Goal: Transaction & Acquisition: Purchase product/service

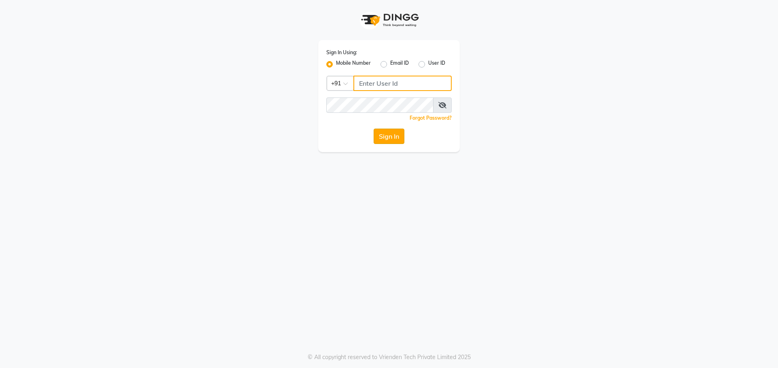
type input "9872635260"
click at [381, 138] on button "Sign In" at bounding box center [389, 136] width 31 height 15
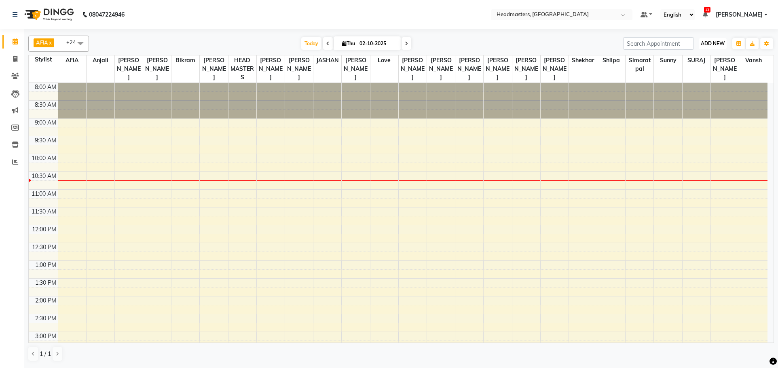
click at [716, 42] on span "ADD NEW" at bounding box center [713, 43] width 24 height 6
click at [684, 59] on button "Add Appointment" at bounding box center [695, 59] width 64 height 11
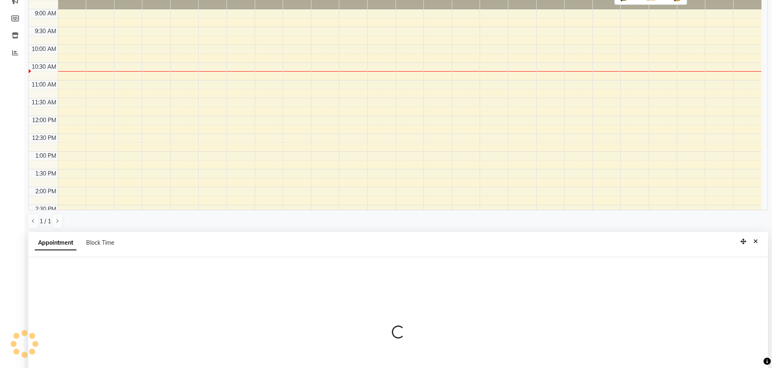
scroll to position [157, 0]
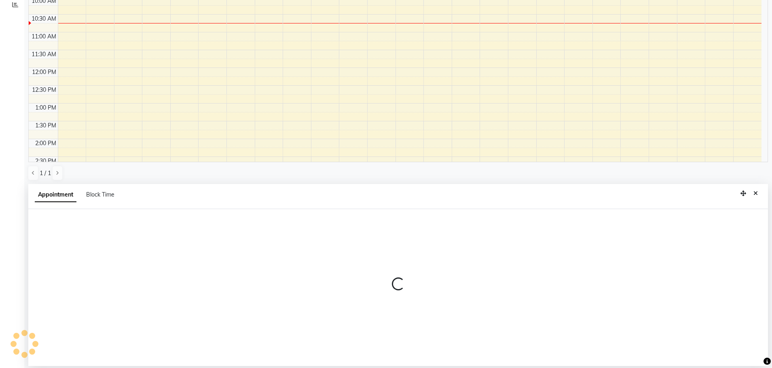
select select "tentative"
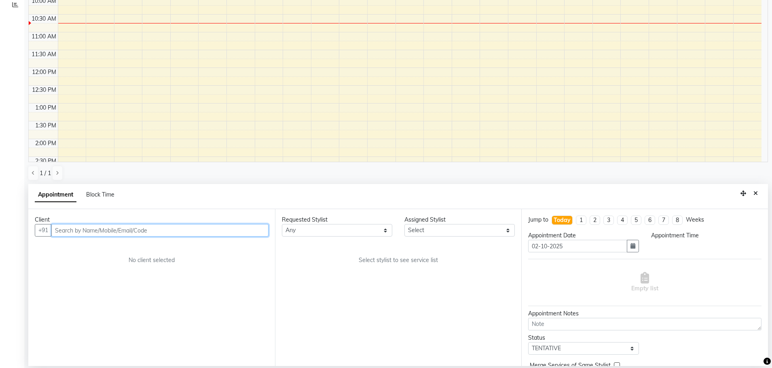
select select "540"
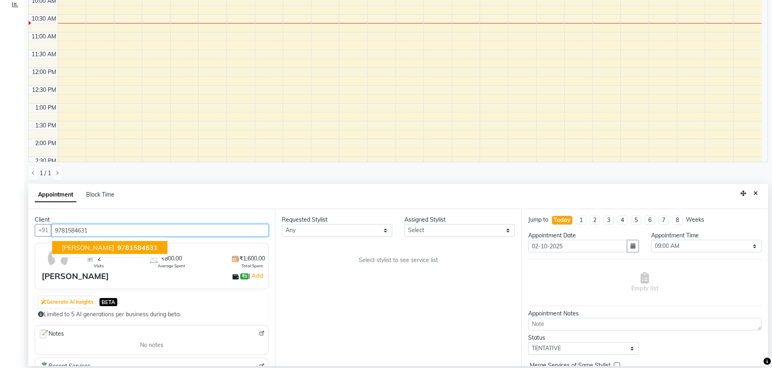
click at [122, 252] on button "[PERSON_NAME] 9781584631" at bounding box center [109, 247] width 115 height 13
type input "9781584631"
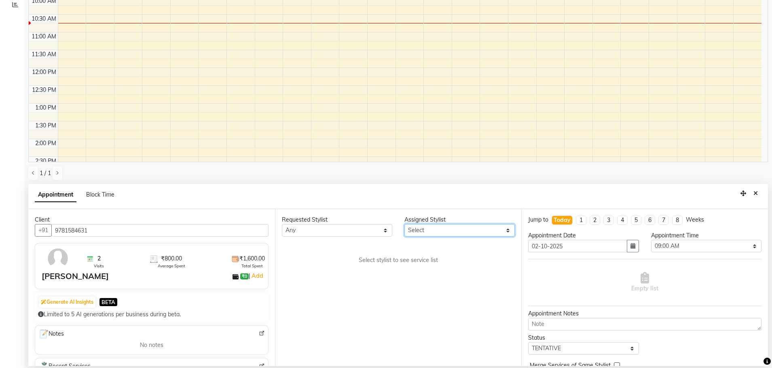
click at [475, 230] on select "Select AFIA Anjali [PERSON_NAME] [PERSON_NAME] [PERSON_NAME] HEAD [PERSON_NAME]…" at bounding box center [460, 230] width 110 height 13
select select "60664"
click at [405, 224] on select "Select AFIA Anjali [PERSON_NAME] [PERSON_NAME] [PERSON_NAME] HEAD [PERSON_NAME]…" at bounding box center [460, 230] width 110 height 13
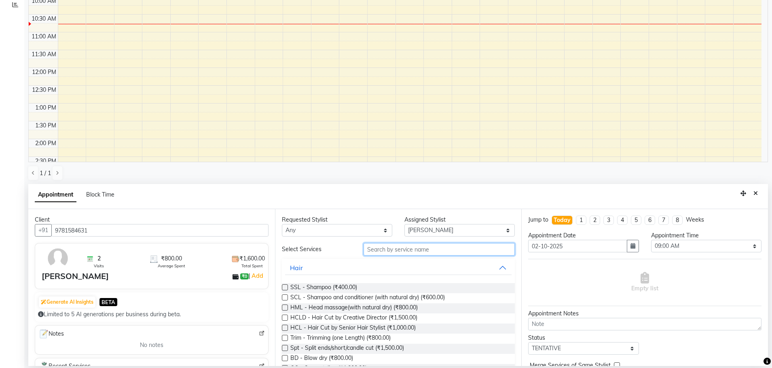
click at [418, 245] on input "text" at bounding box center [439, 249] width 151 height 13
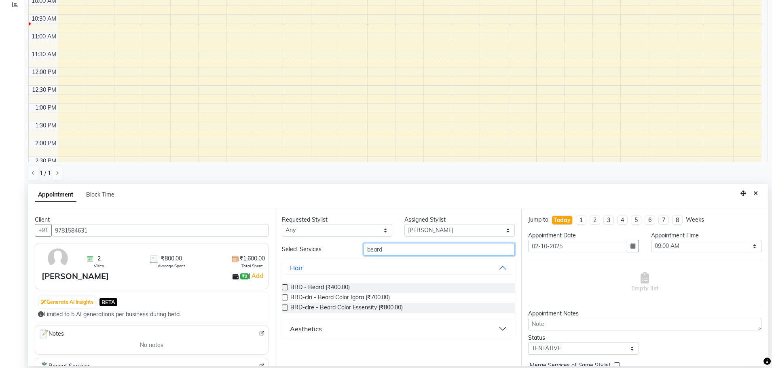
click at [428, 244] on input "beard" at bounding box center [439, 249] width 151 height 13
type input "beard"
click at [284, 286] on label at bounding box center [285, 287] width 6 height 6
click at [284, 286] on input "checkbox" at bounding box center [284, 288] width 5 height 5
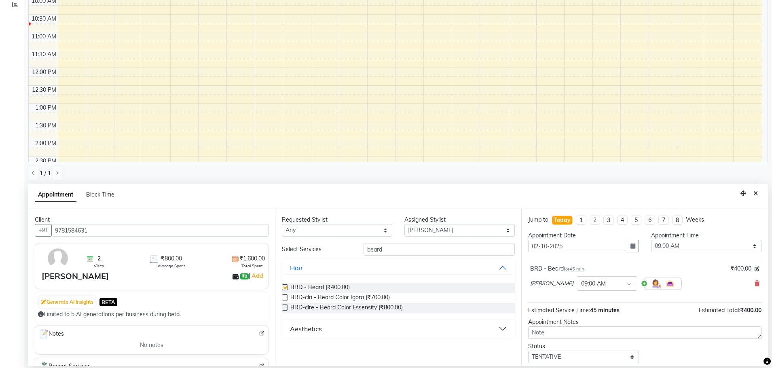
checkbox input "false"
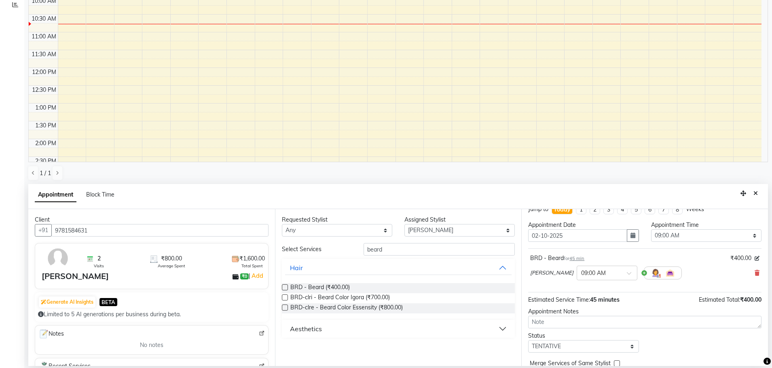
scroll to position [13, 0]
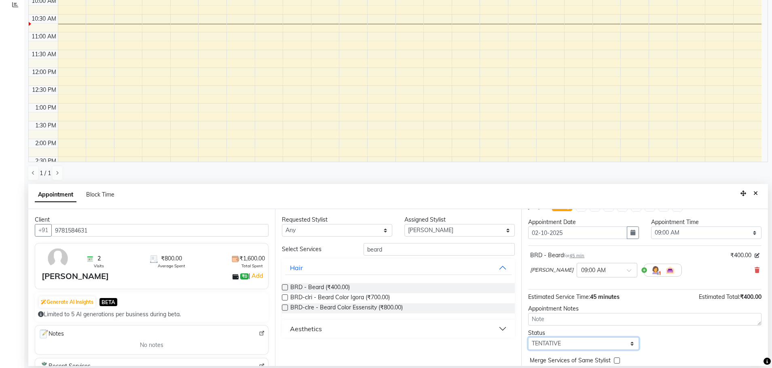
click at [595, 342] on select "Select TENTATIVE CONFIRM CHECK-IN UPCOMING" at bounding box center [583, 343] width 110 height 13
select select "confirm booking"
click at [528, 337] on select "Select TENTATIVE CONFIRM CHECK-IN UPCOMING" at bounding box center [583, 343] width 110 height 13
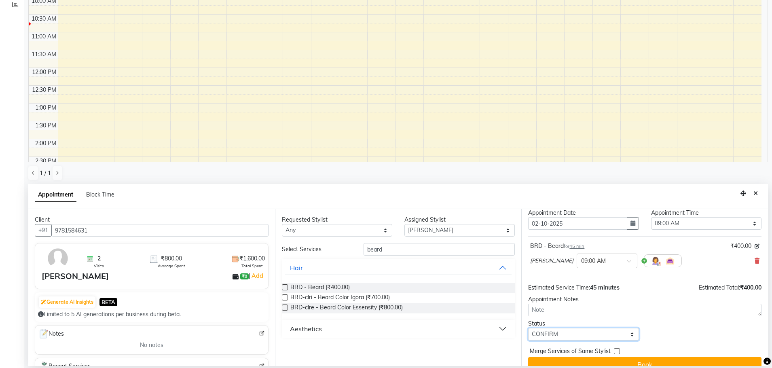
scroll to position [35, 0]
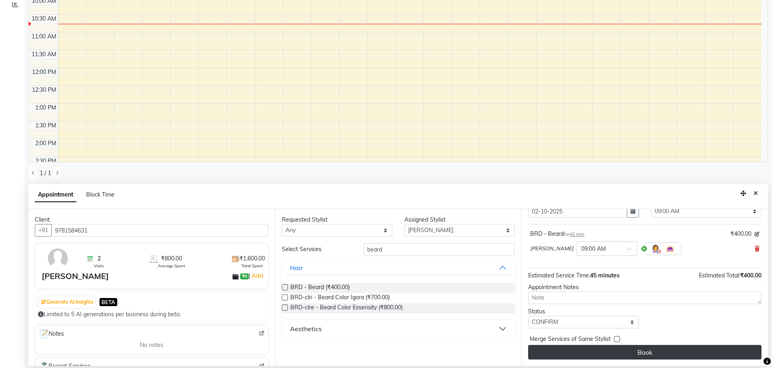
click at [653, 354] on button "Book" at bounding box center [644, 352] width 233 height 15
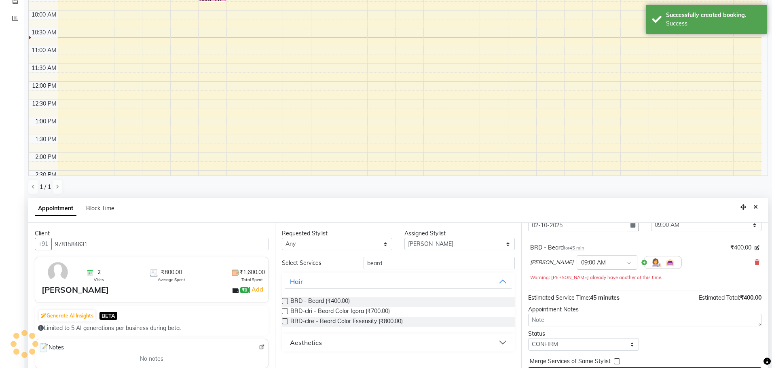
scroll to position [0, 0]
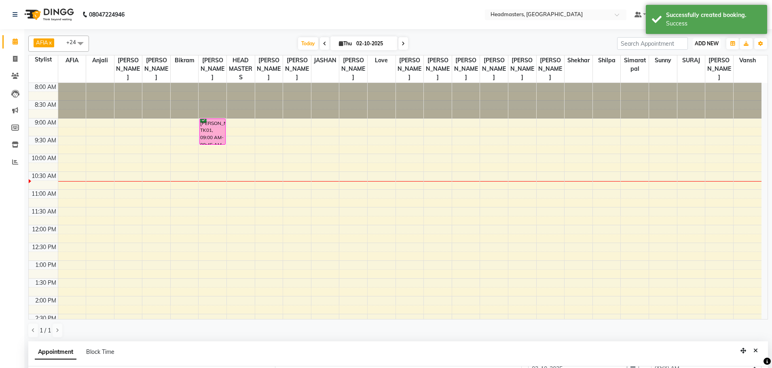
click at [709, 42] on span "ADD NEW" at bounding box center [707, 43] width 24 height 6
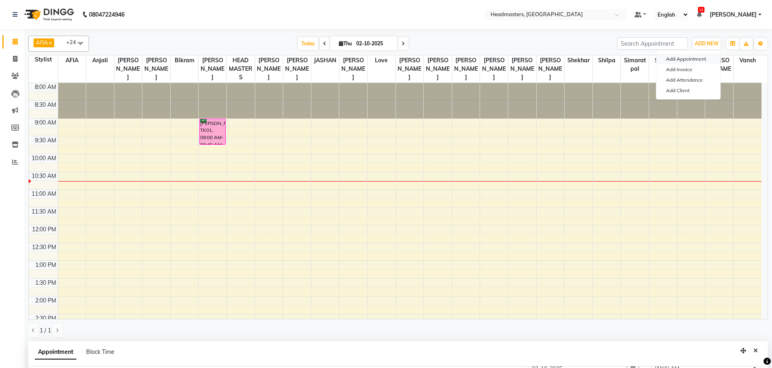
click at [700, 57] on button "Add Appointment" at bounding box center [689, 59] width 64 height 11
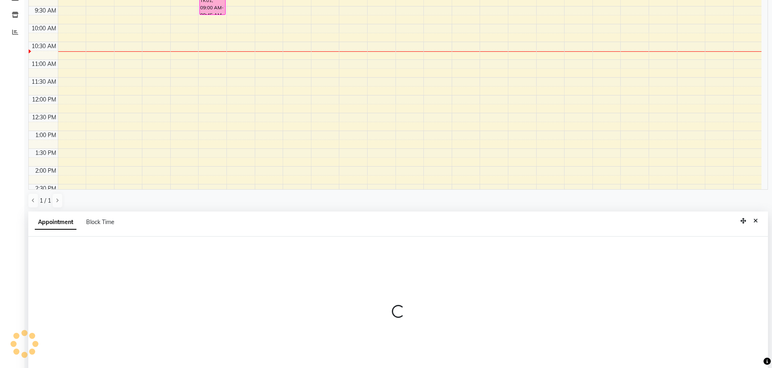
select select "540"
select select "tentative"
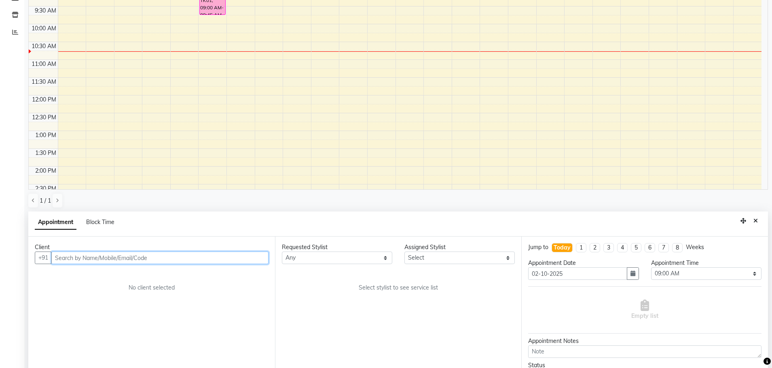
scroll to position [157, 0]
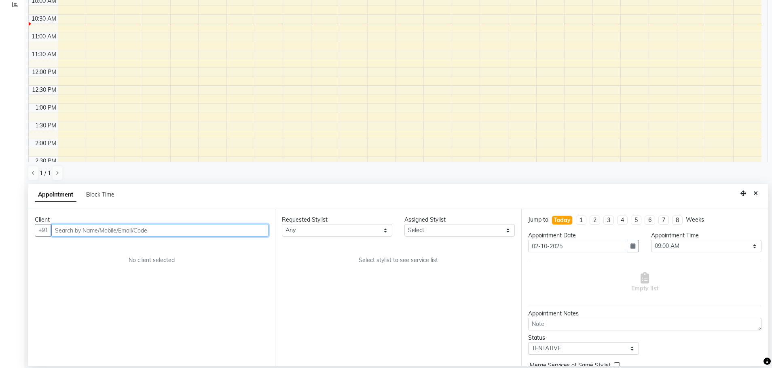
click at [153, 226] on input "text" at bounding box center [159, 230] width 217 height 13
type input "9779363693"
click at [250, 229] on span "Add Client" at bounding box center [251, 230] width 27 height 7
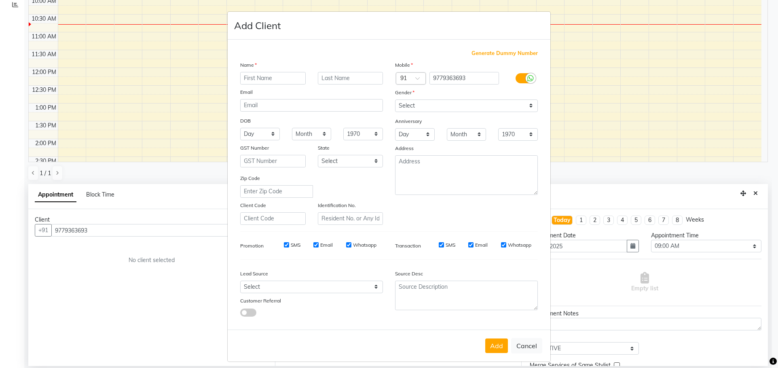
click at [259, 84] on input "text" at bounding box center [273, 78] width 66 height 13
type input "k"
type input "harman"
click at [458, 103] on select "Select [DEMOGRAPHIC_DATA] [DEMOGRAPHIC_DATA] Other Prefer Not To Say" at bounding box center [466, 106] width 143 height 13
select select "[DEMOGRAPHIC_DATA]"
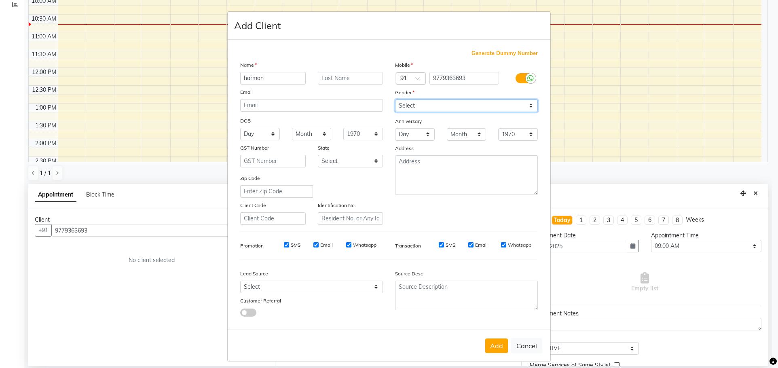
click at [395, 100] on select "Select [DEMOGRAPHIC_DATA] [DEMOGRAPHIC_DATA] Other Prefer Not To Say" at bounding box center [466, 106] width 143 height 13
click at [488, 344] on button "Add" at bounding box center [496, 346] width 23 height 15
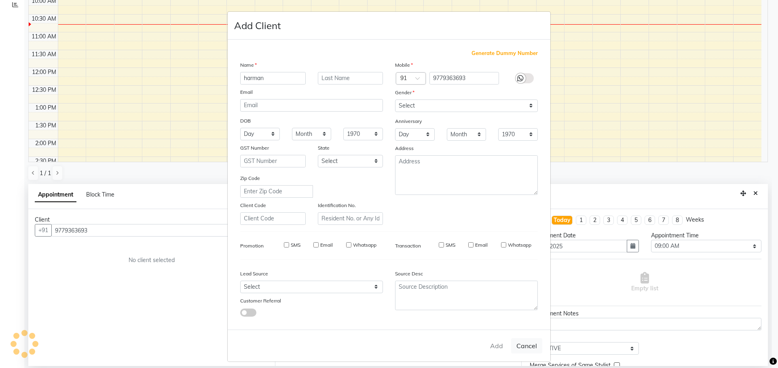
select select
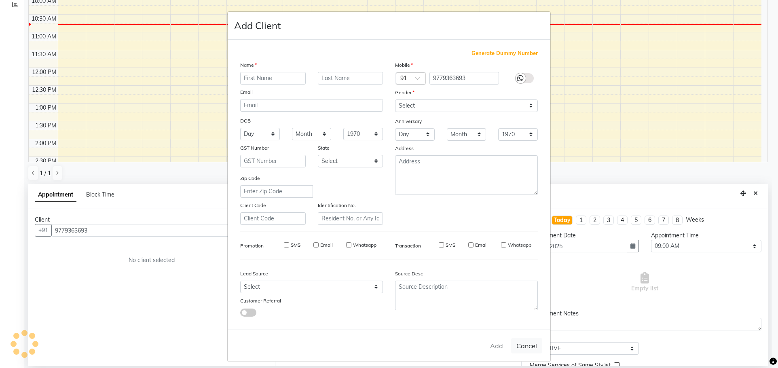
select select
checkbox input "false"
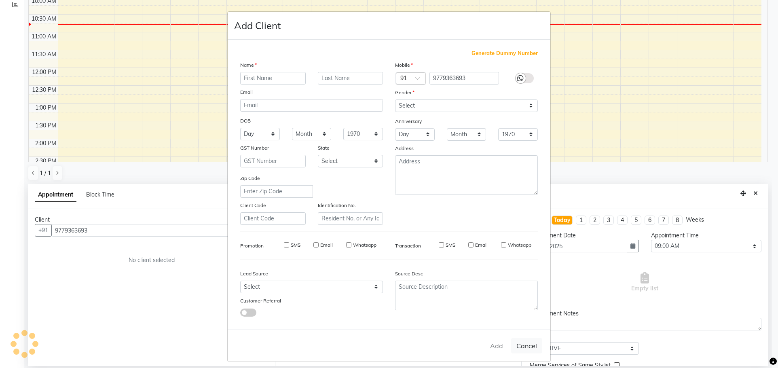
checkbox input "false"
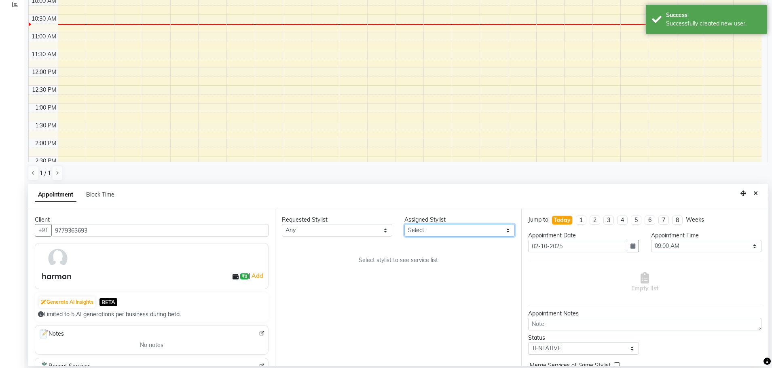
click at [469, 227] on select "Select AFIA Anjali [PERSON_NAME] [PERSON_NAME] [PERSON_NAME] HEAD [PERSON_NAME]…" at bounding box center [460, 230] width 110 height 13
select select "60661"
click at [405, 224] on select "Select AFIA Anjali [PERSON_NAME] [PERSON_NAME] [PERSON_NAME] HEAD [PERSON_NAME]…" at bounding box center [460, 230] width 110 height 13
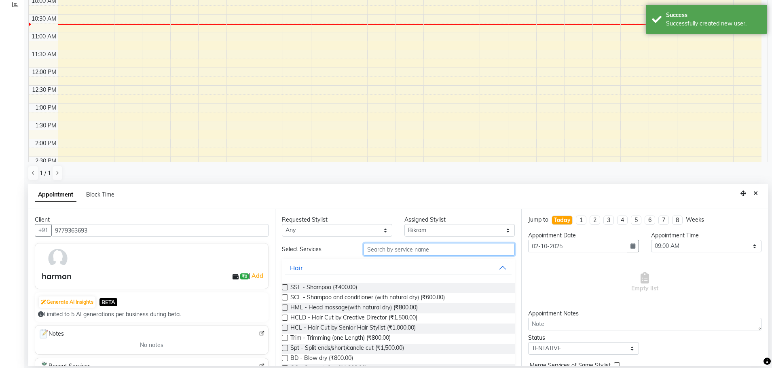
click at [447, 249] on input "text" at bounding box center [439, 249] width 151 height 13
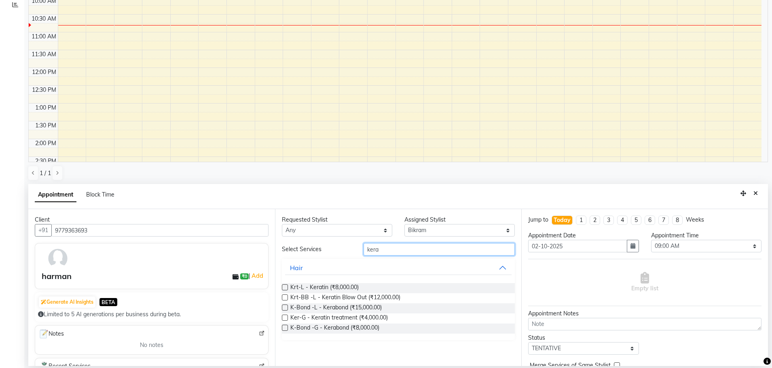
type input "kera"
click at [286, 309] on label at bounding box center [285, 308] width 6 height 6
click at [286, 309] on input "checkbox" at bounding box center [284, 308] width 5 height 5
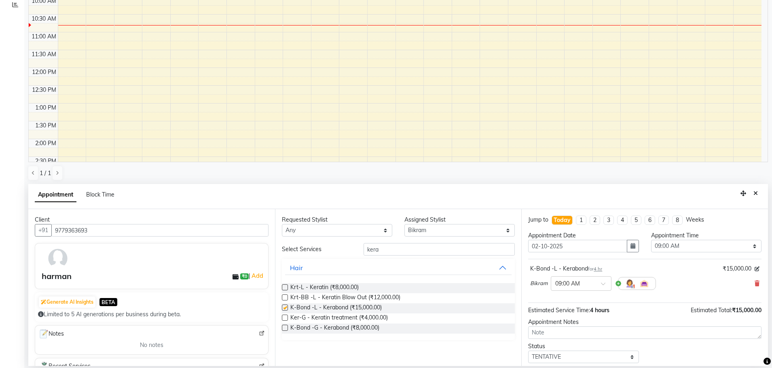
checkbox input "false"
click at [685, 246] on select "Select 09:00 AM 09:15 AM 09:30 AM 09:45 AM 10:00 AM 10:15 AM 10:30 AM 10:45 AM …" at bounding box center [706, 246] width 110 height 13
select select "645"
click at [651, 240] on select "Select 09:00 AM 09:15 AM 09:30 AM 09:45 AM 10:00 AM 10:15 AM 10:30 AM 10:45 AM …" at bounding box center [706, 246] width 110 height 13
click at [570, 358] on select "Select TENTATIVE CONFIRM CHECK-IN UPCOMING" at bounding box center [583, 357] width 110 height 13
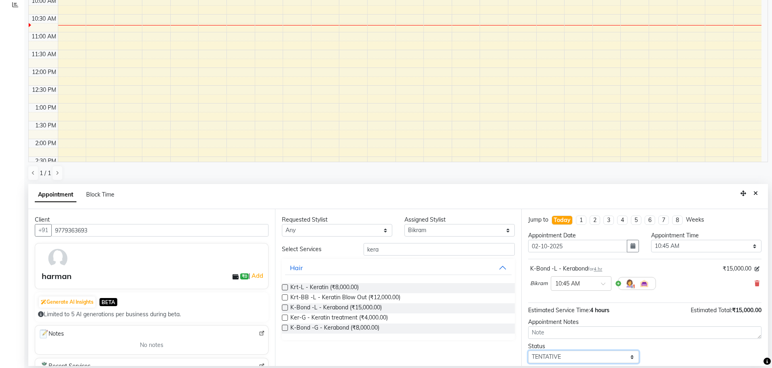
select select "confirm booking"
click at [528, 351] on select "Select TENTATIVE CONFIRM CHECK-IN UPCOMING" at bounding box center [583, 357] width 110 height 13
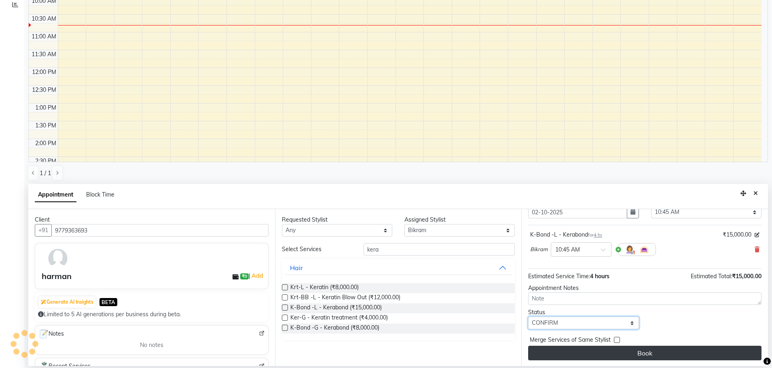
scroll to position [35, 0]
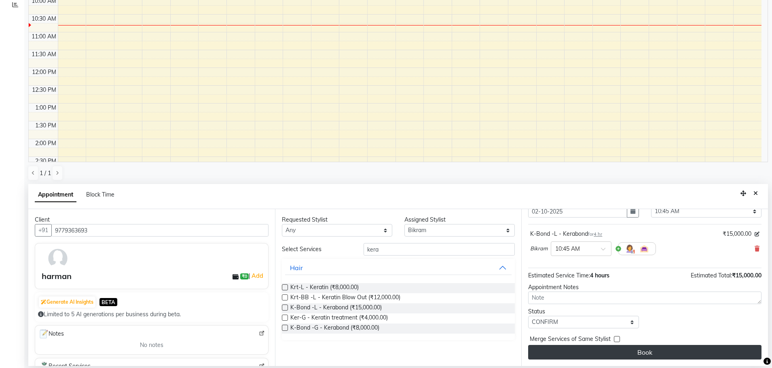
click at [625, 348] on button "Book" at bounding box center [644, 352] width 233 height 15
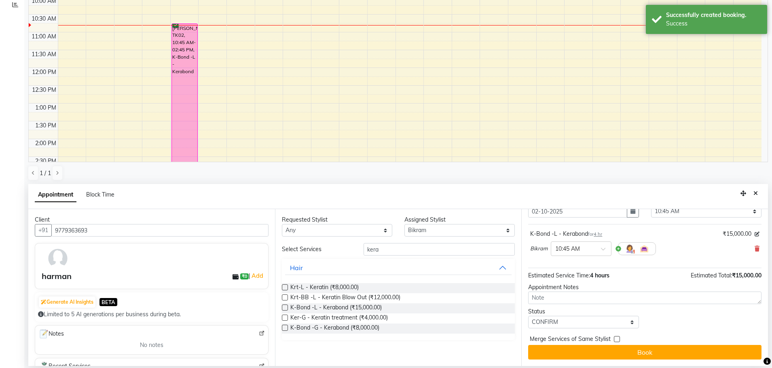
scroll to position [0, 0]
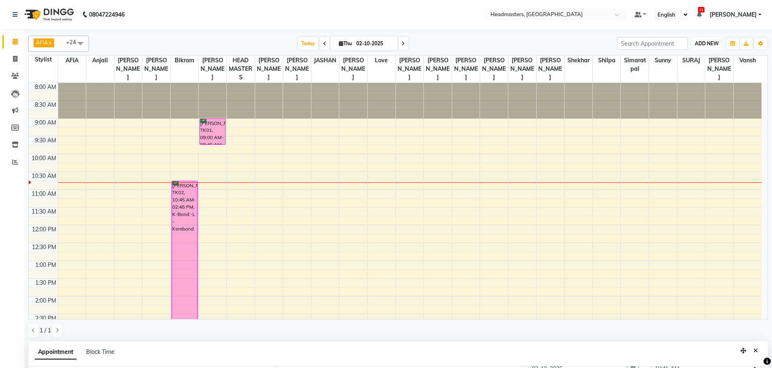
click at [706, 41] on span "ADD NEW" at bounding box center [707, 43] width 24 height 6
click at [689, 57] on button "Add Appointment" at bounding box center [689, 59] width 64 height 11
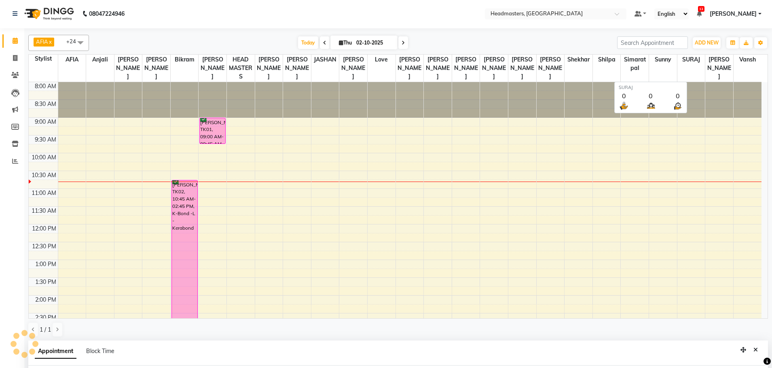
select select "tentative"
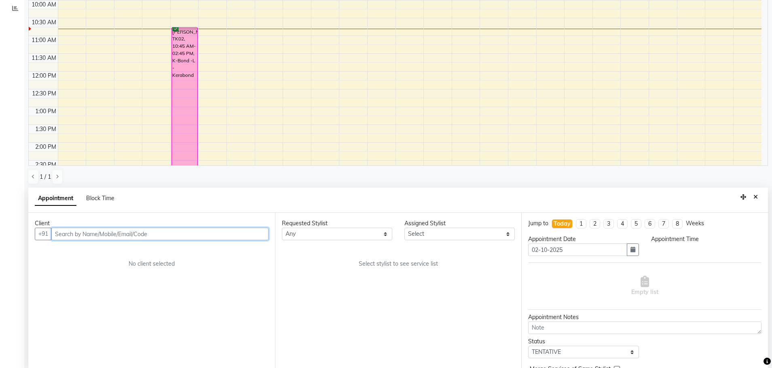
select select "540"
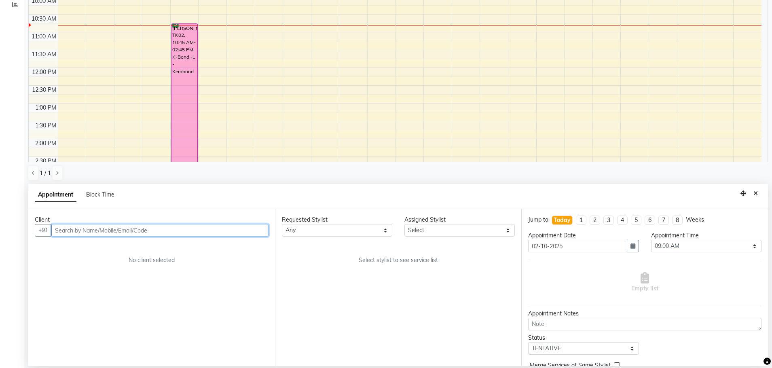
click at [177, 236] on input "text" at bounding box center [159, 230] width 217 height 13
click at [757, 195] on icon "Close" at bounding box center [756, 194] width 4 height 6
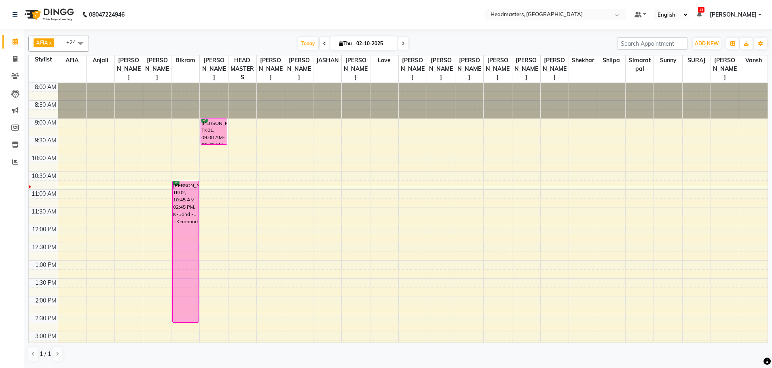
scroll to position [0, 0]
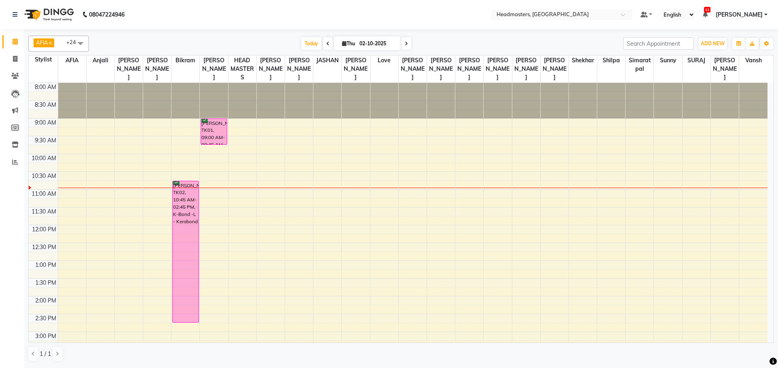
drag, startPoint x: 733, startPoint y: 203, endPoint x: 666, endPoint y: 270, distance: 95.0
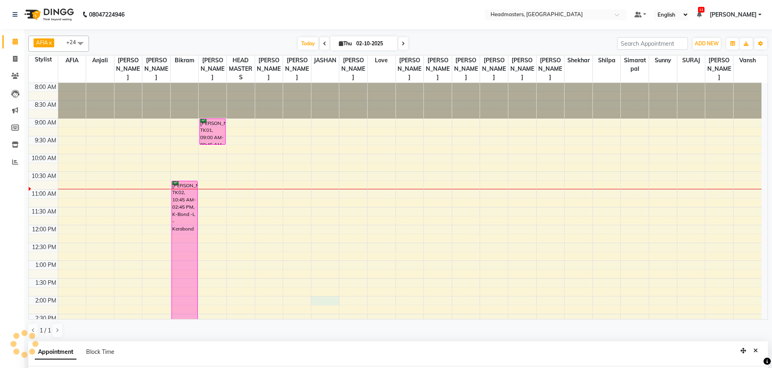
scroll to position [157, 0]
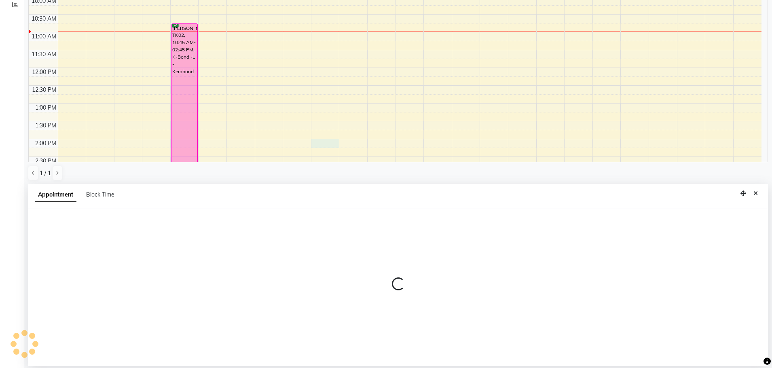
select select "61006"
select select "tentative"
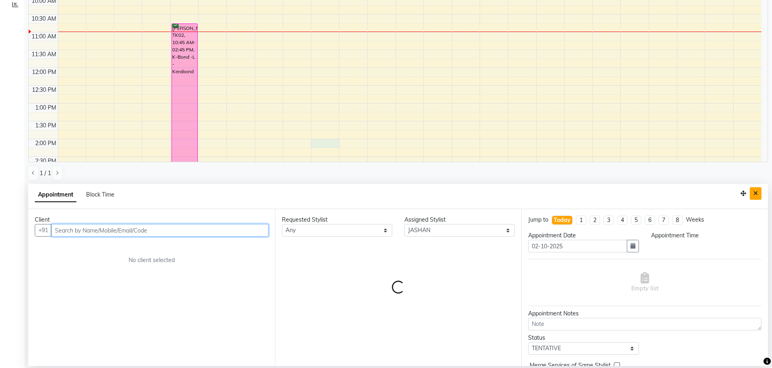
select select "840"
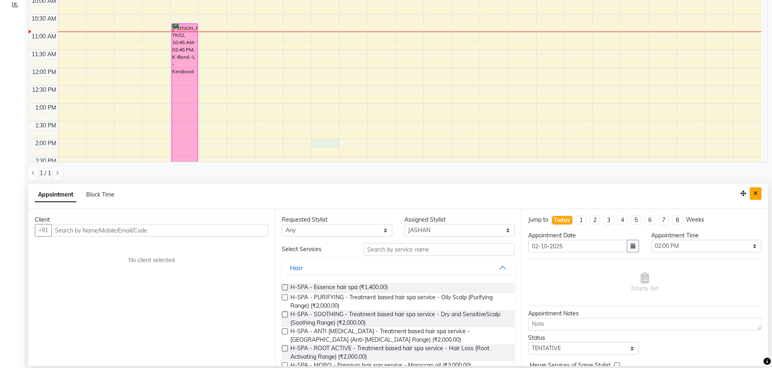
click at [756, 191] on icon "Close" at bounding box center [756, 194] width 4 height 6
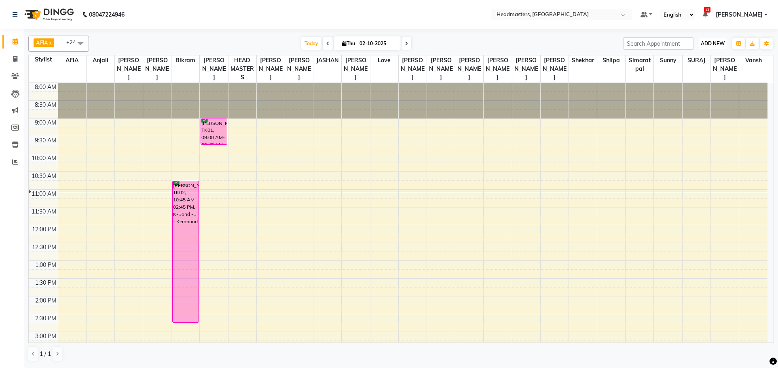
click at [715, 41] on span "ADD NEW" at bounding box center [713, 43] width 24 height 6
click at [703, 54] on button "Add Appointment" at bounding box center [695, 59] width 64 height 11
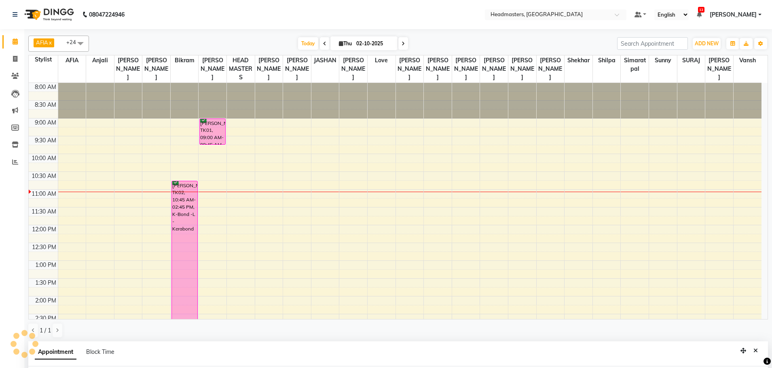
scroll to position [157, 0]
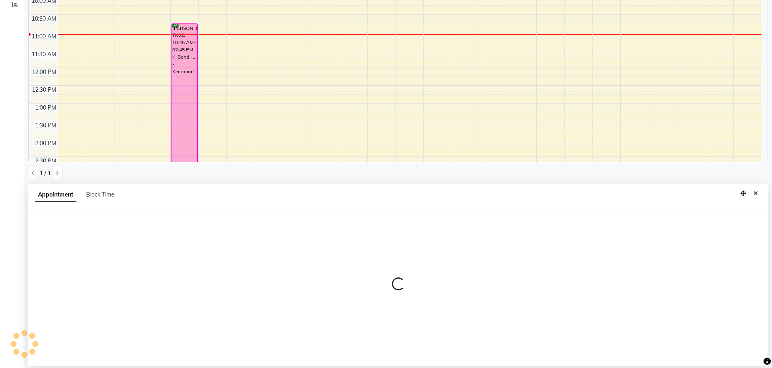
select select "540"
select select "tentative"
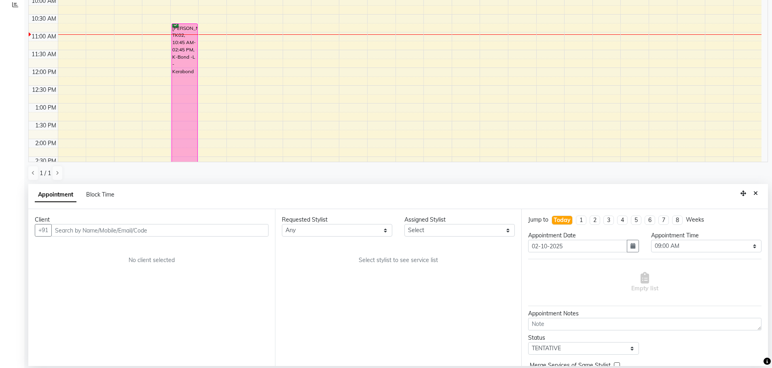
click at [164, 230] on input "text" at bounding box center [159, 230] width 217 height 13
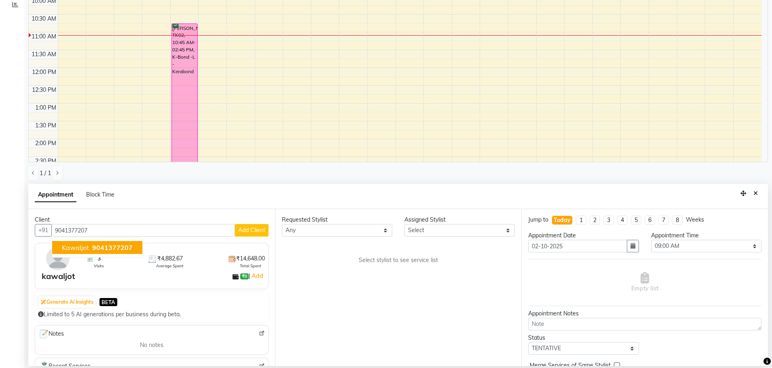
click at [119, 246] on span "9041377207" at bounding box center [112, 248] width 40 height 8
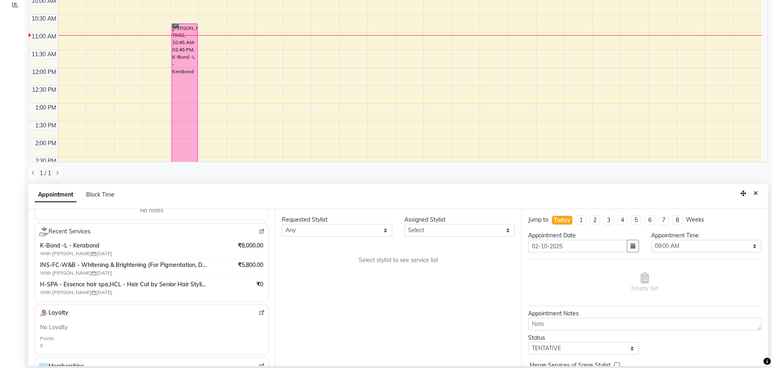
scroll to position [148, 0]
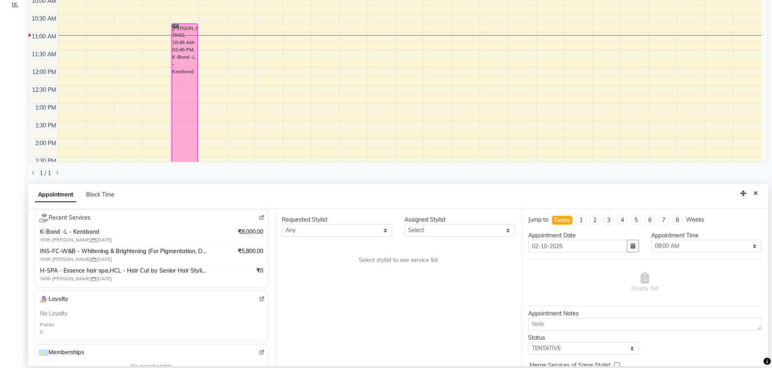
type input "9041377207"
click at [459, 226] on select "Select AFIA Anjali [PERSON_NAME] [PERSON_NAME] [PERSON_NAME] HEAD [PERSON_NAME]…" at bounding box center [460, 230] width 110 height 13
select select "60660"
click at [405, 224] on select "Select AFIA Anjali [PERSON_NAME] [PERSON_NAME] [PERSON_NAME] HEAD [PERSON_NAME]…" at bounding box center [460, 230] width 110 height 13
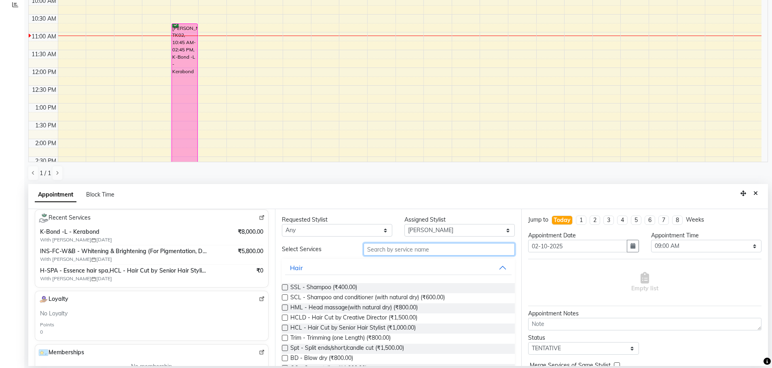
click at [406, 250] on input "text" at bounding box center [439, 249] width 151 height 13
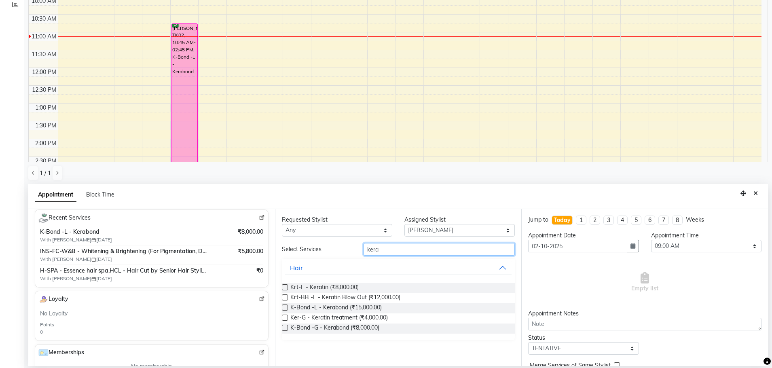
type input "kera"
click at [282, 309] on label at bounding box center [285, 308] width 6 height 6
click at [282, 309] on input "checkbox" at bounding box center [284, 308] width 5 height 5
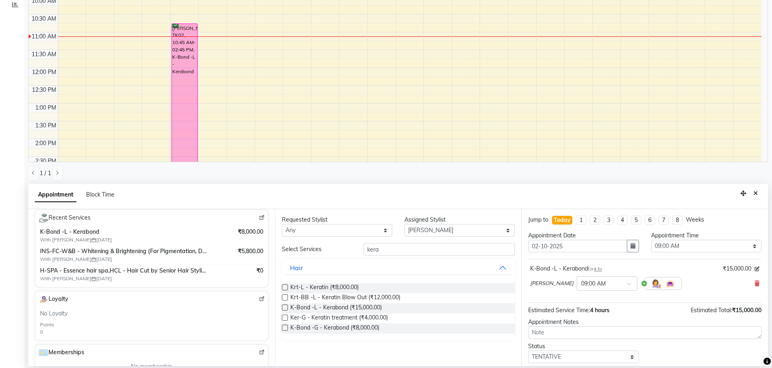
click at [675, 240] on div "Appointment Time Select 09:00 AM 09:15 AM 09:30 AM 09:45 AM 10:00 AM 10:15 AM 1…" at bounding box center [706, 245] width 123 height 28
click at [680, 246] on select "Select 09:00 AM 09:15 AM 09:30 AM 09:45 AM 10:00 AM 10:15 AM 10:30 AM 10:45 AM …" at bounding box center [706, 246] width 110 height 13
click at [288, 308] on label at bounding box center [285, 308] width 6 height 6
click at [287, 308] on input "checkbox" at bounding box center [284, 308] width 5 height 5
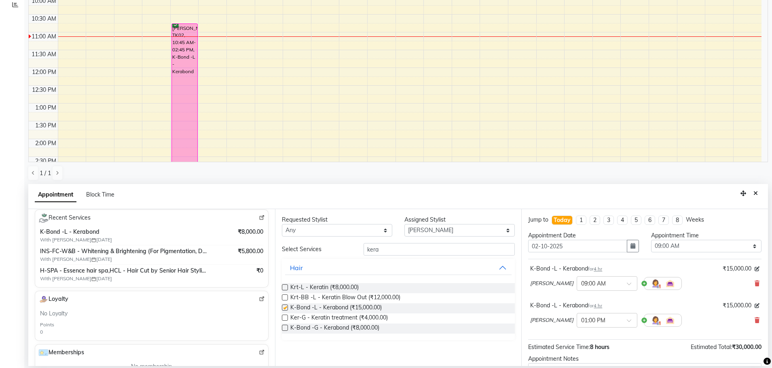
checkbox input "false"
click at [755, 318] on icon at bounding box center [757, 321] width 5 height 6
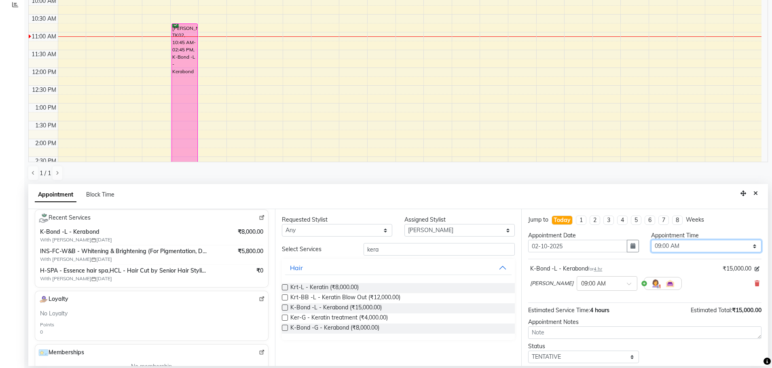
click at [707, 241] on select "Select 09:00 AM 09:15 AM 09:30 AM 09:45 AM 10:00 AM 10:15 AM 10:30 AM 10:45 AM …" at bounding box center [706, 246] width 110 height 13
select select "660"
click at [651, 240] on select "Select 09:00 AM 09:15 AM 09:30 AM 09:45 AM 10:00 AM 10:15 AM 10:30 AM 10:45 AM …" at bounding box center [706, 246] width 110 height 13
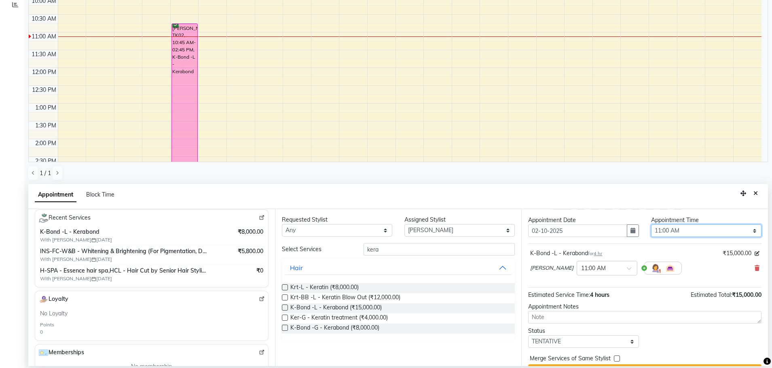
scroll to position [35, 0]
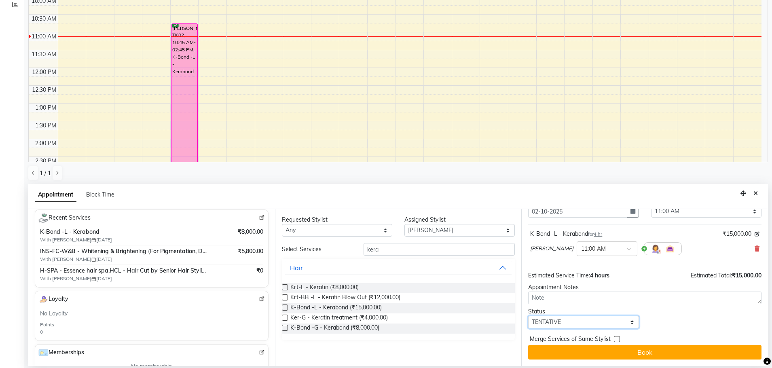
click at [576, 327] on select "Select TENTATIVE CONFIRM CHECK-IN UPCOMING" at bounding box center [583, 322] width 110 height 13
select select "confirm booking"
click at [528, 316] on select "Select TENTATIVE CONFIRM CHECK-IN UPCOMING" at bounding box center [583, 322] width 110 height 13
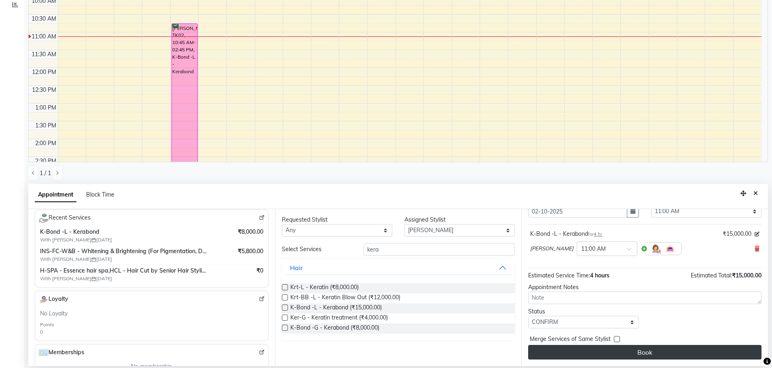
click at [636, 348] on button "Book" at bounding box center [644, 352] width 233 height 15
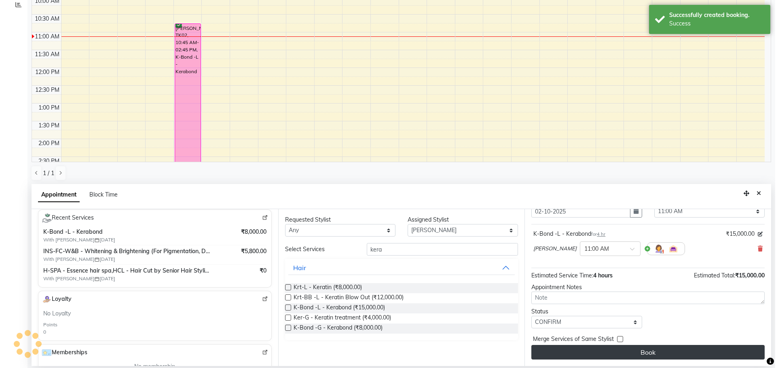
scroll to position [0, 0]
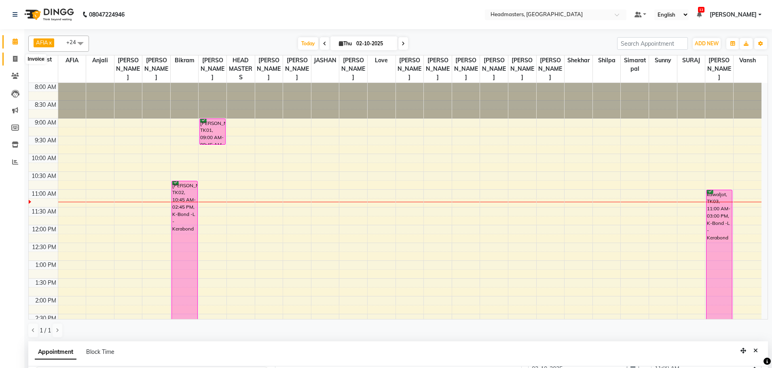
click at [14, 58] on icon at bounding box center [15, 59] width 4 height 6
select select "service"
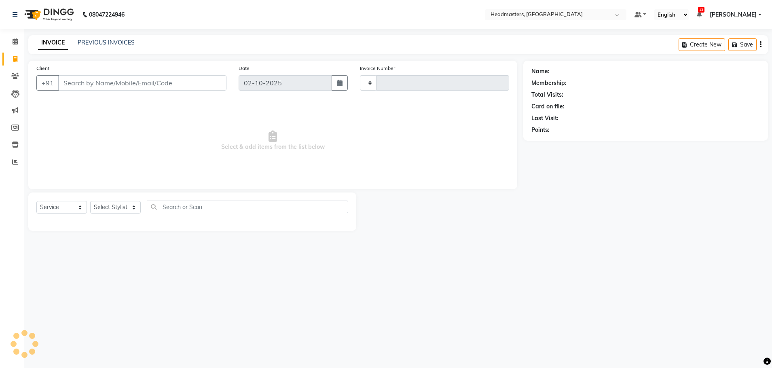
type input "3884"
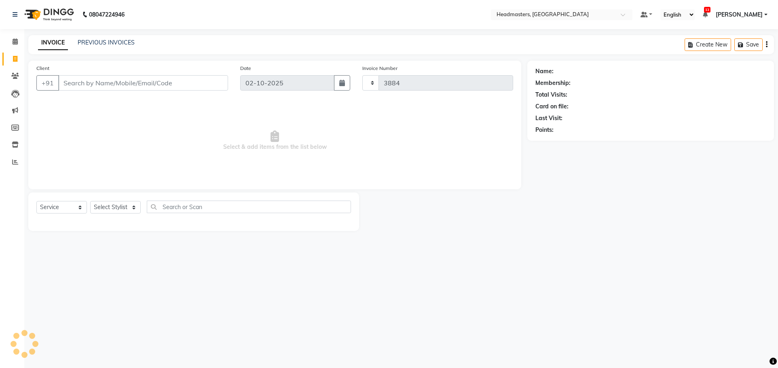
select select "7136"
click at [86, 78] on input "Client" at bounding box center [143, 82] width 170 height 15
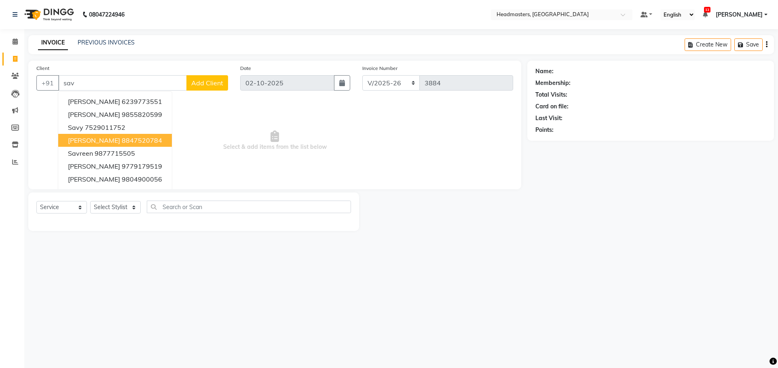
click at [142, 85] on input "sav" at bounding box center [122, 82] width 129 height 15
type input "s"
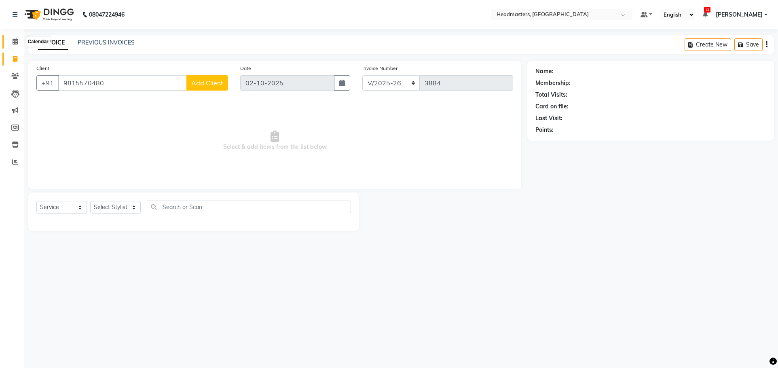
type input "9815570480"
click at [15, 42] on icon at bounding box center [15, 41] width 5 height 6
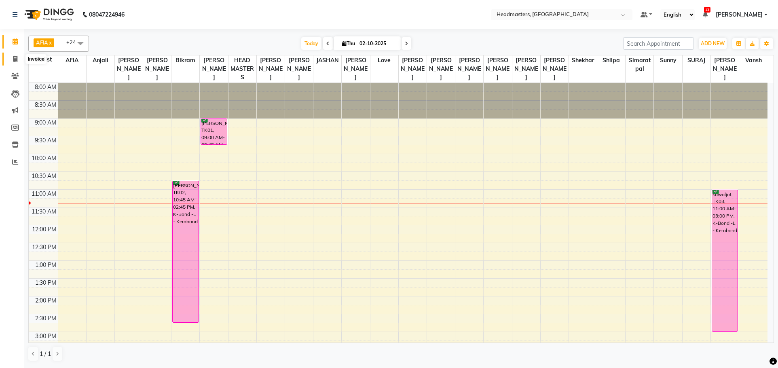
click at [12, 59] on span at bounding box center [15, 59] width 14 height 9
select select "service"
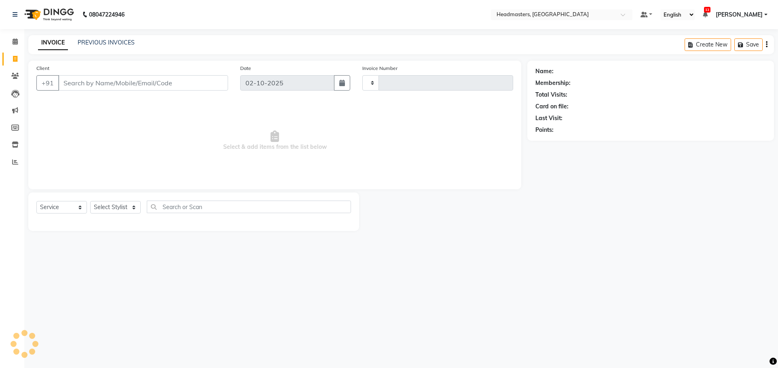
type input "3884"
select select "7136"
click at [102, 78] on input "Client" at bounding box center [143, 82] width 170 height 15
type input "9815478188"
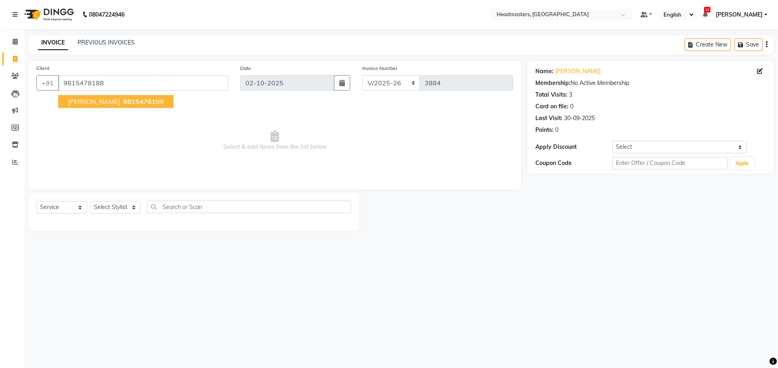
click at [119, 101] on button "[PERSON_NAME] 98154781 88" at bounding box center [115, 101] width 115 height 13
click at [105, 206] on select "Select Stylist AFIA Anjali [PERSON_NAME] [PERSON_NAME] [PERSON_NAME] HEAD [PERS…" at bounding box center [115, 207] width 51 height 13
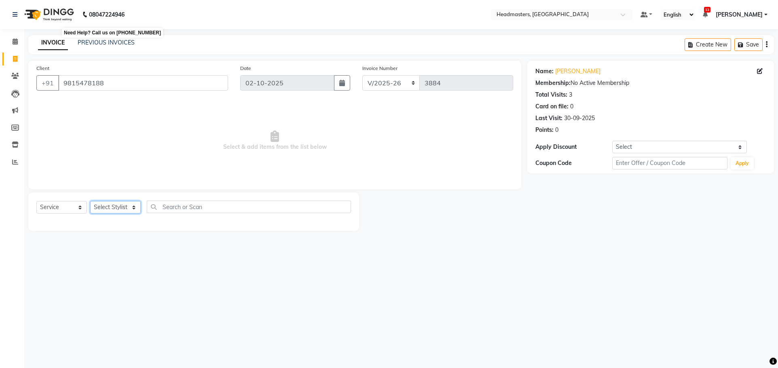
select select "60988"
click at [90, 201] on select "Select Stylist AFIA Anjali [PERSON_NAME] [PERSON_NAME] [PERSON_NAME] HEAD [PERS…" at bounding box center [115, 207] width 51 height 13
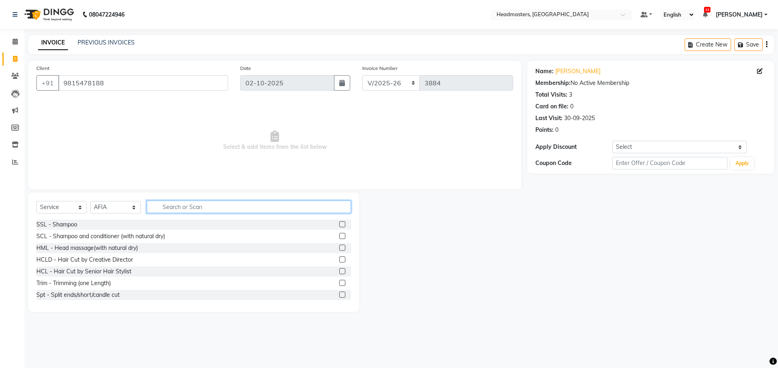
click at [237, 208] on input "text" at bounding box center [249, 207] width 204 height 13
type input "bridal"
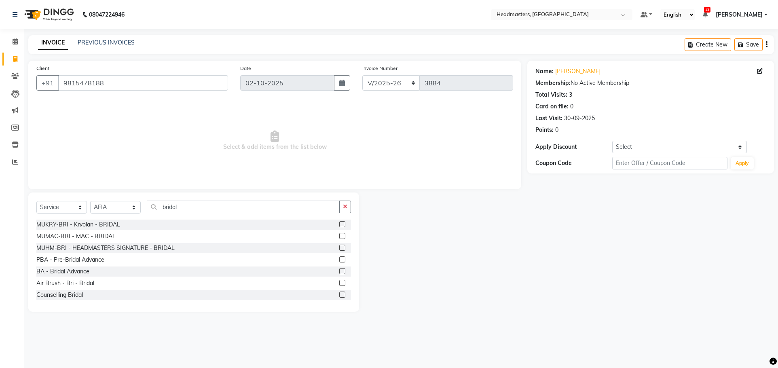
click at [339, 235] on label at bounding box center [342, 236] width 6 height 6
click at [339, 235] on input "checkbox" at bounding box center [341, 236] width 5 height 5
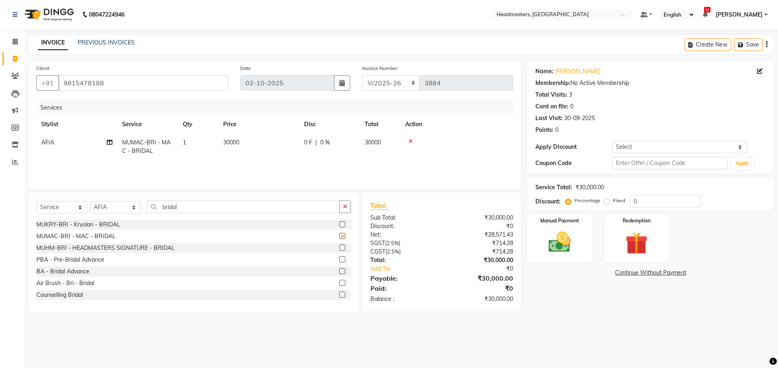
checkbox input "false"
click at [251, 205] on input "bridal" at bounding box center [243, 207] width 193 height 13
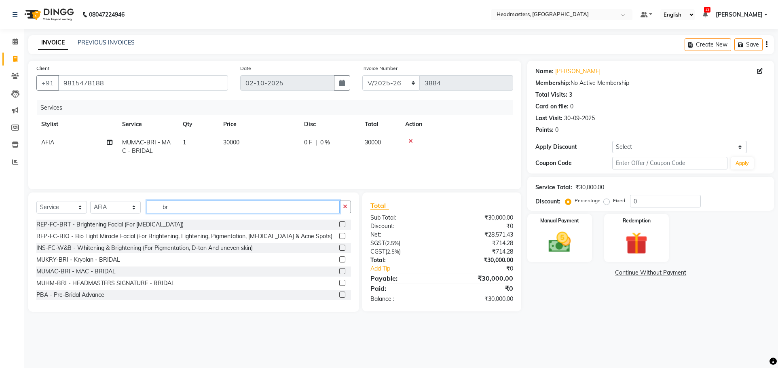
type input "b"
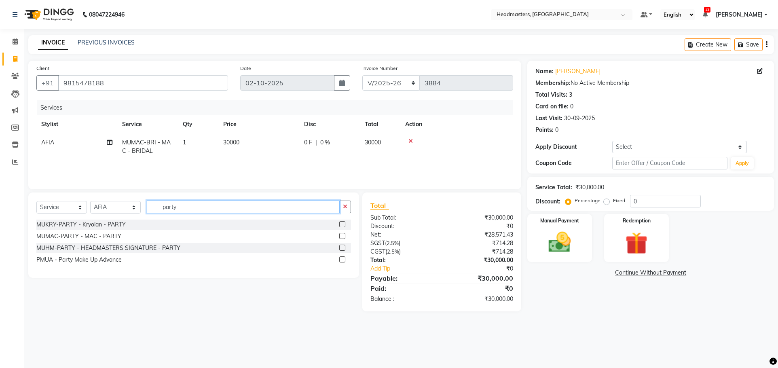
type input "party"
click at [341, 237] on label at bounding box center [342, 236] width 6 height 6
click at [341, 237] on input "checkbox" at bounding box center [341, 236] width 5 height 5
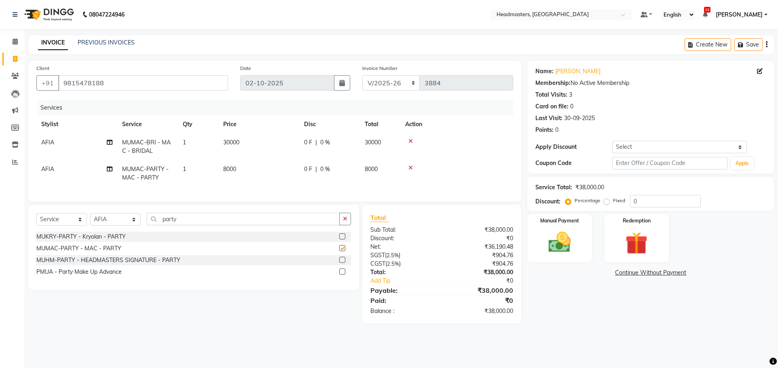
checkbox input "false"
drag, startPoint x: 120, startPoint y: 230, endPoint x: 121, endPoint y: 223, distance: 7.7
click at [121, 226] on select "Select Stylist AFIA Anjali [PERSON_NAME] [PERSON_NAME] [PERSON_NAME] HEAD [PERS…" at bounding box center [115, 219] width 51 height 13
select select "60667"
click at [90, 219] on select "Select Stylist AFIA Anjali [PERSON_NAME] [PERSON_NAME] [PERSON_NAME] HEAD [PERS…" at bounding box center [115, 219] width 51 height 13
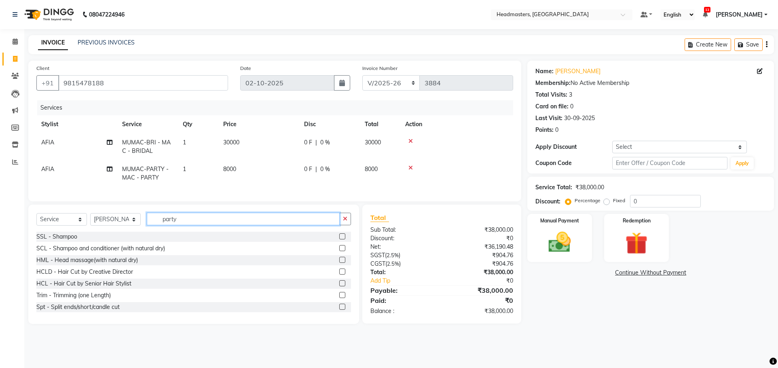
click at [216, 225] on input "party" at bounding box center [243, 219] width 193 height 13
type input "p"
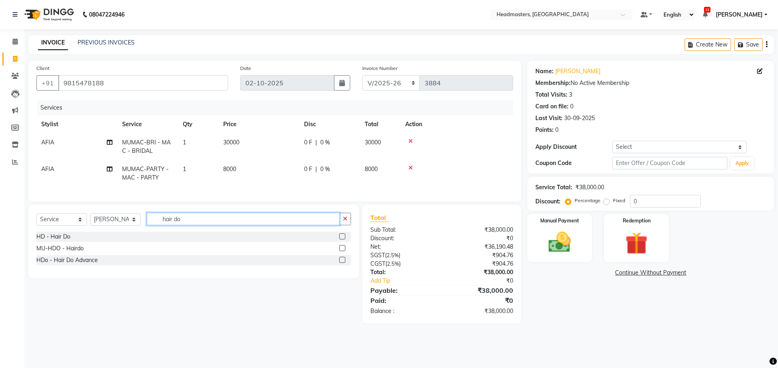
type input "hair do"
click at [343, 239] on label at bounding box center [342, 236] width 6 height 6
click at [343, 239] on input "checkbox" at bounding box center [341, 236] width 5 height 5
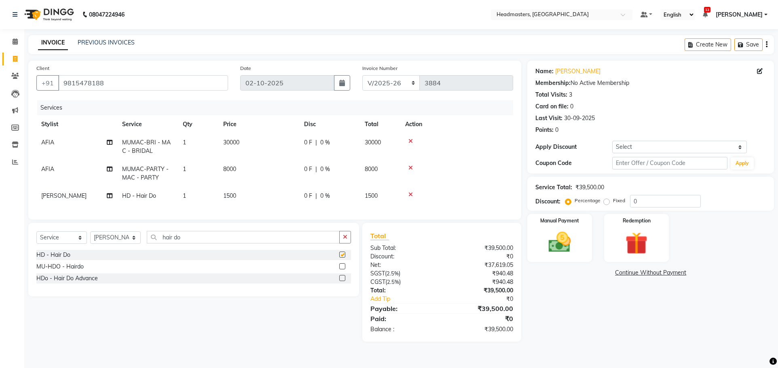
checkbox input "false"
click at [270, 244] on input "hair do" at bounding box center [243, 237] width 193 height 13
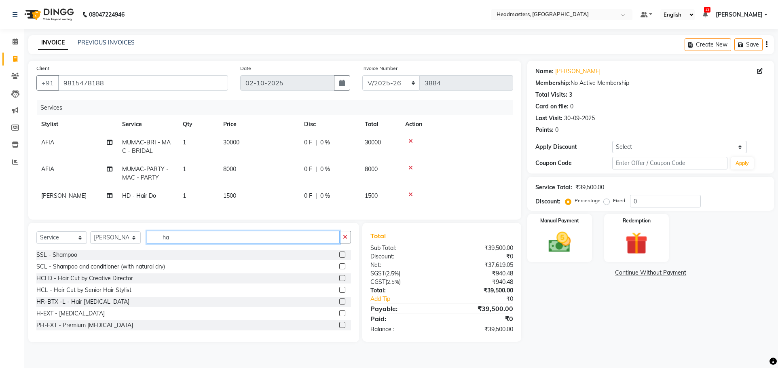
type input "h"
click at [110, 244] on select "Select Stylist AFIA Anjali [PERSON_NAME] [PERSON_NAME] [PERSON_NAME] HEAD [PERS…" at bounding box center [115, 237] width 51 height 13
click at [180, 241] on input "text" at bounding box center [249, 237] width 204 height 13
type input "extension"
click at [339, 269] on label at bounding box center [342, 266] width 6 height 6
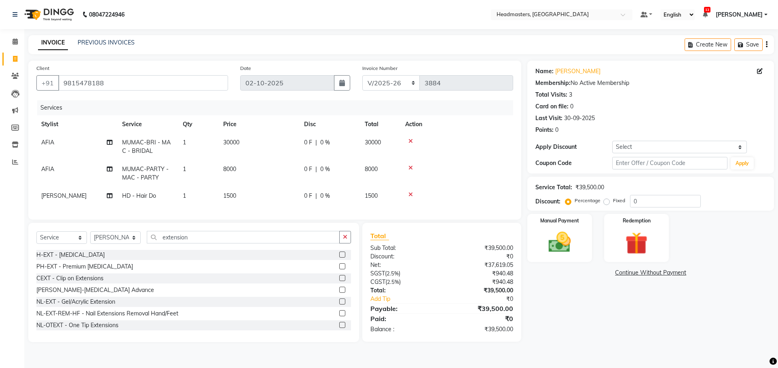
click at [339, 269] on input "checkbox" at bounding box center [341, 266] width 5 height 5
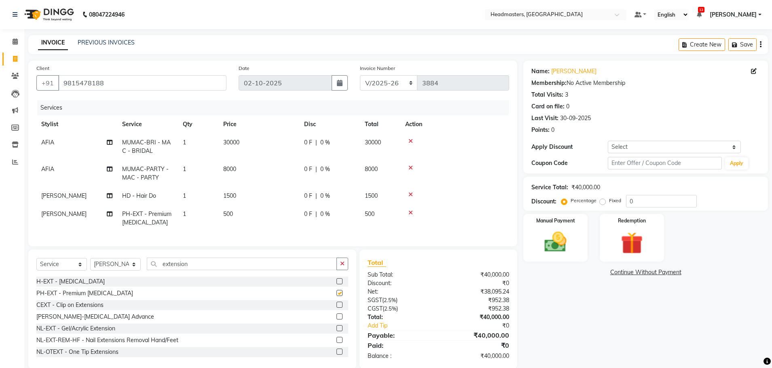
checkbox input "false"
click at [411, 212] on icon at bounding box center [411, 213] width 4 height 6
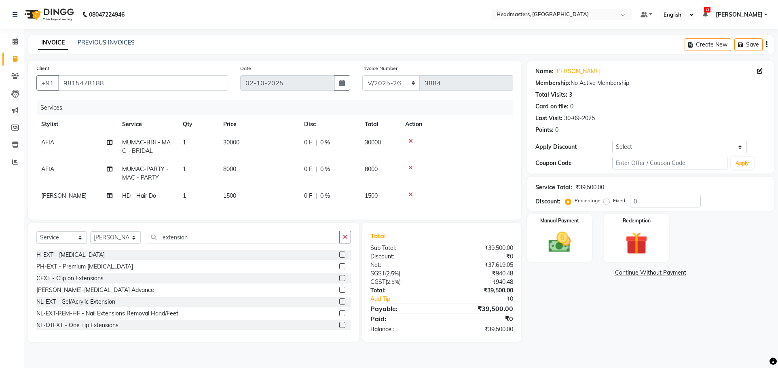
click at [339, 258] on label at bounding box center [342, 255] width 6 height 6
click at [339, 258] on input "checkbox" at bounding box center [341, 254] width 5 height 5
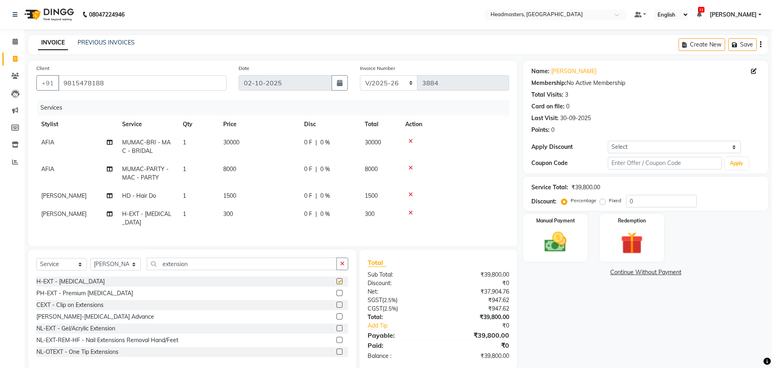
checkbox input "false"
click at [410, 213] on icon at bounding box center [411, 213] width 4 height 6
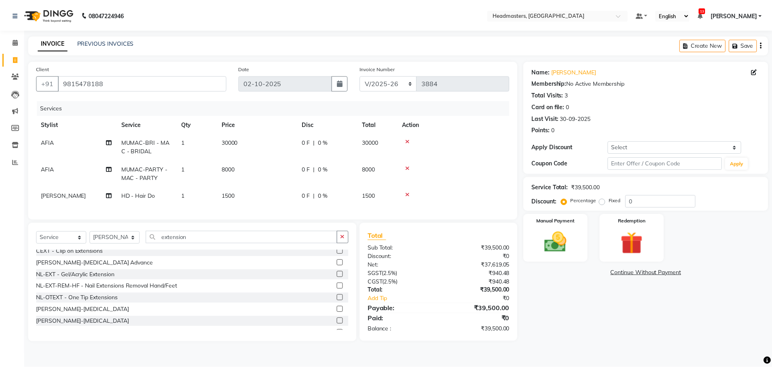
scroll to position [36, 0]
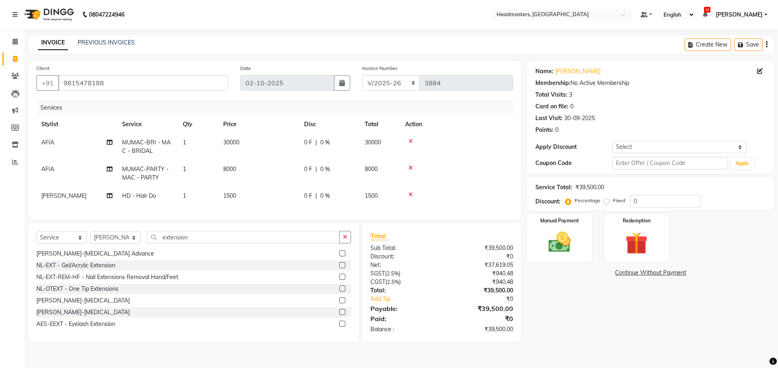
click at [339, 303] on label at bounding box center [342, 300] width 6 height 6
click at [339, 303] on input "checkbox" at bounding box center [341, 300] width 5 height 5
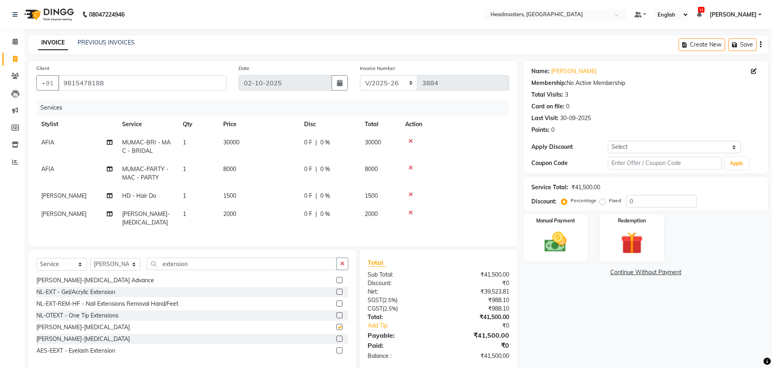
checkbox input "false"
click at [306, 215] on span "0 F" at bounding box center [308, 214] width 8 height 8
select select "60667"
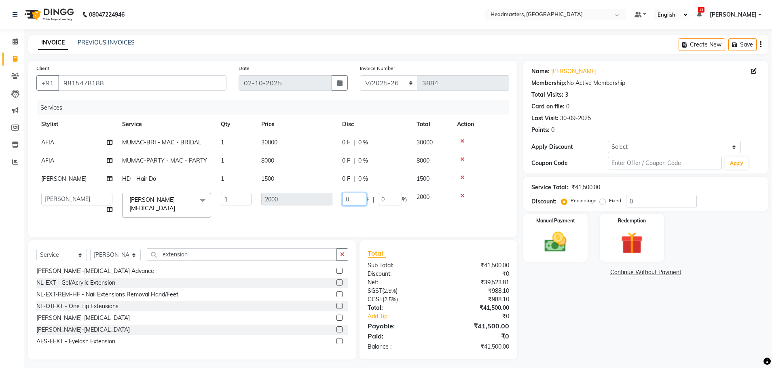
click at [360, 200] on input "0" at bounding box center [354, 199] width 24 height 13
type input "0500"
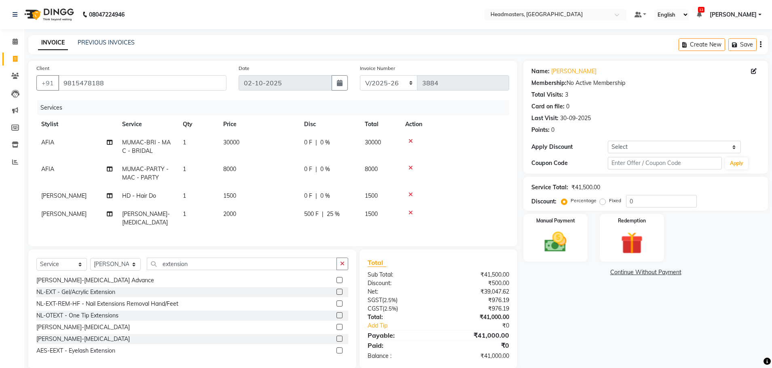
click at [371, 218] on tr "[PERSON_NAME] [PERSON_NAME]-[MEDICAL_DATA] 1 2000 500 F | 25 % 1500" at bounding box center [272, 218] width 473 height 27
click at [303, 189] on td "0 F | 0 %" at bounding box center [329, 196] width 61 height 18
select select "60667"
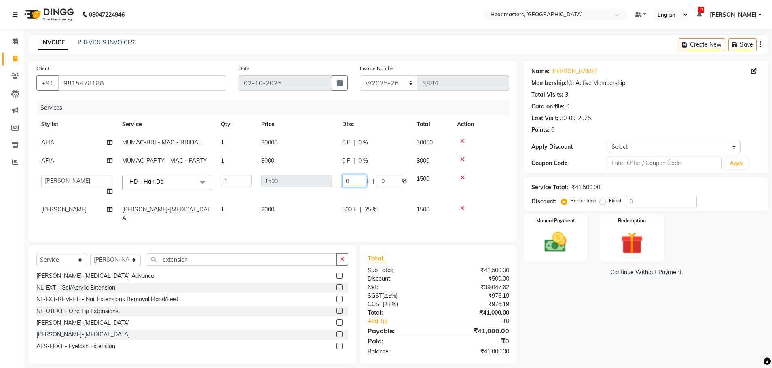
click at [351, 182] on input "0" at bounding box center [354, 181] width 24 height 13
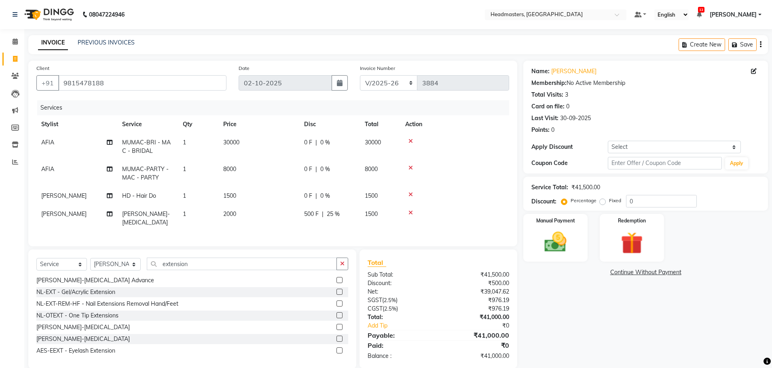
click at [494, 194] on td at bounding box center [455, 196] width 109 height 18
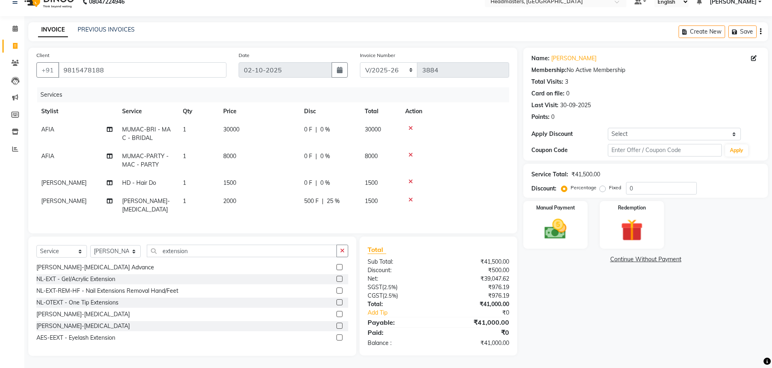
click at [314, 179] on div "0 F | 0 %" at bounding box center [329, 183] width 51 height 8
select select "60667"
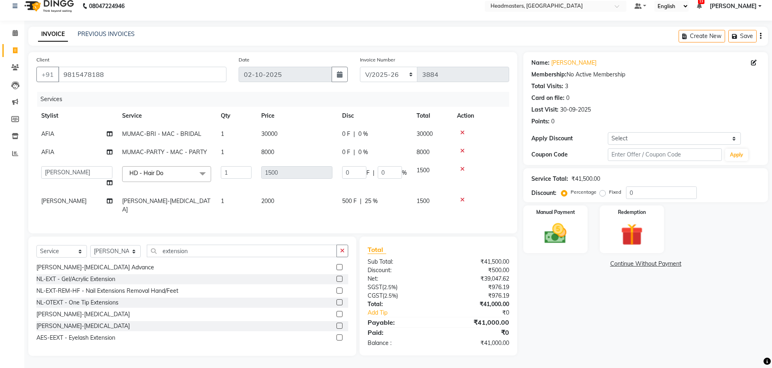
scroll to position [6, 0]
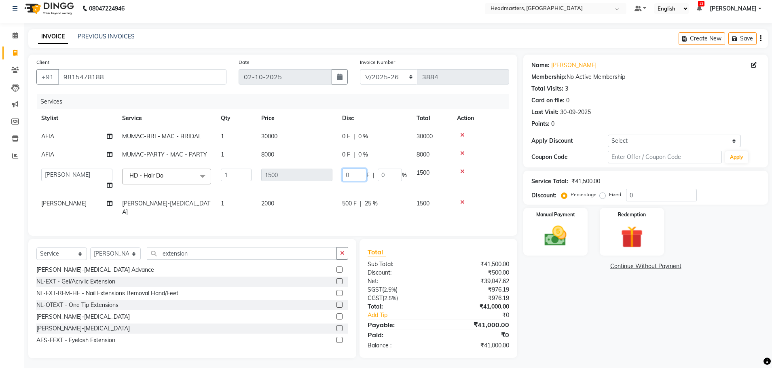
click at [352, 172] on input "0" at bounding box center [354, 175] width 24 height 13
click at [353, 156] on td "0 F | 0 %" at bounding box center [374, 155] width 74 height 18
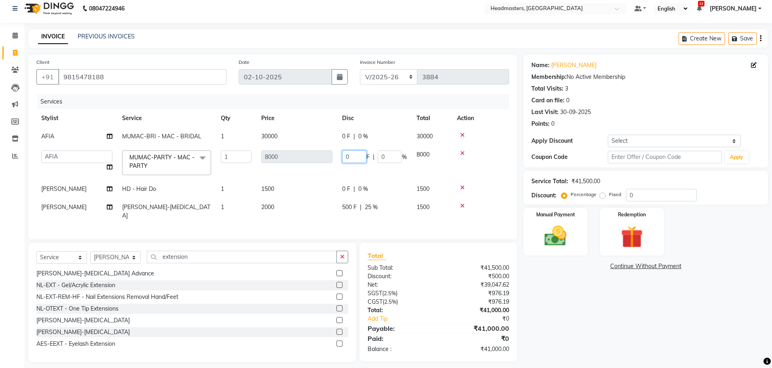
click at [355, 157] on input "0" at bounding box center [354, 156] width 24 height 13
type input "04500"
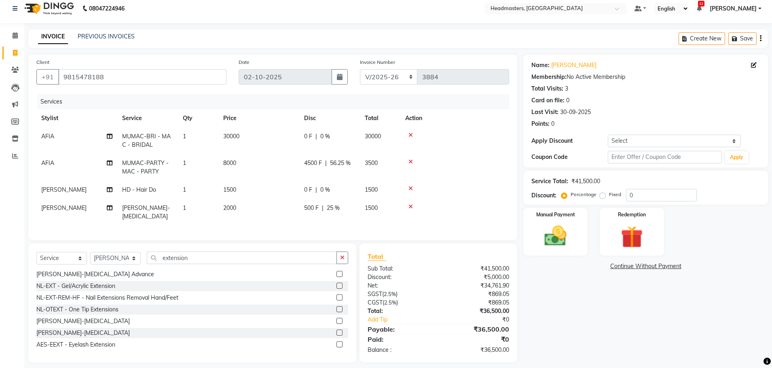
click at [386, 177] on tr "AFIA MUMAC-PARTY - MAC - PARTY 1 8000 4500 F | 56.25 % 3500" at bounding box center [272, 167] width 473 height 27
click at [305, 143] on td "0 F | 0 %" at bounding box center [329, 140] width 61 height 27
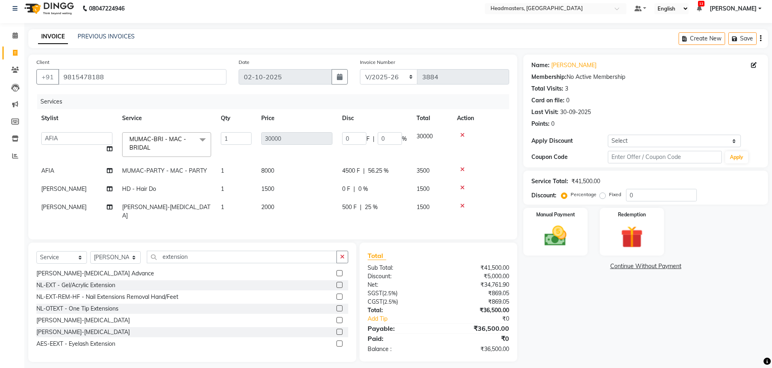
click at [352, 131] on td "0 F | 0 %" at bounding box center [374, 144] width 74 height 34
click at [362, 141] on input "0" at bounding box center [354, 138] width 24 height 13
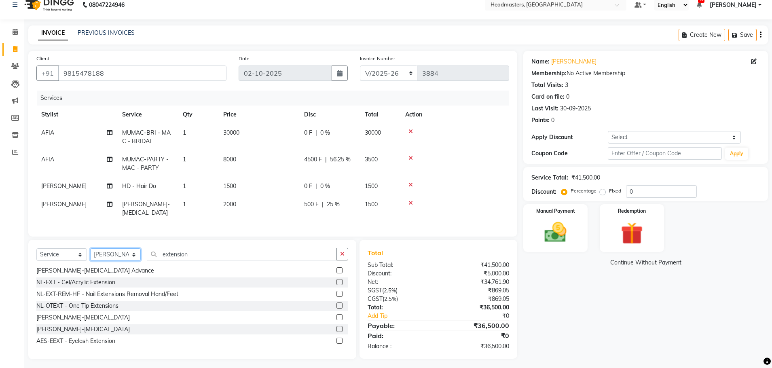
click at [113, 250] on div "Select Service Product Membership Package Voucher Prepaid Gift Card Select Styl…" at bounding box center [192, 299] width 328 height 119
select select "68491"
click at [90, 254] on select "Select Stylist AFIA Anjali [PERSON_NAME] [PERSON_NAME] [PERSON_NAME] HEAD [PERS…" at bounding box center [115, 254] width 51 height 13
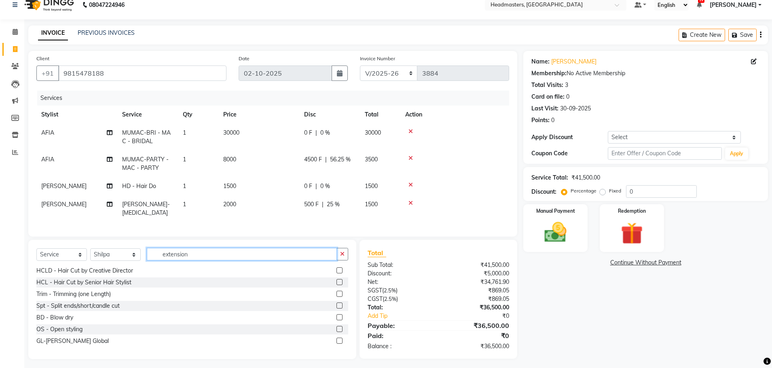
click at [206, 255] on input "extension" at bounding box center [242, 254] width 190 height 13
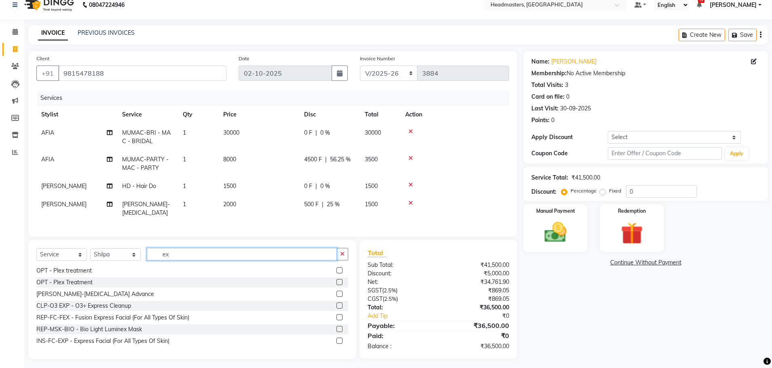
type input "e"
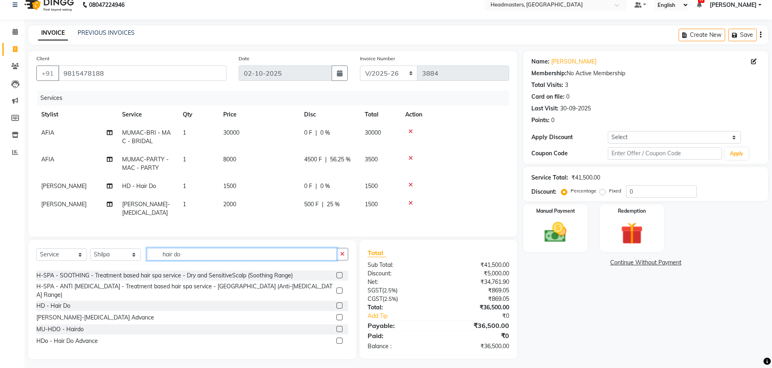
scroll to position [0, 0]
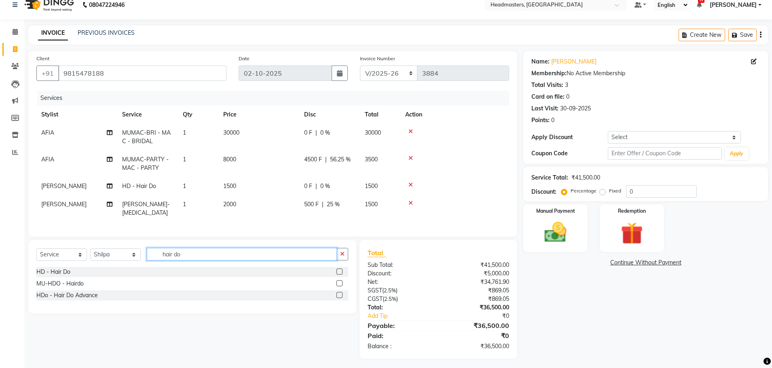
type input "hair do"
click at [341, 275] on label at bounding box center [340, 272] width 6 height 6
click at [341, 275] on input "checkbox" at bounding box center [339, 271] width 5 height 5
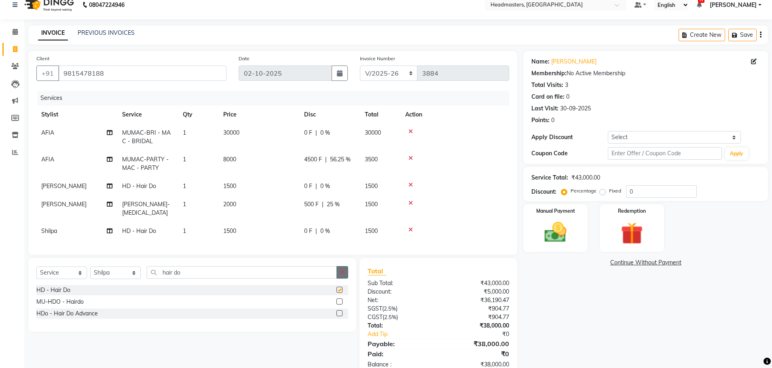
checkbox input "false"
click at [301, 235] on td "0 F | 0 %" at bounding box center [329, 231] width 61 height 18
select select "68491"
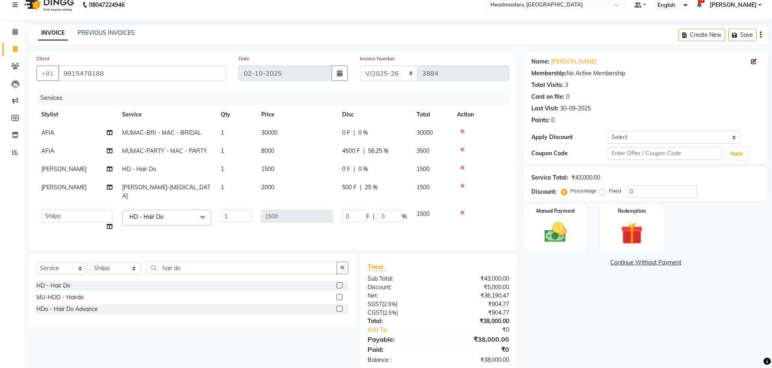
click at [338, 308] on label at bounding box center [340, 309] width 6 height 6
click at [338, 308] on input "checkbox" at bounding box center [339, 309] width 5 height 5
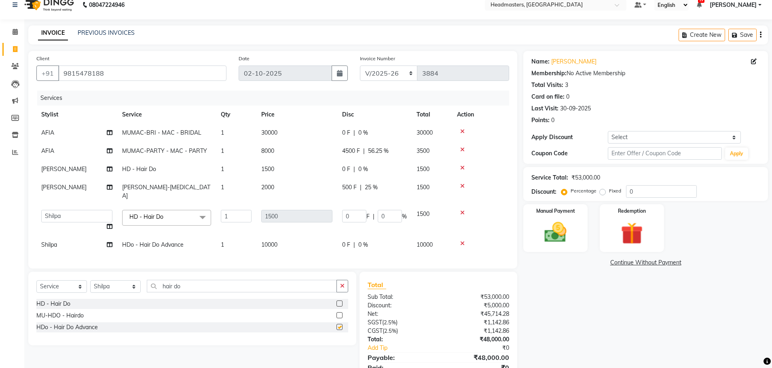
checkbox input "false"
click at [461, 210] on icon at bounding box center [462, 213] width 4 height 6
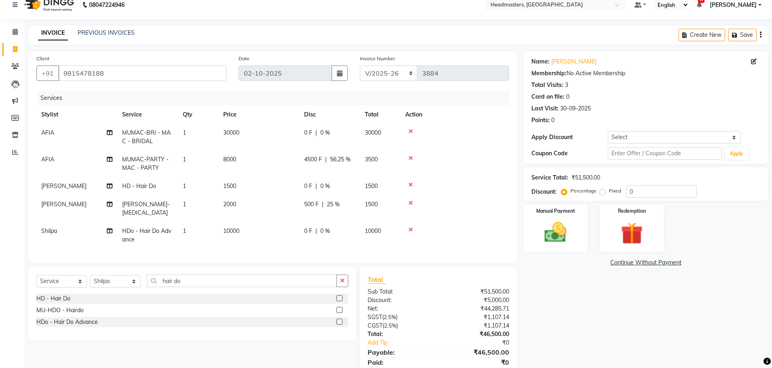
click at [310, 230] on span "0 F" at bounding box center [308, 231] width 8 height 8
select select "68491"
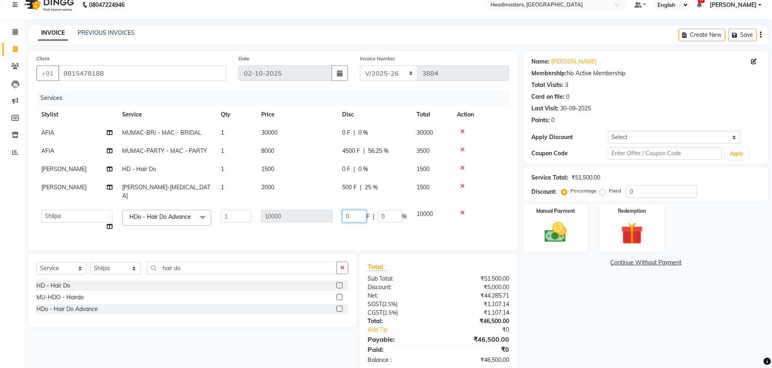
click at [354, 210] on input "0" at bounding box center [354, 216] width 24 height 13
type input "07400"
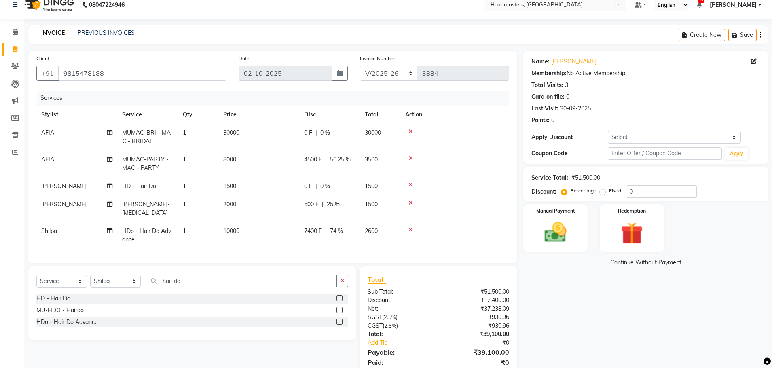
click at [424, 226] on tr "Shilpa HDo - Hair Do Advance 1 10000 7400 F | 74 % 2600" at bounding box center [272, 235] width 473 height 27
click at [307, 232] on span "7400 F" at bounding box center [313, 231] width 18 height 8
select select "68491"
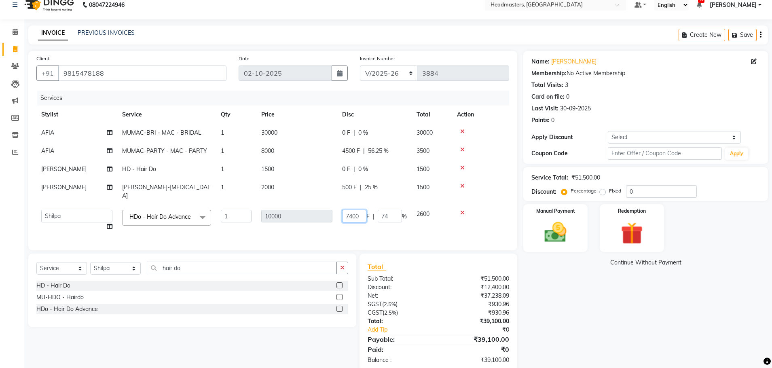
click at [347, 210] on input "7400" at bounding box center [354, 216] width 24 height 13
click at [350, 210] on input "7400" at bounding box center [354, 216] width 24 height 13
type input "6400"
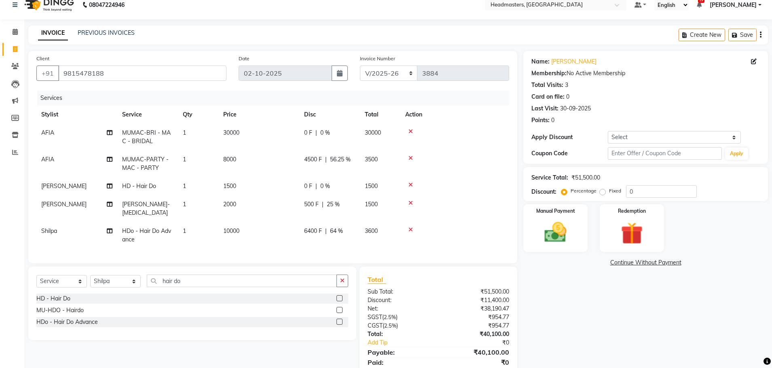
click at [379, 226] on tr "Shilpa HDo - Hair Do Advance 1 10000 6400 F | 64 % 3600" at bounding box center [272, 235] width 473 height 27
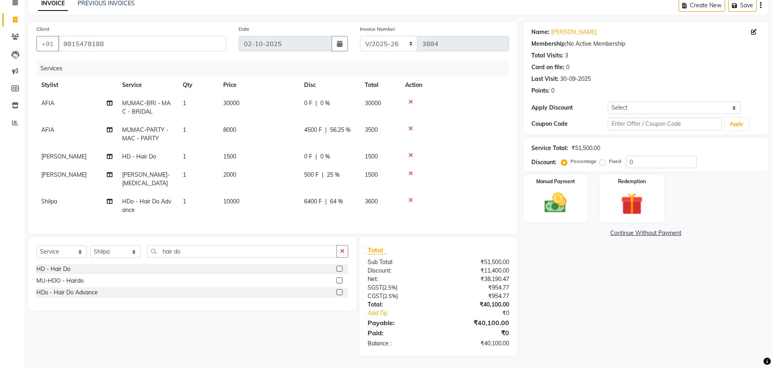
click at [306, 99] on span "0 F" at bounding box center [308, 103] width 8 height 8
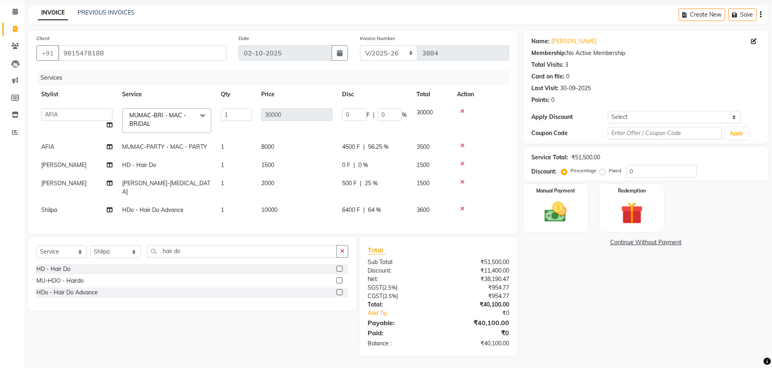
scroll to position [28, 0]
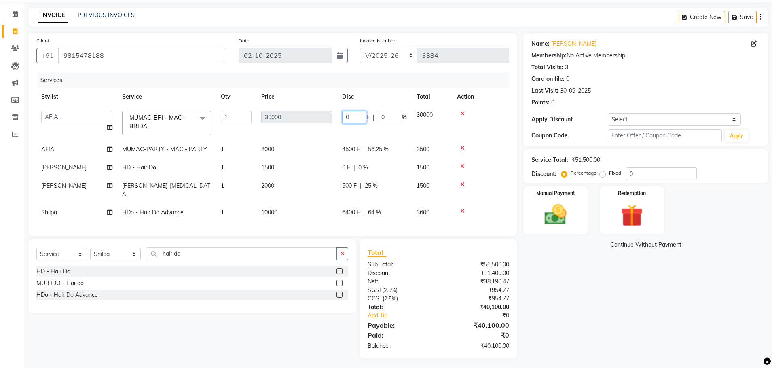
click at [360, 116] on input "0" at bounding box center [354, 117] width 24 height 13
type input "020600"
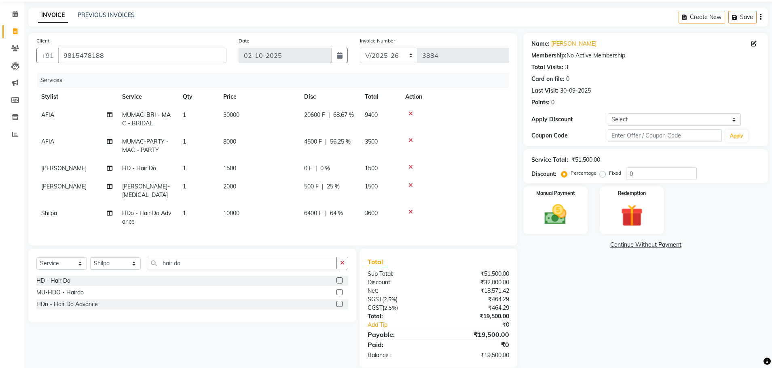
click at [383, 127] on tr "AFIA MUMAC-BRI - MAC - BRIDAL 1 30000 20600 F | 68.67 % 9400" at bounding box center [272, 119] width 473 height 27
click at [239, 269] on input "hair do" at bounding box center [242, 263] width 190 height 13
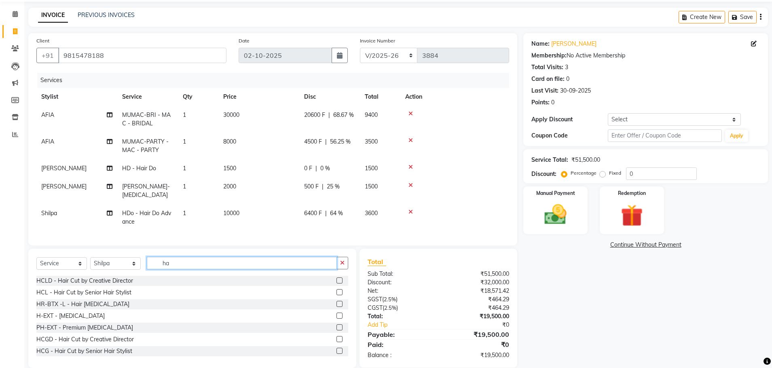
type input "h"
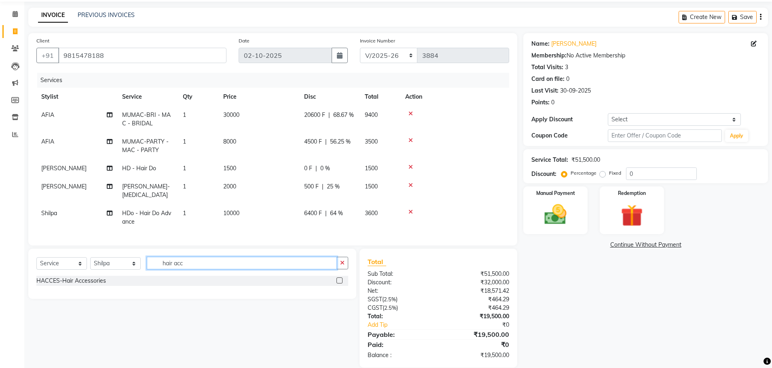
type input "hair acc"
click at [343, 284] on label at bounding box center [340, 281] width 6 height 6
click at [342, 284] on input "checkbox" at bounding box center [339, 280] width 5 height 5
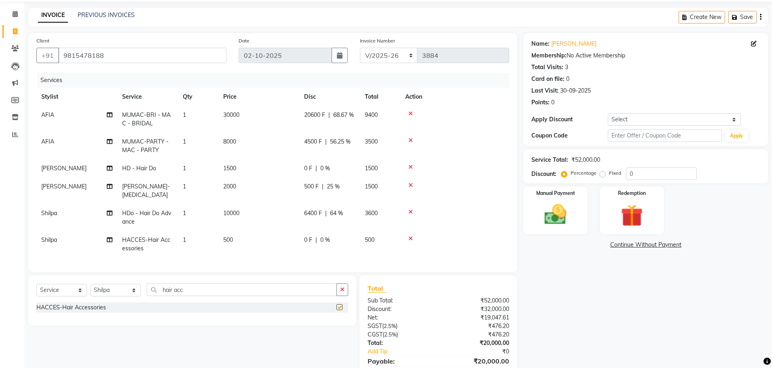
checkbox input "false"
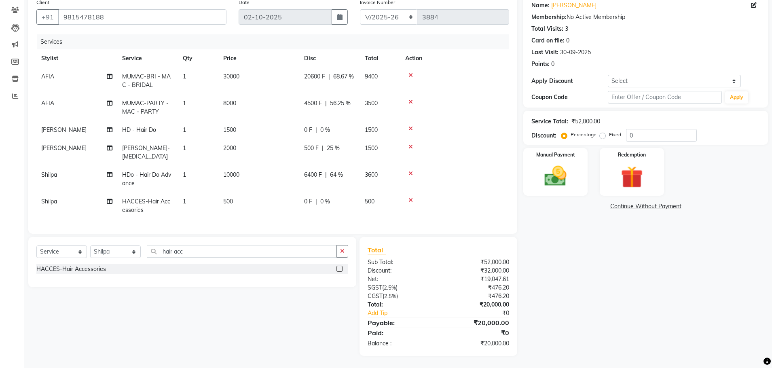
click at [310, 198] on span "0 F" at bounding box center [308, 201] width 8 height 8
select select "68491"
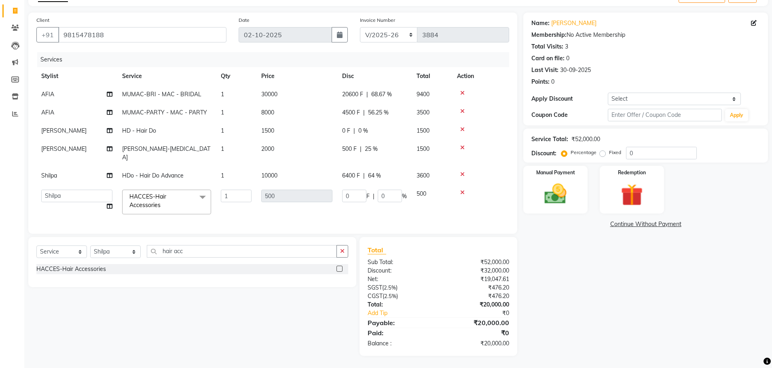
scroll to position [46, 0]
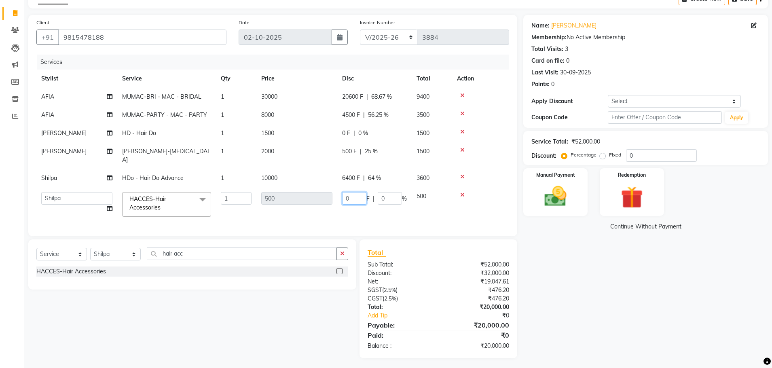
click at [357, 192] on input "0" at bounding box center [354, 198] width 24 height 13
type input "0300"
click at [373, 208] on tbody "AFIA MUMAC-BRI - MAC - BRIDAL 1 30000 20600 F | 68.67 % 9400 AFIA MUMAC-PARTY -…" at bounding box center [272, 155] width 473 height 134
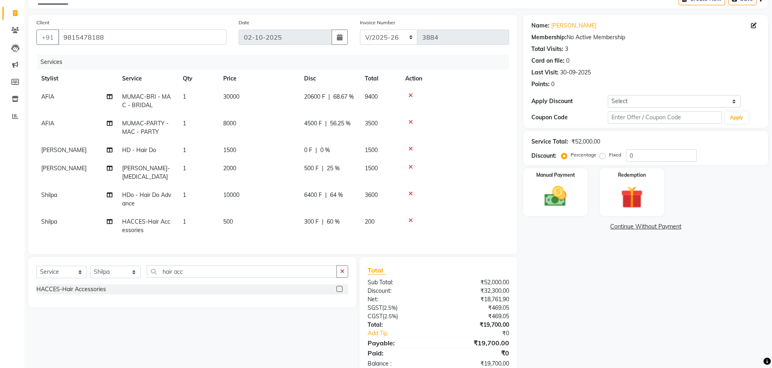
scroll to position [72, 0]
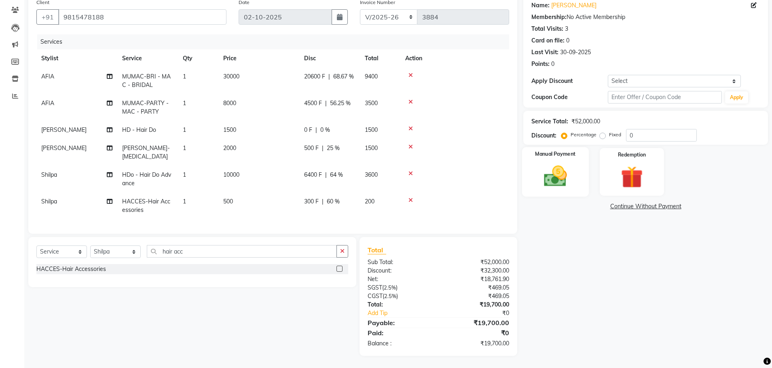
click at [560, 168] on img at bounding box center [556, 176] width 38 height 27
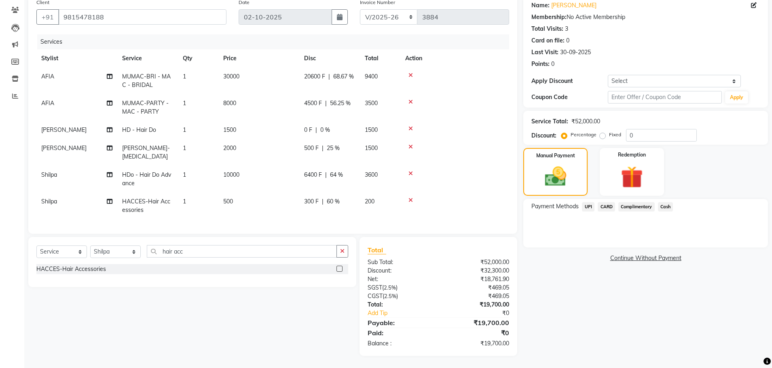
click at [612, 202] on span "CARD" at bounding box center [606, 206] width 17 height 9
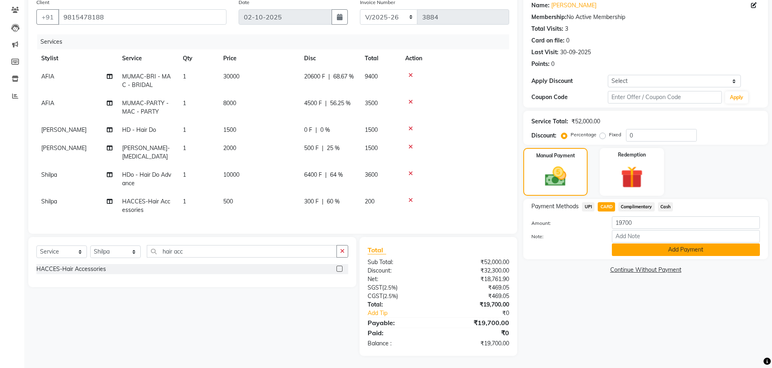
click at [653, 244] on button "Add Payment" at bounding box center [686, 250] width 148 height 13
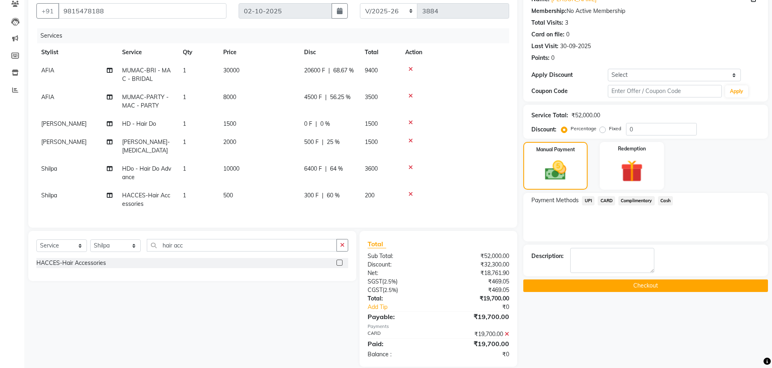
click at [654, 283] on button "Checkout" at bounding box center [645, 286] width 245 height 13
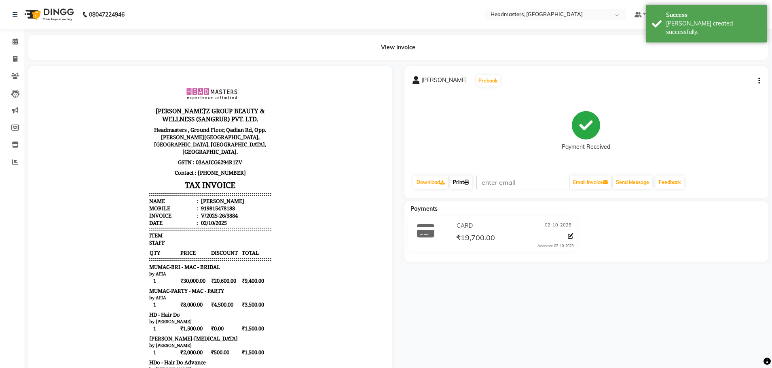
click at [464, 182] on link "Print" at bounding box center [461, 183] width 23 height 14
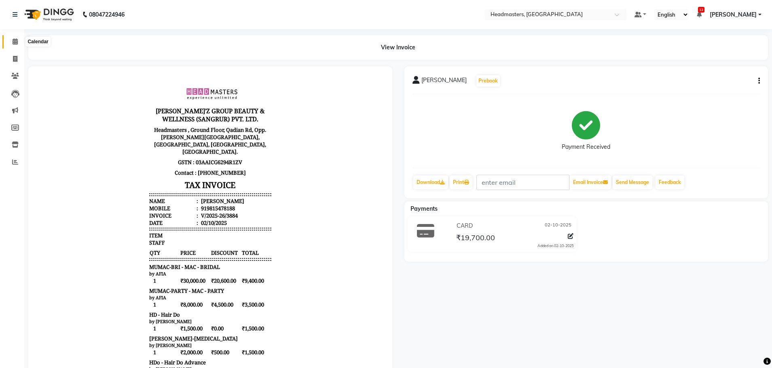
click at [15, 44] on icon at bounding box center [15, 41] width 5 height 6
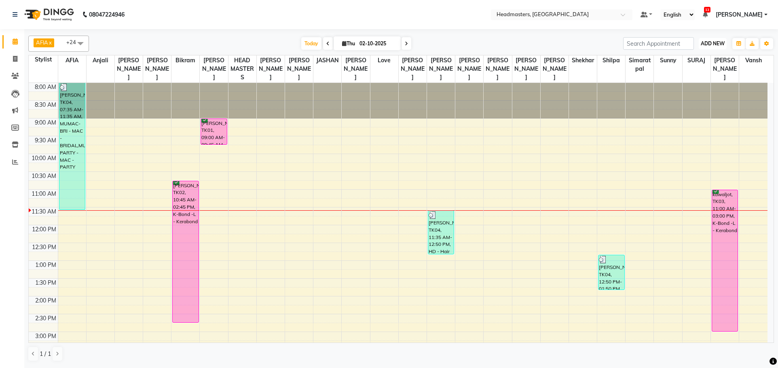
click at [715, 45] on span "ADD NEW" at bounding box center [713, 43] width 24 height 6
click at [698, 61] on button "Add Appointment" at bounding box center [695, 59] width 64 height 11
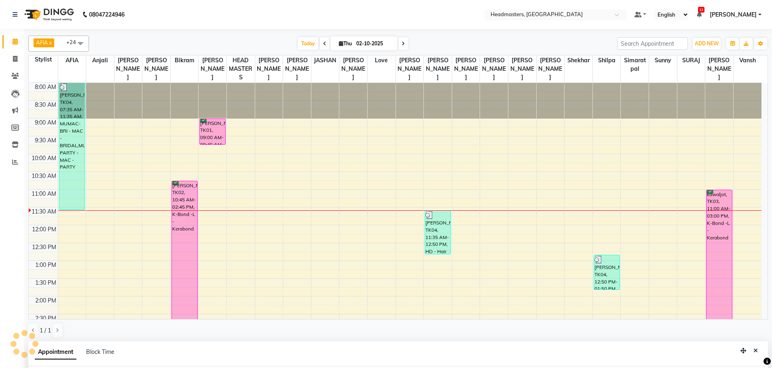
scroll to position [157, 0]
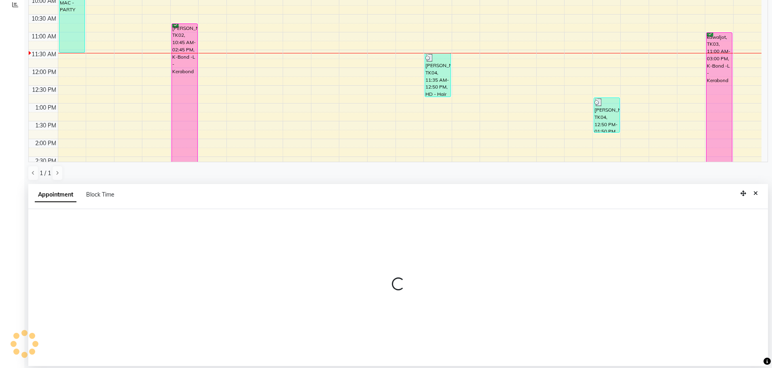
select select "tentative"
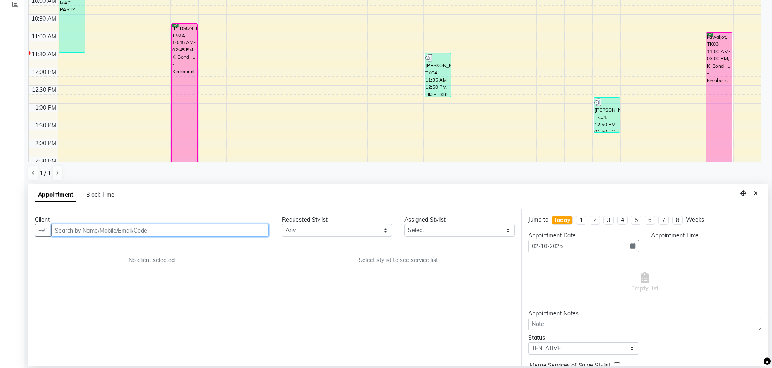
select select "540"
click at [106, 230] on input "text" at bounding box center [159, 230] width 217 height 13
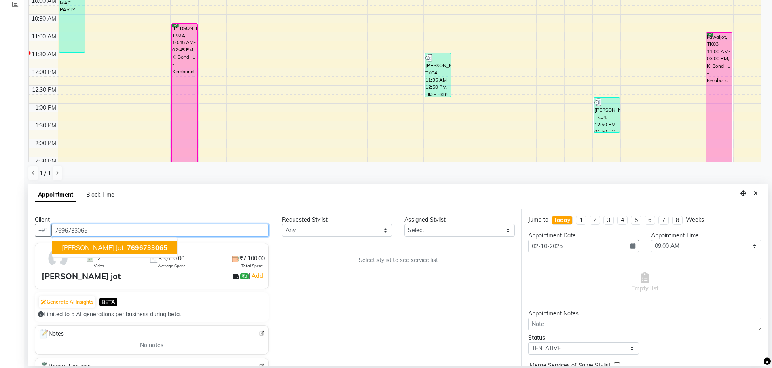
click at [127, 247] on span "7696733065" at bounding box center [147, 248] width 40 height 8
type input "7696733065"
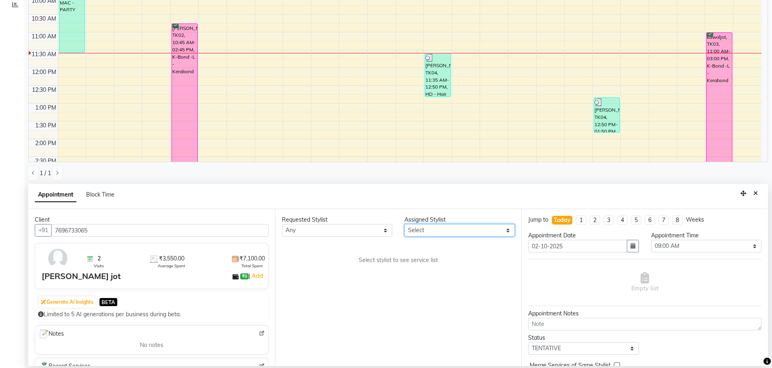
click at [460, 226] on select "Select AFIA Anjali [PERSON_NAME] [PERSON_NAME] [PERSON_NAME] HEAD [PERSON_NAME]…" at bounding box center [460, 230] width 110 height 13
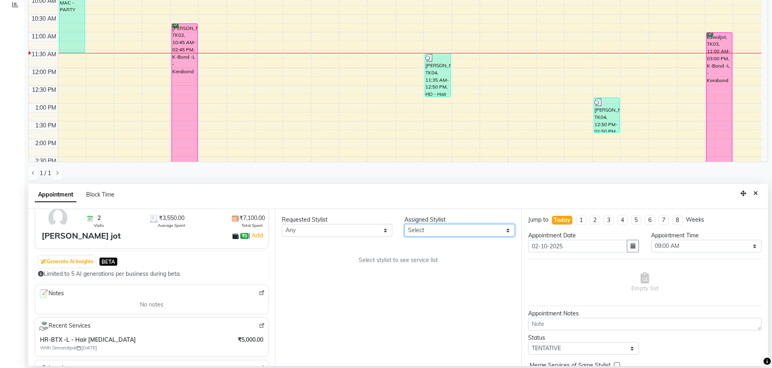
scroll to position [68, 0]
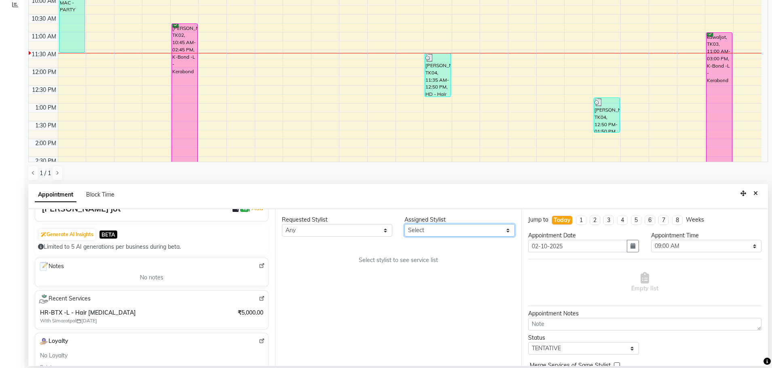
click at [472, 231] on select "Select AFIA Anjali [PERSON_NAME] [PERSON_NAME] [PERSON_NAME] HEAD [PERSON_NAME]…" at bounding box center [460, 230] width 110 height 13
select select "60659"
click at [405, 224] on select "Select AFIA Anjali [PERSON_NAME] [PERSON_NAME] [PERSON_NAME] HEAD [PERSON_NAME]…" at bounding box center [460, 230] width 110 height 13
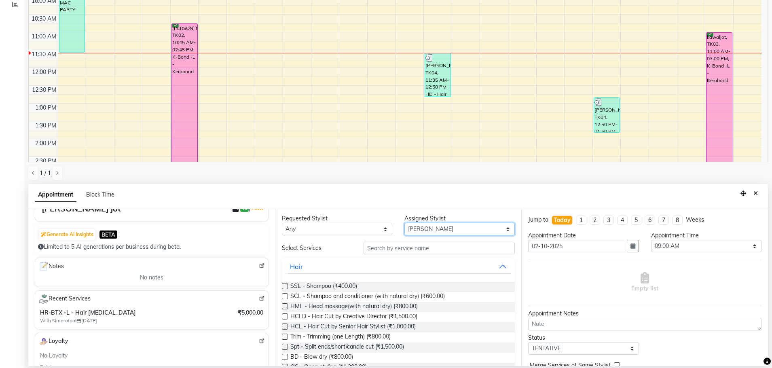
scroll to position [0, 0]
click at [456, 245] on input "text" at bounding box center [439, 249] width 151 height 13
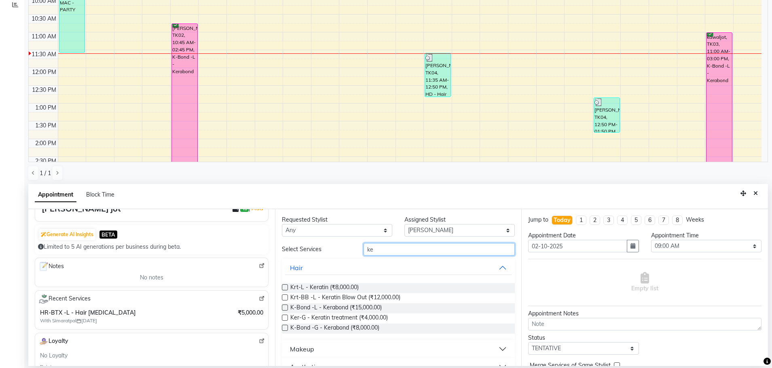
type input "k"
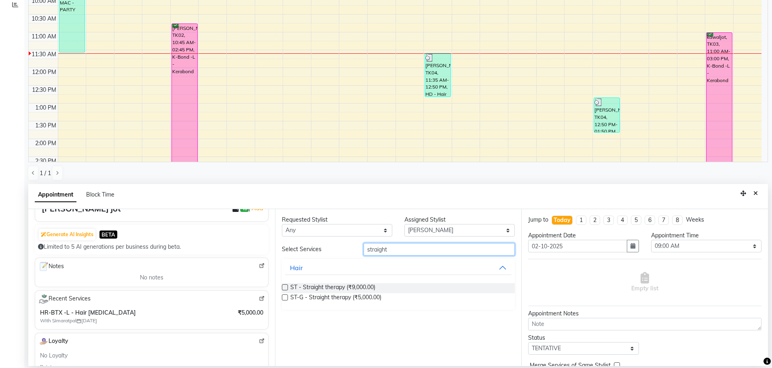
type input "straight"
click at [283, 288] on label at bounding box center [285, 287] width 6 height 6
click at [283, 288] on input "checkbox" at bounding box center [284, 288] width 5 height 5
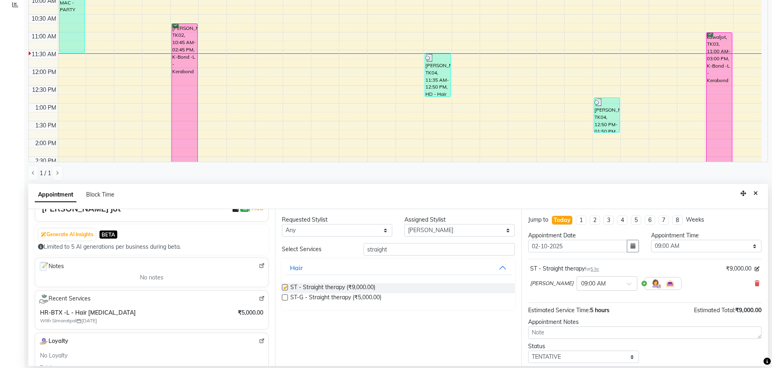
checkbox input "false"
click at [724, 248] on select "Select 09:00 AM 09:15 AM 09:30 AM 09:45 AM 10:00 AM 10:15 AM 10:30 AM 10:45 AM …" at bounding box center [706, 246] width 110 height 13
select select "690"
click at [651, 240] on select "Select 09:00 AM 09:15 AM 09:30 AM 09:45 AM 10:00 AM 10:15 AM 10:30 AM 10:45 AM …" at bounding box center [706, 246] width 110 height 13
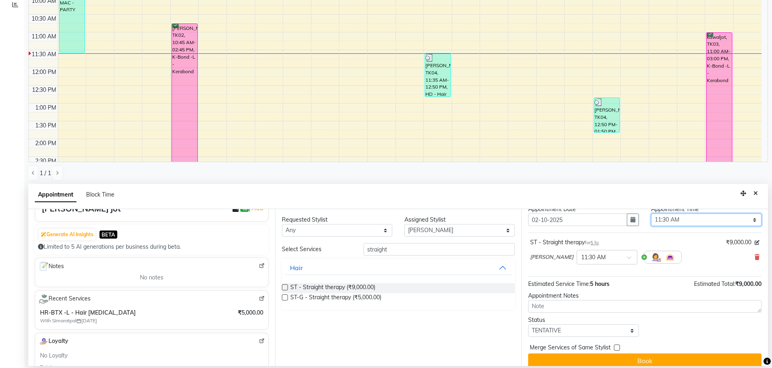
scroll to position [27, 0]
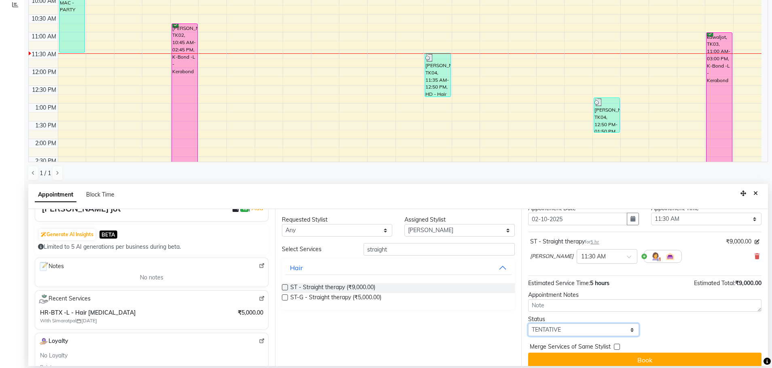
click at [572, 331] on select "Select TENTATIVE CONFIRM CHECK-IN UPCOMING" at bounding box center [583, 330] width 110 height 13
select select "confirm booking"
click at [528, 324] on select "Select TENTATIVE CONFIRM CHECK-IN UPCOMING" at bounding box center [583, 330] width 110 height 13
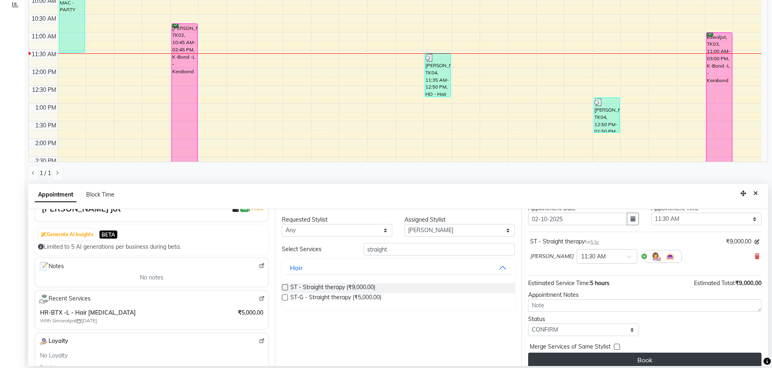
click at [612, 358] on button "Book" at bounding box center [644, 360] width 233 height 15
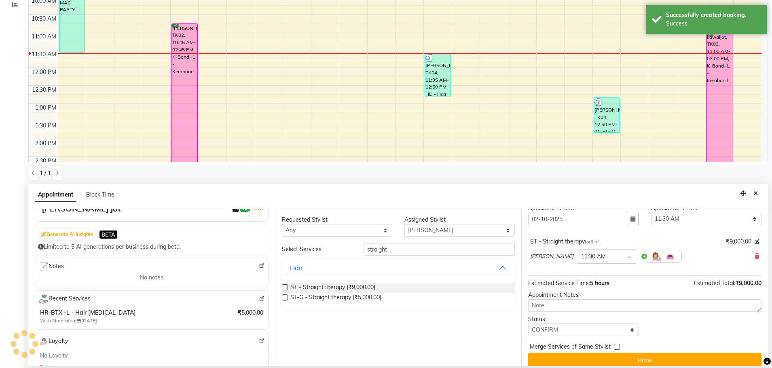
scroll to position [0, 0]
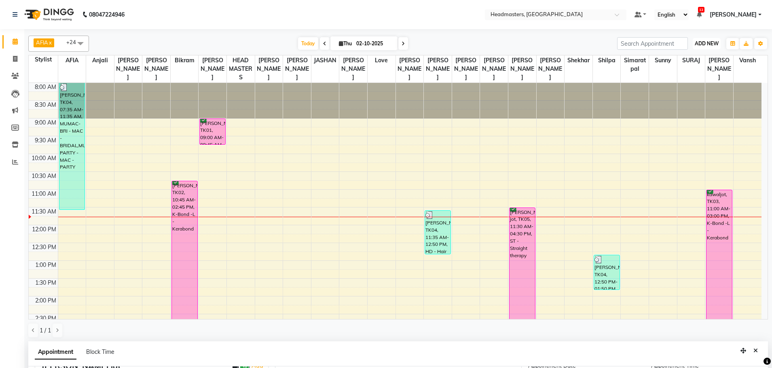
click at [710, 44] on span "ADD NEW" at bounding box center [707, 43] width 24 height 6
click at [692, 61] on button "Add Appointment" at bounding box center [689, 59] width 64 height 11
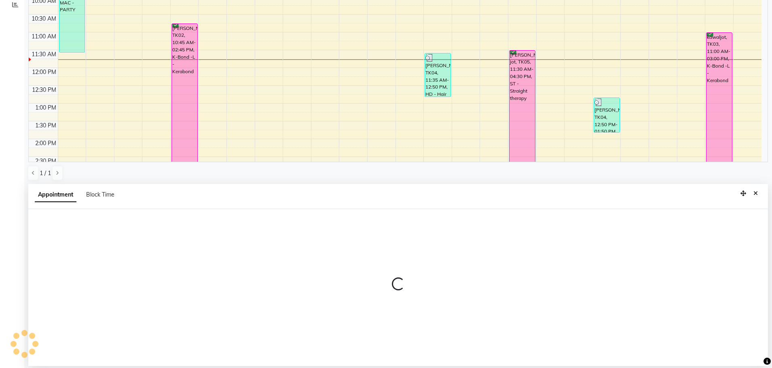
select select "tentative"
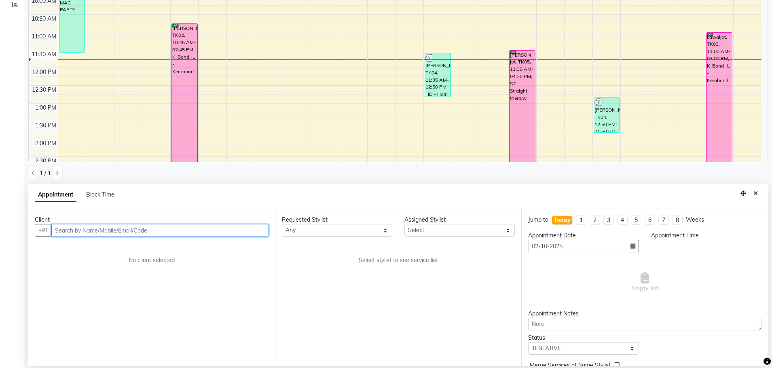
select select "540"
click at [95, 234] on input "text" at bounding box center [159, 230] width 217 height 13
click at [75, 229] on input "788915746" at bounding box center [143, 230] width 184 height 13
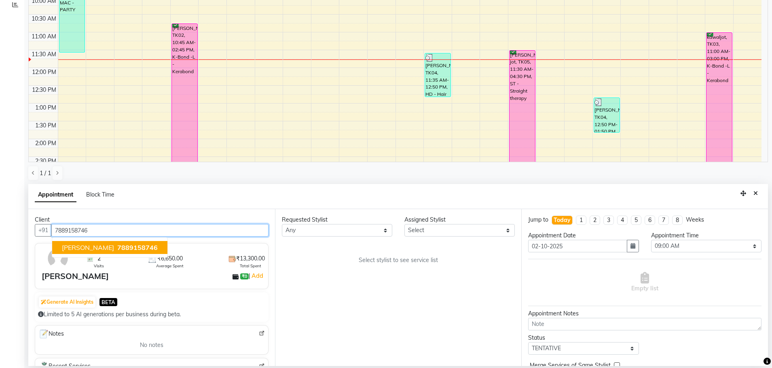
click at [119, 248] on span "7889158746" at bounding box center [137, 248] width 40 height 8
type input "7889158746"
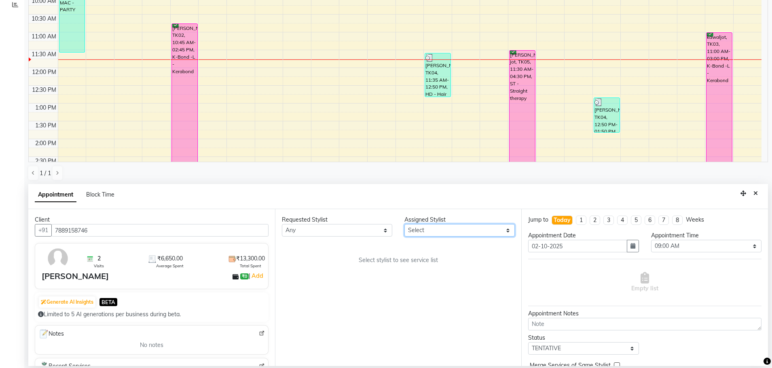
click at [477, 228] on select "Select AFIA Anjali [PERSON_NAME] [PERSON_NAME] [PERSON_NAME] HEAD [PERSON_NAME]…" at bounding box center [460, 230] width 110 height 13
select select "60670"
click at [405, 224] on select "Select AFIA Anjali [PERSON_NAME] [PERSON_NAME] [PERSON_NAME] HEAD [PERSON_NAME]…" at bounding box center [460, 230] width 110 height 13
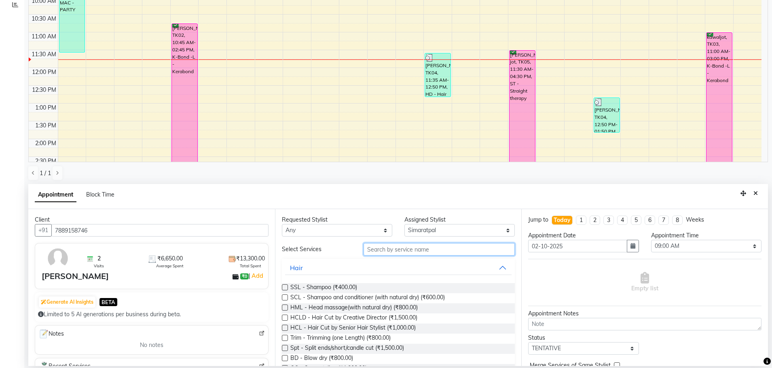
click at [445, 249] on input "text" at bounding box center [439, 249] width 151 height 13
click at [445, 250] on input "text" at bounding box center [439, 249] width 151 height 13
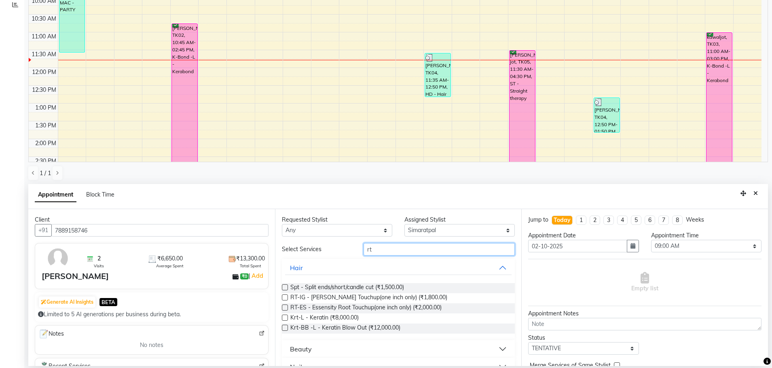
type input "rt"
click at [286, 298] on label at bounding box center [285, 298] width 6 height 6
click at [286, 298] on input "checkbox" at bounding box center [284, 298] width 5 height 5
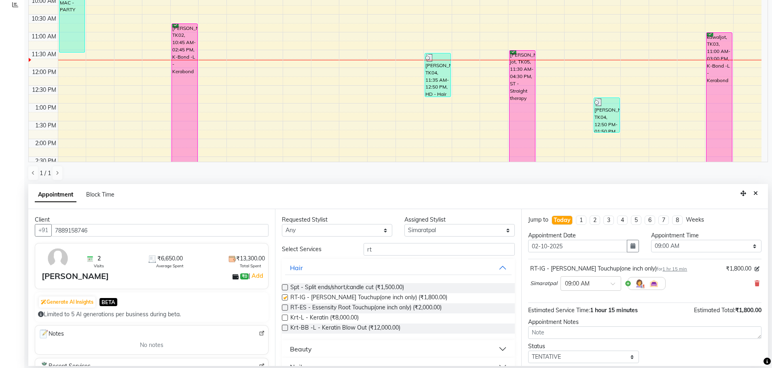
checkbox input "false"
click at [401, 247] on input "rt" at bounding box center [439, 249] width 151 height 13
type input "r"
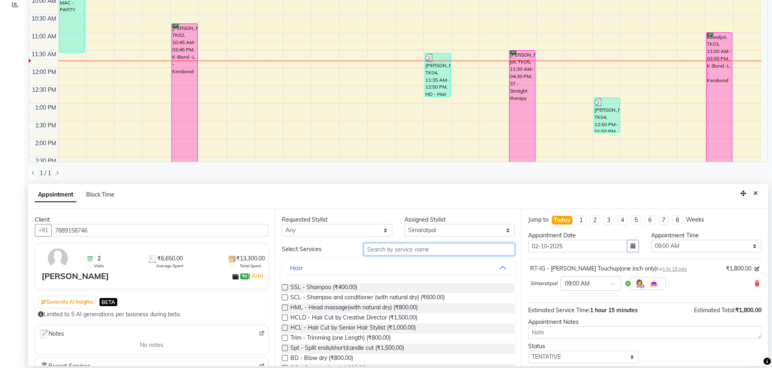
click at [402, 248] on input "text" at bounding box center [439, 249] width 151 height 13
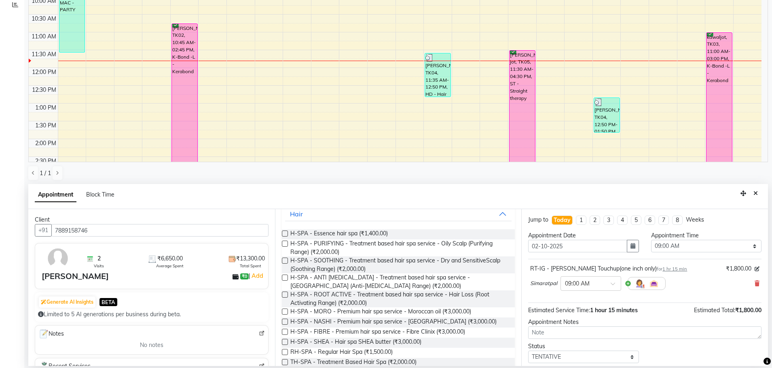
scroll to position [68, 0]
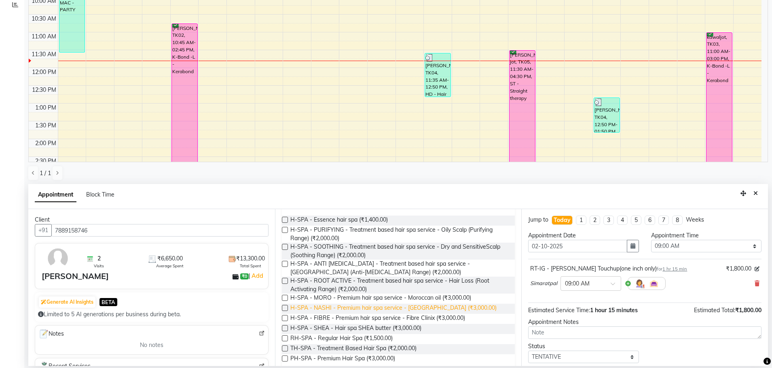
type input "hair spa"
click at [367, 309] on span "H-SPA - NASHI - Premium hair spa service - [GEOGRAPHIC_DATA] (₹3,000.00)" at bounding box center [393, 309] width 206 height 10
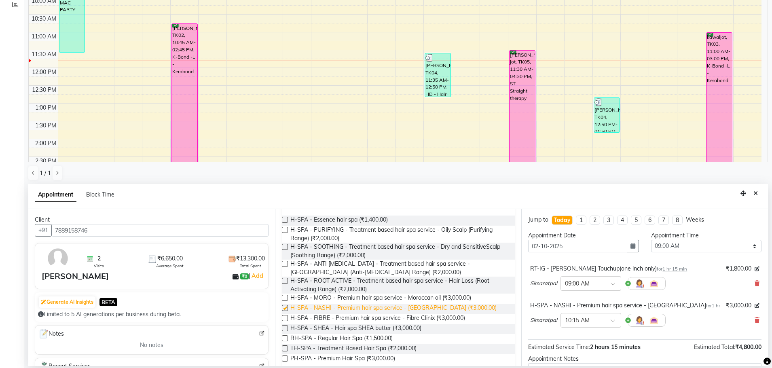
checkbox input "false"
click at [706, 241] on select "Select 09:00 AM 09:15 AM 09:30 AM 09:45 AM 10:00 AM 10:15 AM 10:30 AM 10:45 AM …" at bounding box center [706, 246] width 110 height 13
select select "690"
click at [651, 240] on select "Select 09:00 AM 09:15 AM 09:30 AM 09:45 AM 10:00 AM 10:15 AM 10:30 AM 10:45 AM …" at bounding box center [706, 246] width 110 height 13
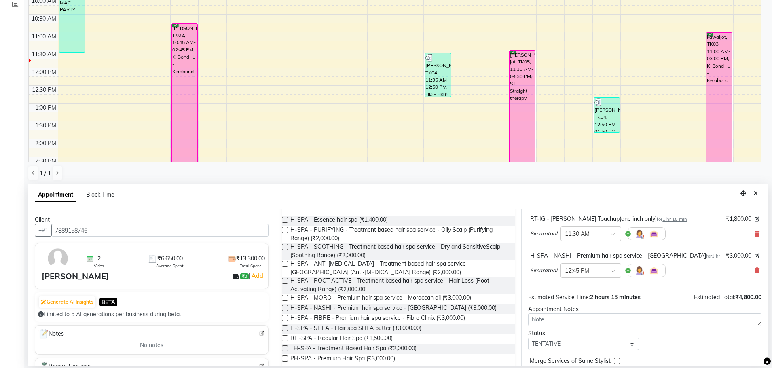
scroll to position [54, 0]
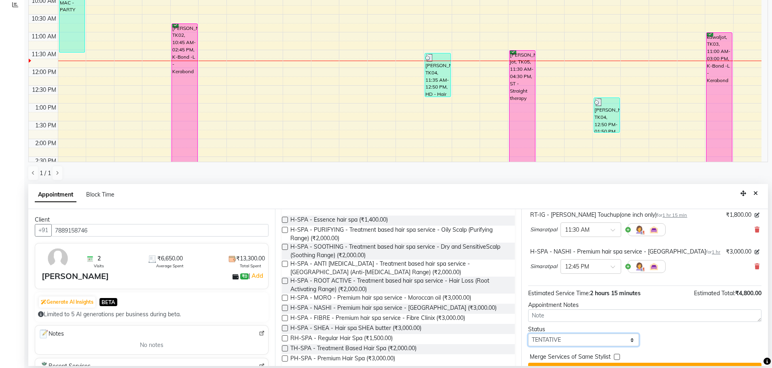
click at [573, 342] on select "Select TENTATIVE CONFIRM CHECK-IN UPCOMING" at bounding box center [583, 340] width 110 height 13
select select "confirm booking"
click at [528, 334] on select "Select TENTATIVE CONFIRM CHECK-IN UPCOMING" at bounding box center [583, 340] width 110 height 13
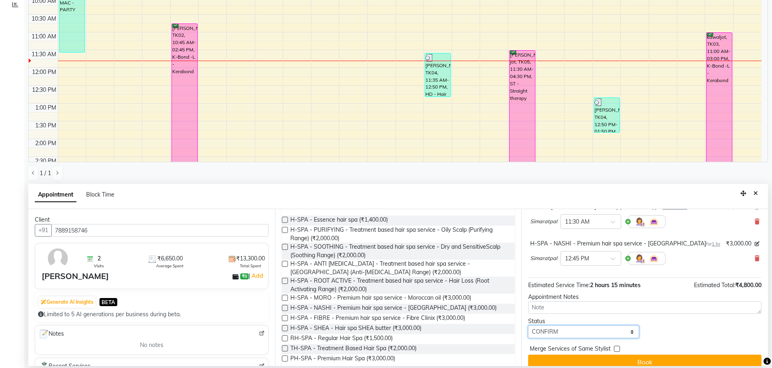
scroll to position [72, 0]
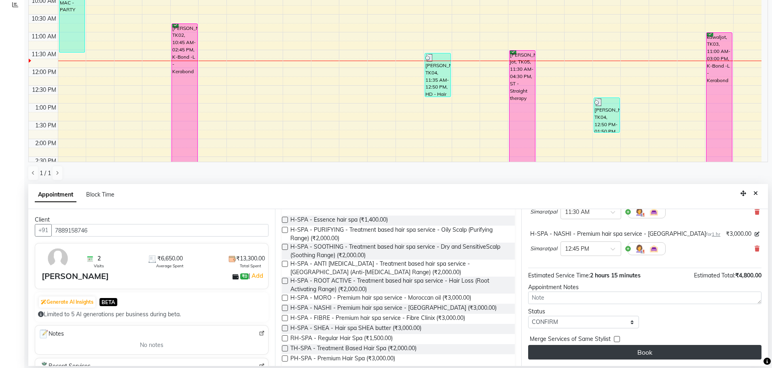
click at [644, 351] on button "Book" at bounding box center [644, 352] width 233 height 15
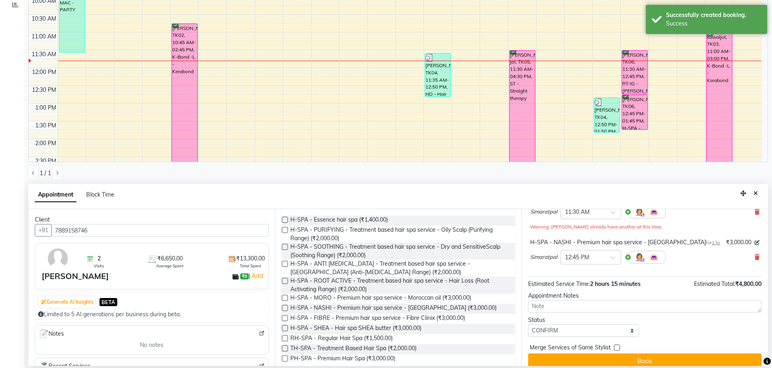
scroll to position [0, 0]
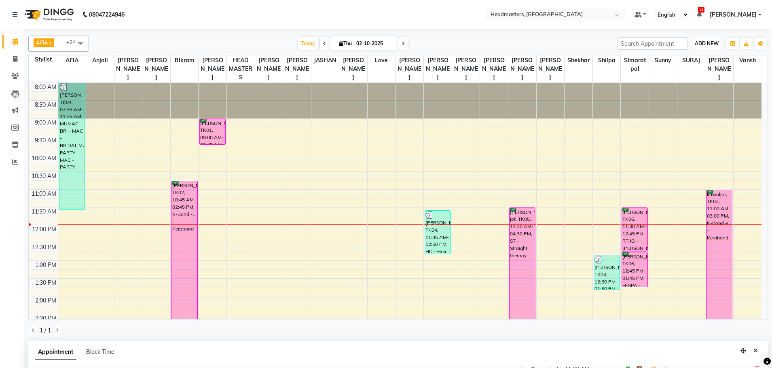
click at [707, 42] on span "ADD NEW" at bounding box center [707, 43] width 24 height 6
click at [699, 59] on button "Add Appointment" at bounding box center [689, 59] width 64 height 11
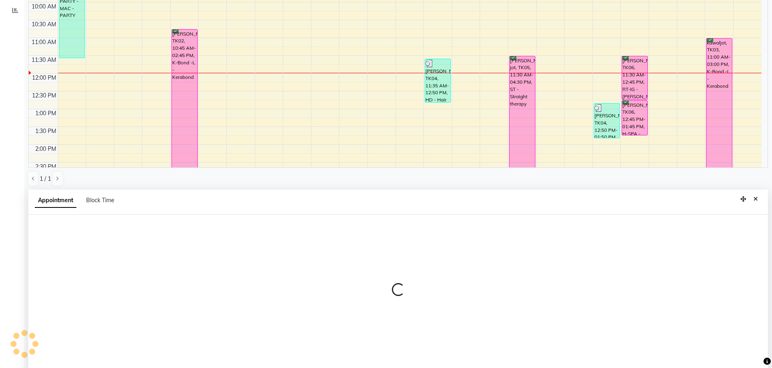
scroll to position [157, 0]
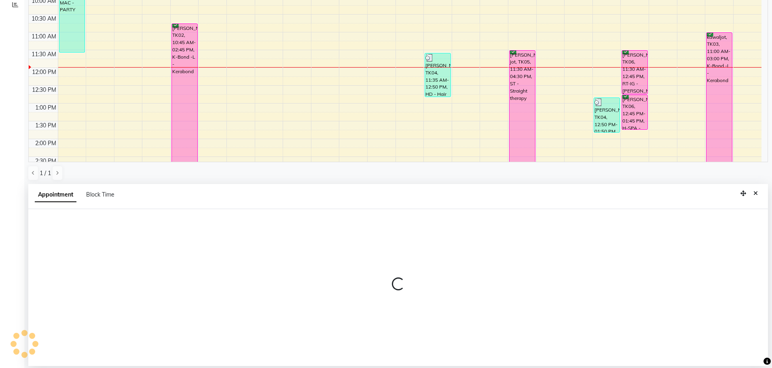
select select "tentative"
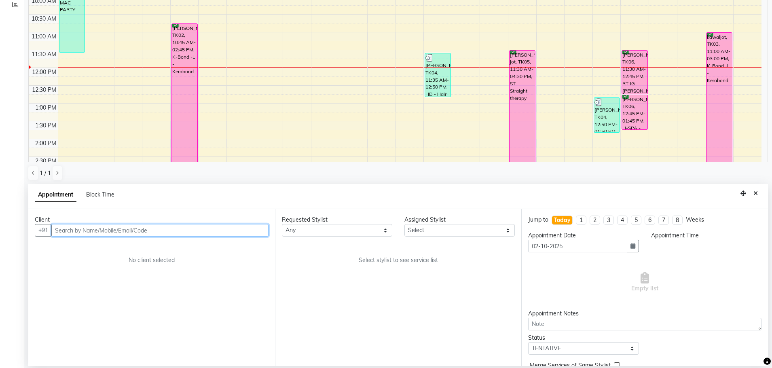
select select "540"
click at [87, 228] on input "text" at bounding box center [159, 230] width 217 height 13
type input "9815570480"
click at [256, 232] on span "Add Client" at bounding box center [251, 230] width 27 height 7
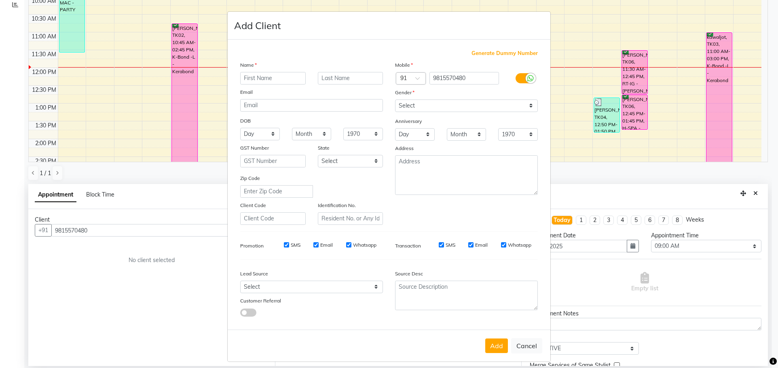
click at [278, 78] on input "text" at bounding box center [273, 78] width 66 height 13
type input "savina"
click at [445, 106] on select "Select [DEMOGRAPHIC_DATA] [DEMOGRAPHIC_DATA] Other Prefer Not To Say" at bounding box center [466, 106] width 143 height 13
select select "[DEMOGRAPHIC_DATA]"
click at [395, 100] on select "Select [DEMOGRAPHIC_DATA] [DEMOGRAPHIC_DATA] Other Prefer Not To Say" at bounding box center [466, 106] width 143 height 13
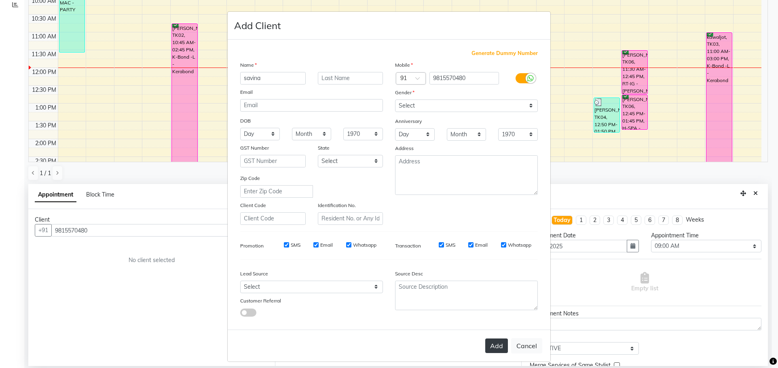
click at [489, 348] on button "Add" at bounding box center [496, 346] width 23 height 15
select select
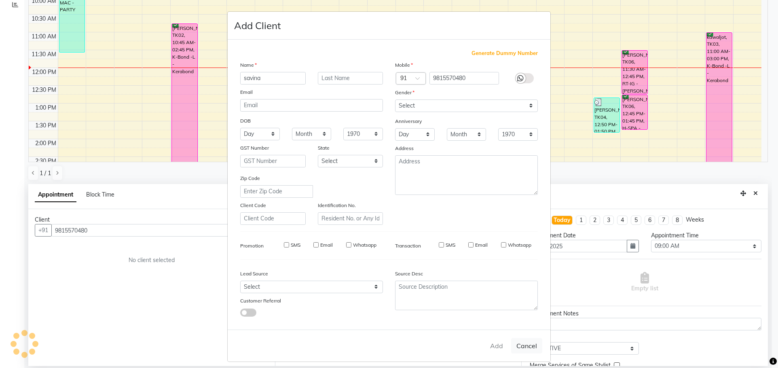
select select
checkbox input "false"
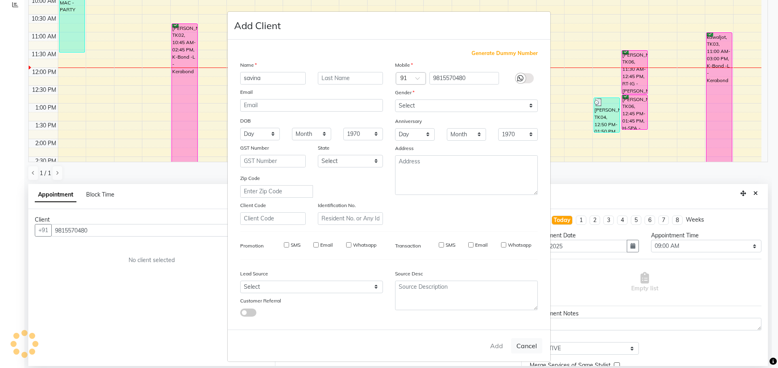
checkbox input "false"
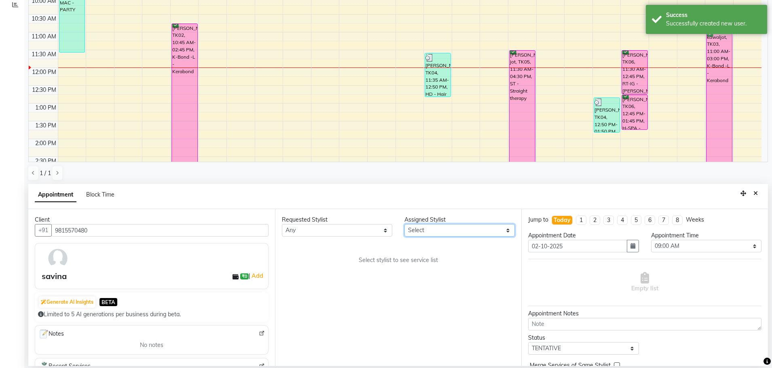
click at [454, 235] on select "Select AFIA Anjali [PERSON_NAME] [PERSON_NAME] [PERSON_NAME] HEAD [PERSON_NAME]…" at bounding box center [460, 230] width 110 height 13
select select "60661"
click at [405, 224] on select "Select AFIA Anjali [PERSON_NAME] [PERSON_NAME] [PERSON_NAME] HEAD [PERSON_NAME]…" at bounding box center [460, 230] width 110 height 13
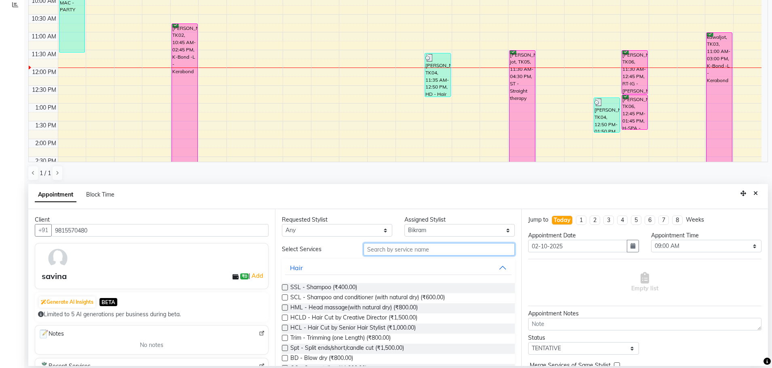
click at [424, 251] on input "text" at bounding box center [439, 249] width 151 height 13
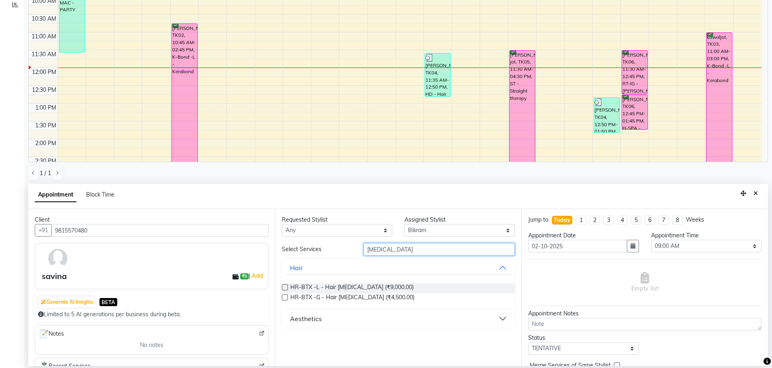
type input "[MEDICAL_DATA]"
click at [286, 288] on label at bounding box center [285, 287] width 6 height 6
click at [286, 288] on input "checkbox" at bounding box center [284, 288] width 5 height 5
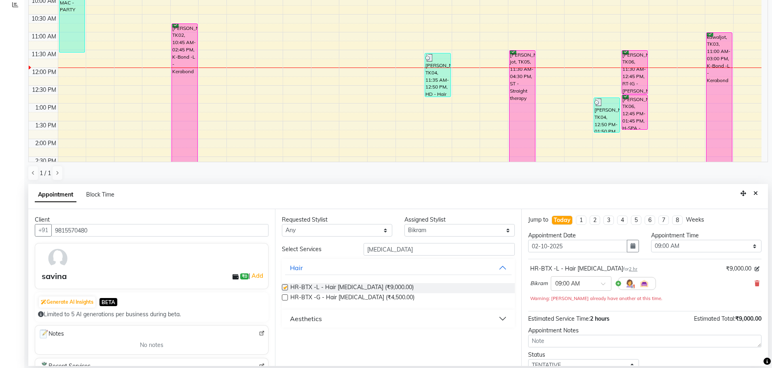
checkbox input "false"
click at [666, 244] on select "Select 09:00 AM 09:15 AM 09:30 AM 09:45 AM 10:00 AM 10:15 AM 10:30 AM 10:45 AM …" at bounding box center [706, 246] width 110 height 13
select select "720"
click at [651, 240] on select "Select 09:00 AM 09:15 AM 09:30 AM 09:45 AM 10:00 AM 10:15 AM 10:30 AM 10:45 AM …" at bounding box center [706, 246] width 110 height 13
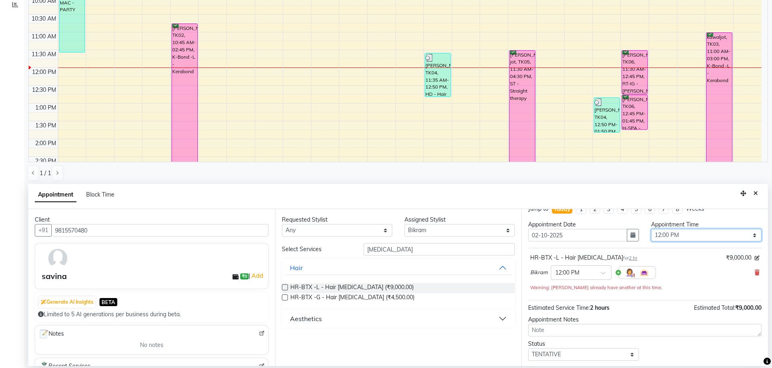
scroll to position [13, 0]
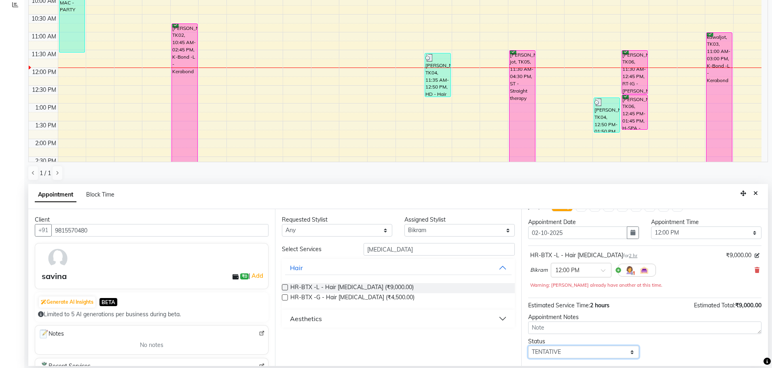
click at [554, 349] on select "Select TENTATIVE CONFIRM CHECK-IN UPCOMING" at bounding box center [583, 352] width 110 height 13
select select "confirm booking"
click at [528, 346] on select "Select TENTATIVE CONFIRM CHECK-IN UPCOMING" at bounding box center [583, 352] width 110 height 13
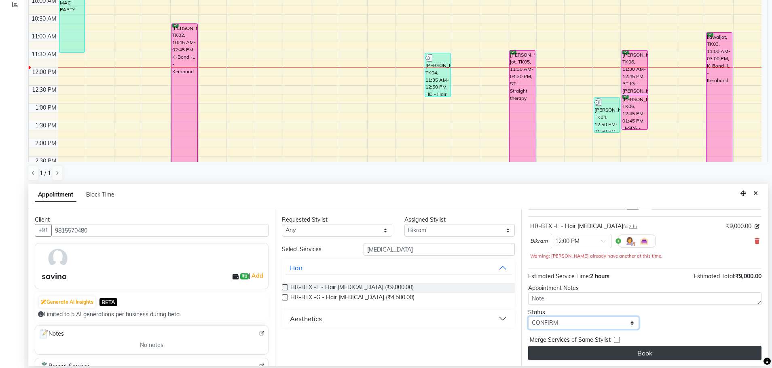
scroll to position [43, 0]
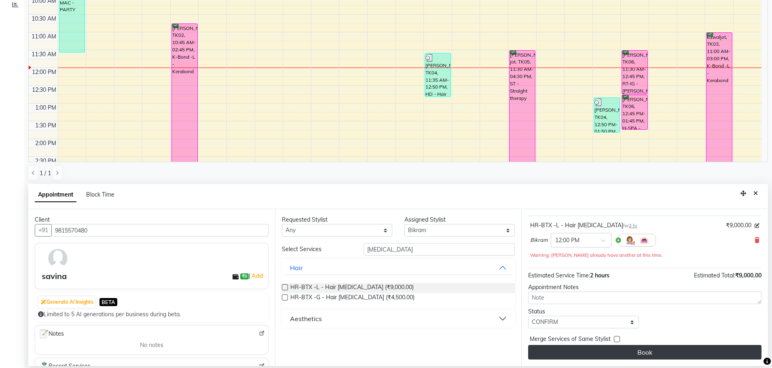
click at [665, 357] on button "Book" at bounding box center [644, 352] width 233 height 15
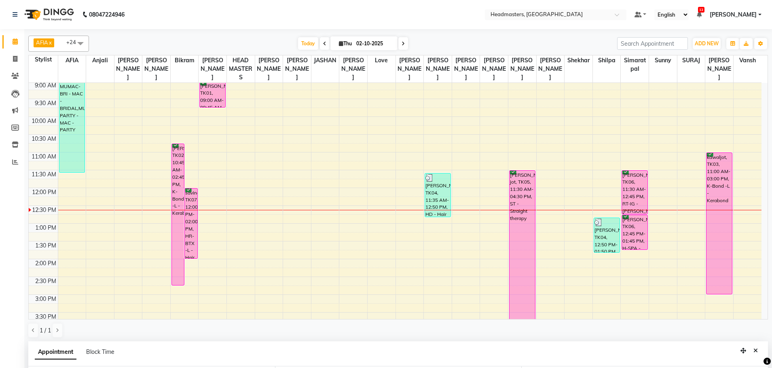
scroll to position [40, 0]
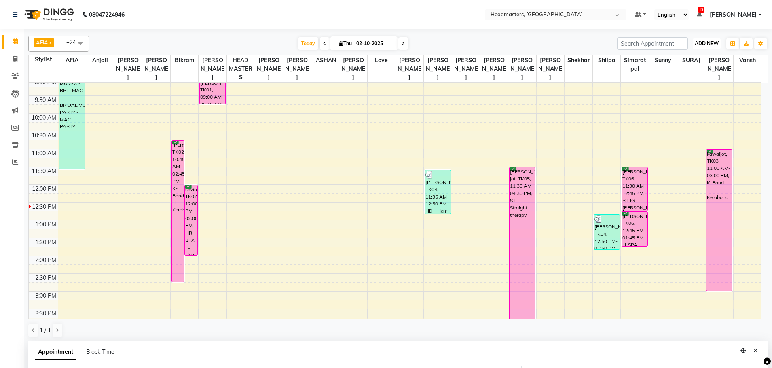
click at [708, 42] on span "ADD NEW" at bounding box center [707, 43] width 24 height 6
click at [18, 57] on span at bounding box center [15, 59] width 14 height 9
select select "service"
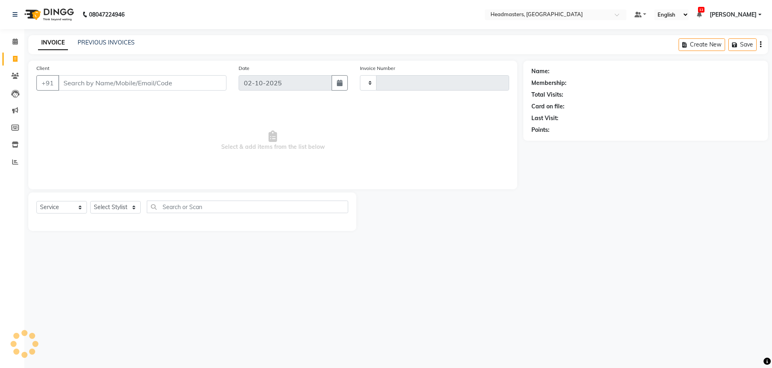
type input "3885"
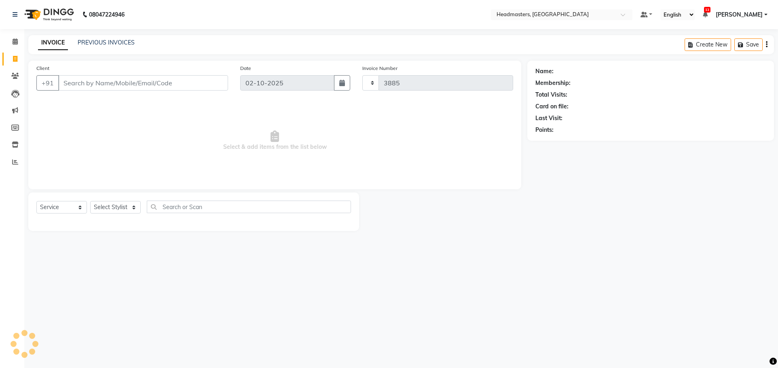
select select "7136"
click at [101, 76] on input "Client" at bounding box center [143, 82] width 170 height 15
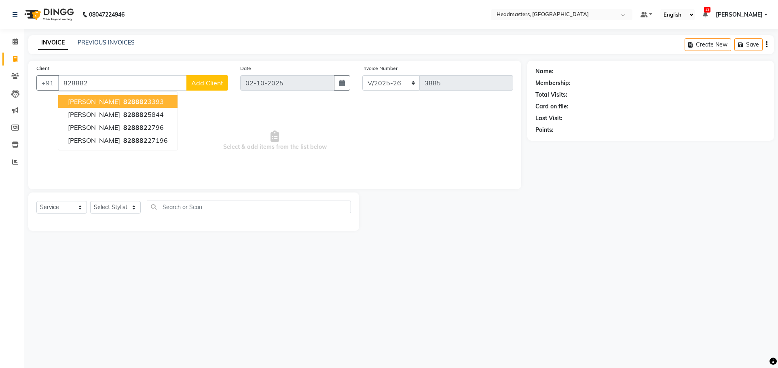
click at [90, 102] on button "[PERSON_NAME] 828882 3393" at bounding box center [117, 101] width 119 height 13
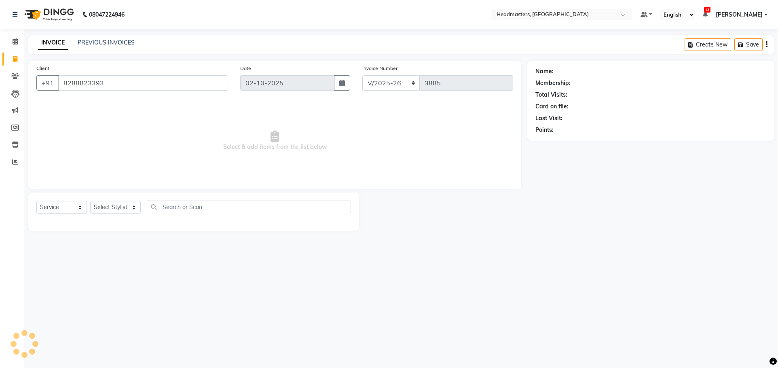
type input "8288823393"
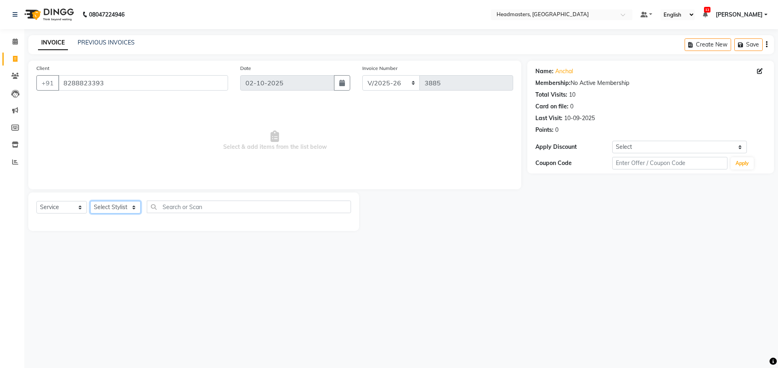
click at [111, 206] on select "Select Stylist AFIA Anjali [PERSON_NAME] [PERSON_NAME] [PERSON_NAME] HEAD [PERS…" at bounding box center [115, 207] width 51 height 13
select select "60665"
click at [90, 201] on select "Select Stylist AFIA Anjali [PERSON_NAME] [PERSON_NAME] [PERSON_NAME] HEAD [PERS…" at bounding box center [115, 207] width 51 height 13
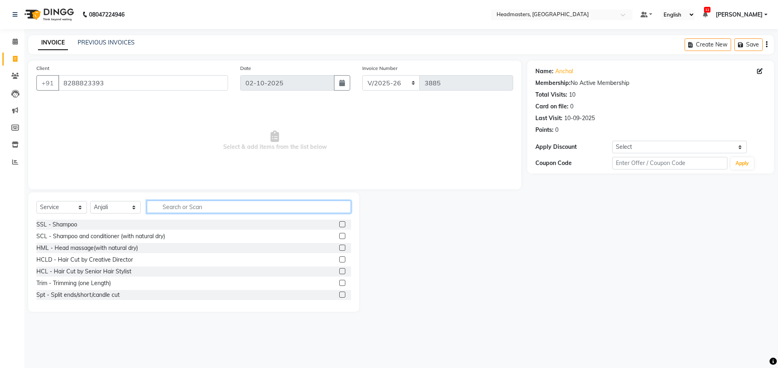
click at [193, 207] on input "text" at bounding box center [249, 207] width 204 height 13
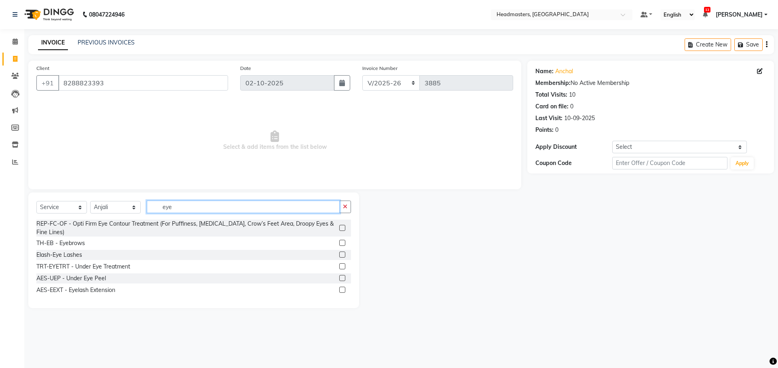
type input "eye"
click at [345, 244] on label at bounding box center [342, 243] width 6 height 6
click at [345, 244] on input "checkbox" at bounding box center [341, 243] width 5 height 5
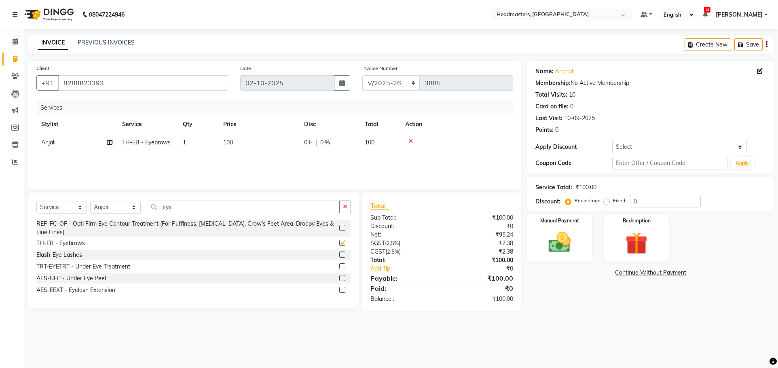
checkbox input "false"
click at [303, 210] on input "eye" at bounding box center [243, 207] width 193 height 13
type input "e"
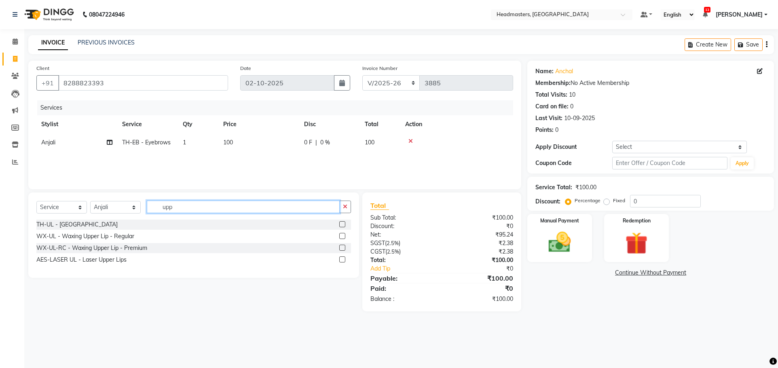
type input "upp"
click at [343, 223] on label at bounding box center [342, 224] width 6 height 6
click at [343, 223] on input "checkbox" at bounding box center [341, 224] width 5 height 5
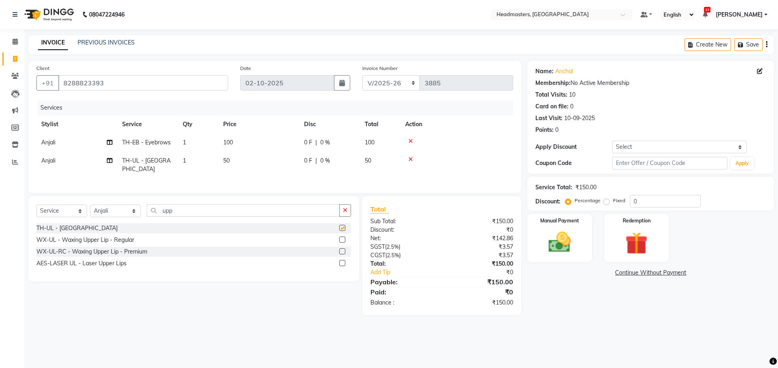
checkbox input "false"
click at [246, 208] on input "upp" at bounding box center [243, 210] width 193 height 13
type input "u"
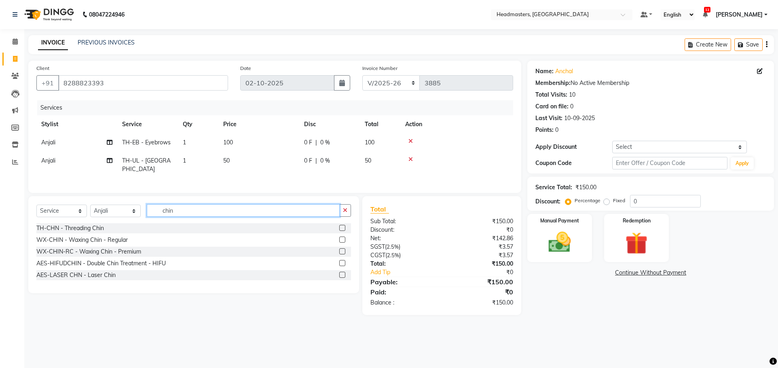
type input "chin"
click at [341, 250] on label at bounding box center [342, 251] width 6 height 6
click at [341, 250] on input "checkbox" at bounding box center [341, 251] width 5 height 5
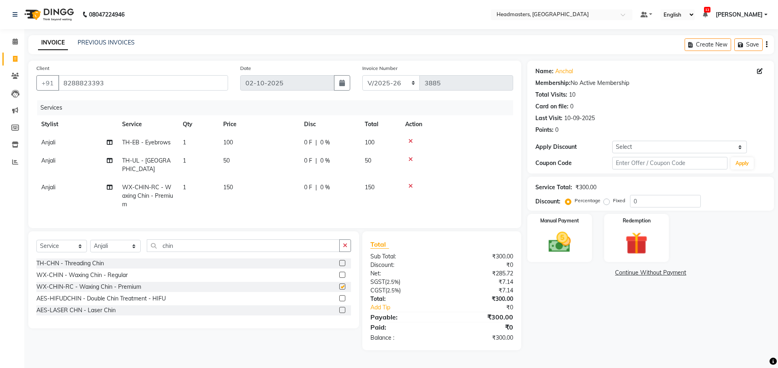
checkbox input "false"
click at [411, 157] on icon at bounding box center [411, 160] width 4 height 6
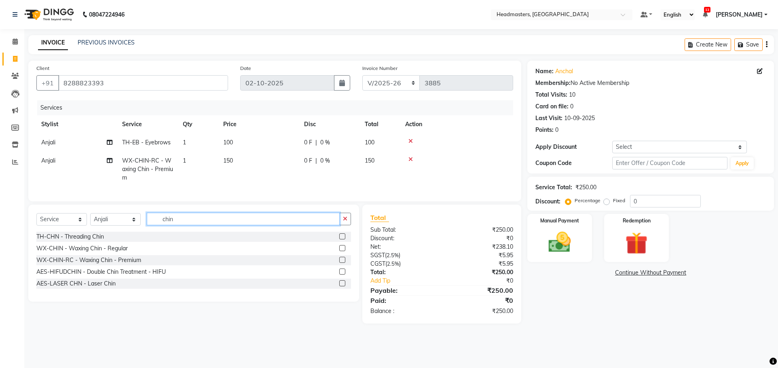
click at [182, 223] on input "chin" at bounding box center [243, 219] width 193 height 13
type input "c"
type input "upp"
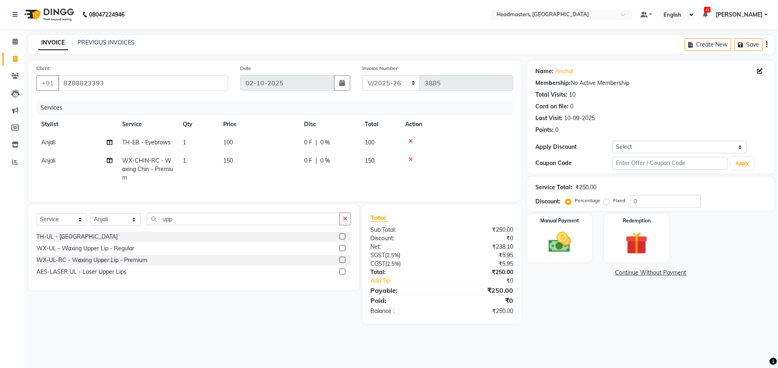
click at [343, 239] on label at bounding box center [342, 236] width 6 height 6
click at [343, 239] on input "checkbox" at bounding box center [341, 236] width 5 height 5
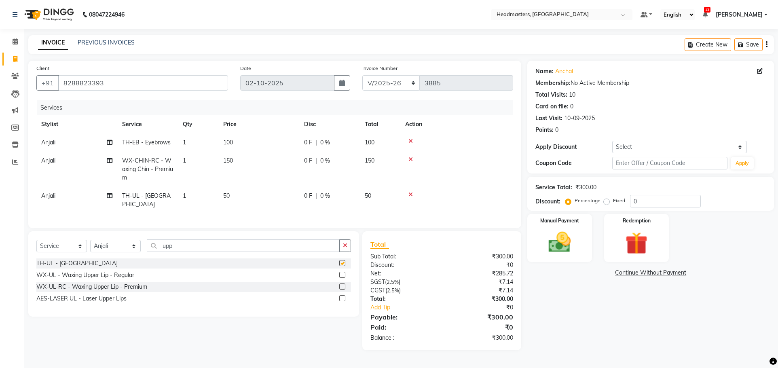
checkbox input "false"
click at [411, 194] on icon at bounding box center [411, 195] width 4 height 6
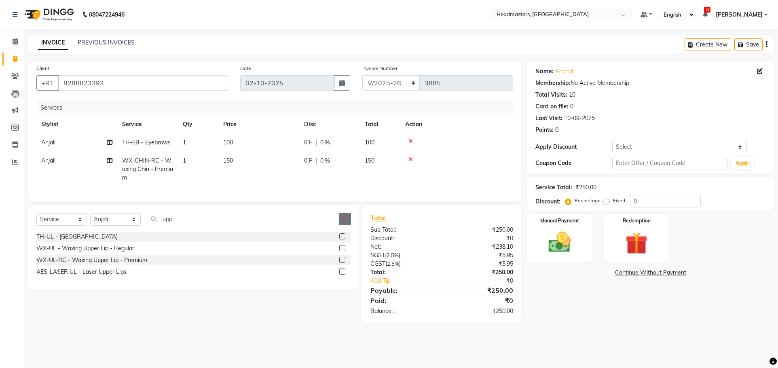
click at [343, 263] on label at bounding box center [342, 260] width 6 height 6
click at [343, 263] on input "checkbox" at bounding box center [341, 260] width 5 height 5
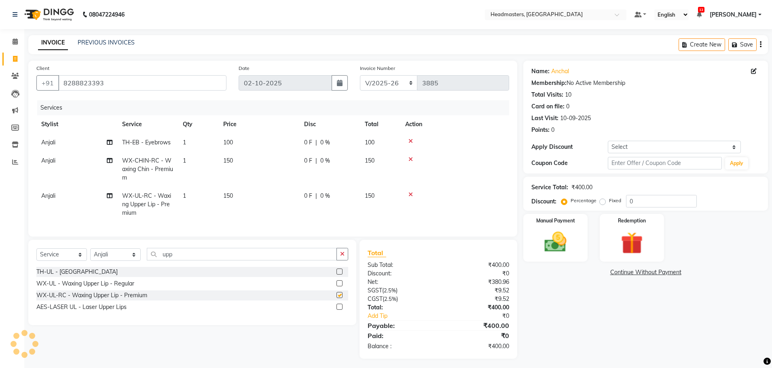
checkbox input "false"
click at [609, 203] on label "Fixed" at bounding box center [615, 200] width 12 height 7
click at [602, 203] on input "Fixed" at bounding box center [605, 201] width 6 height 6
radio input "true"
click at [629, 201] on input "0" at bounding box center [661, 201] width 71 height 13
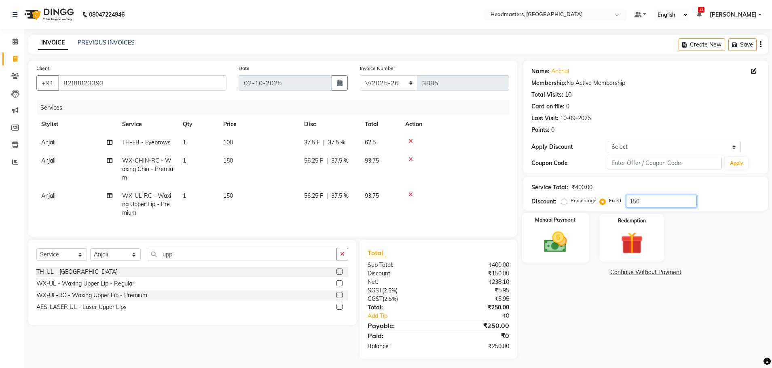
type input "150"
click at [540, 256] on div "Manual Payment" at bounding box center [555, 238] width 67 height 50
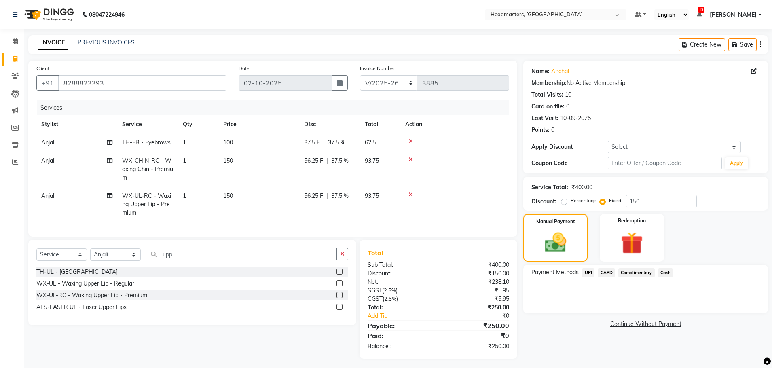
click at [587, 269] on span "UPI" at bounding box center [588, 272] width 13 height 9
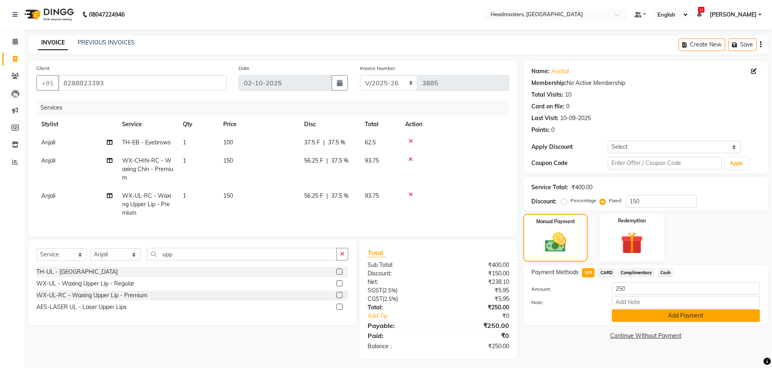
click at [669, 317] on button "Add Payment" at bounding box center [686, 315] width 148 height 13
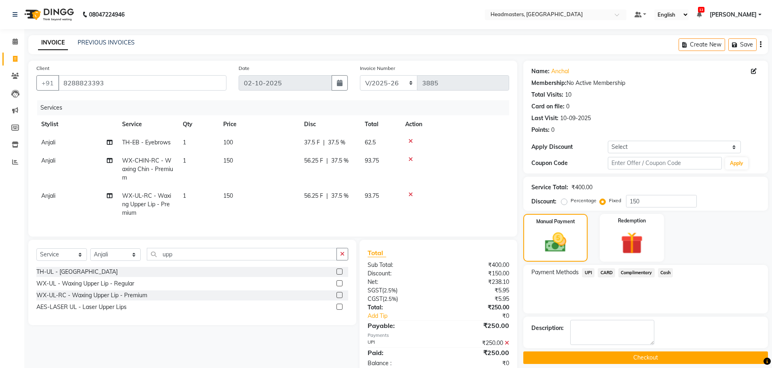
click at [600, 354] on button "Checkout" at bounding box center [645, 358] width 245 height 13
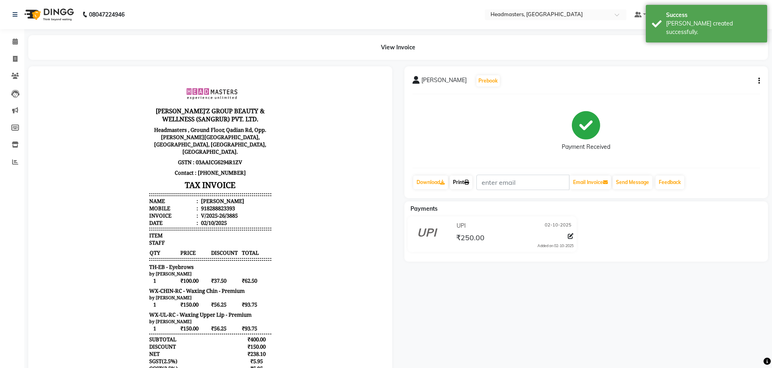
click at [459, 180] on link "Print" at bounding box center [461, 183] width 23 height 14
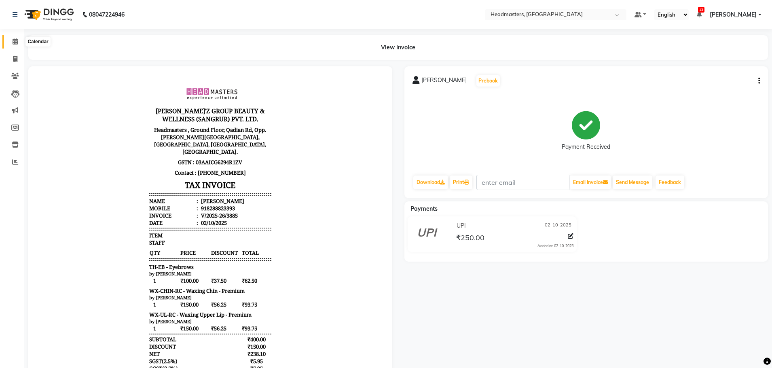
click at [16, 40] on icon at bounding box center [15, 41] width 5 height 6
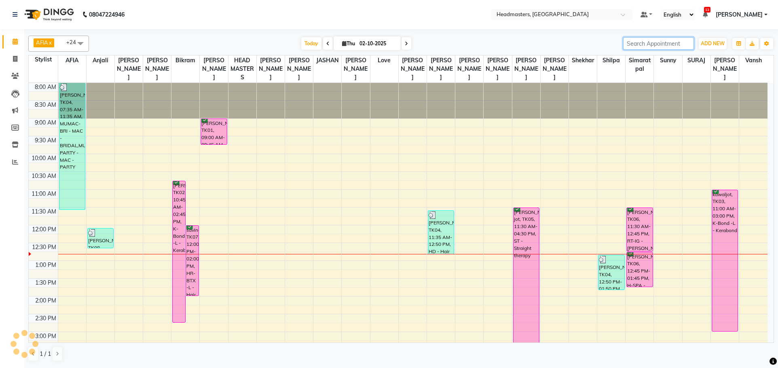
click at [652, 43] on input "search" at bounding box center [658, 43] width 71 height 13
click at [653, 43] on input "7" at bounding box center [658, 43] width 71 height 13
type input "7"
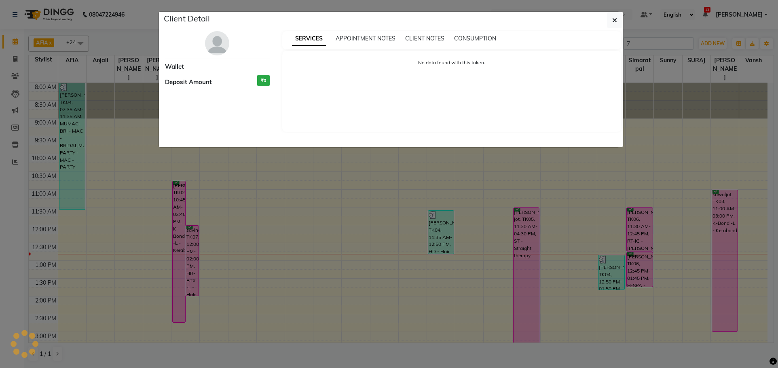
select select "6"
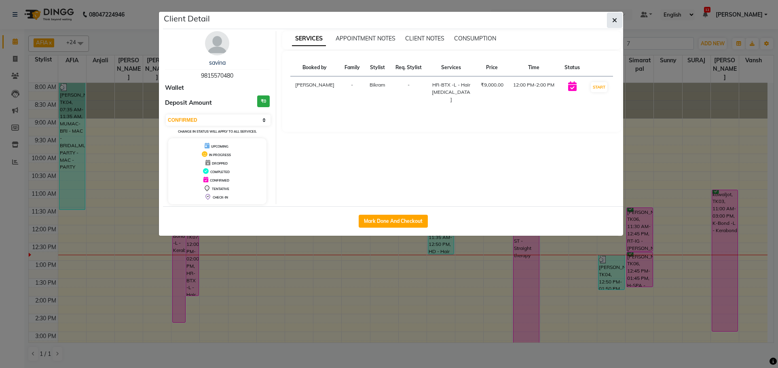
click at [617, 23] on icon "button" at bounding box center [614, 20] width 5 height 6
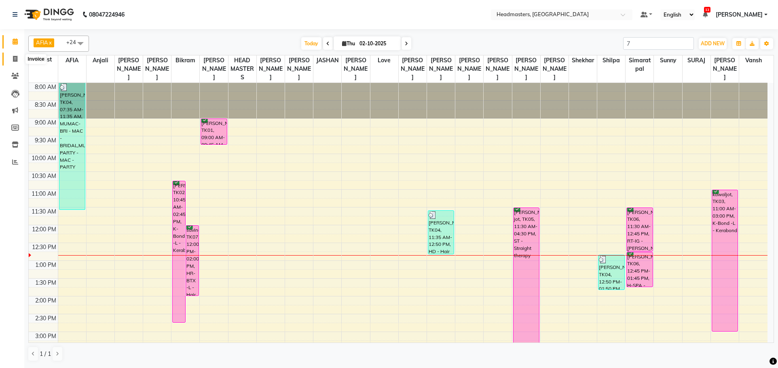
click at [14, 56] on icon at bounding box center [15, 59] width 4 height 6
select select "service"
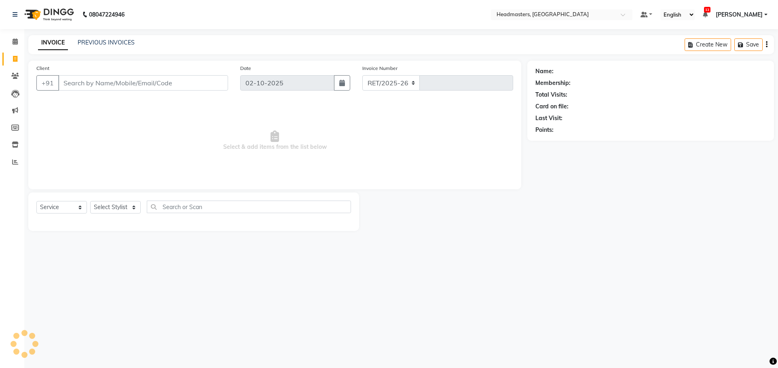
select select "7136"
type input "3886"
click at [118, 84] on input "Client" at bounding box center [143, 82] width 170 height 15
type input "8"
type input "9781712727"
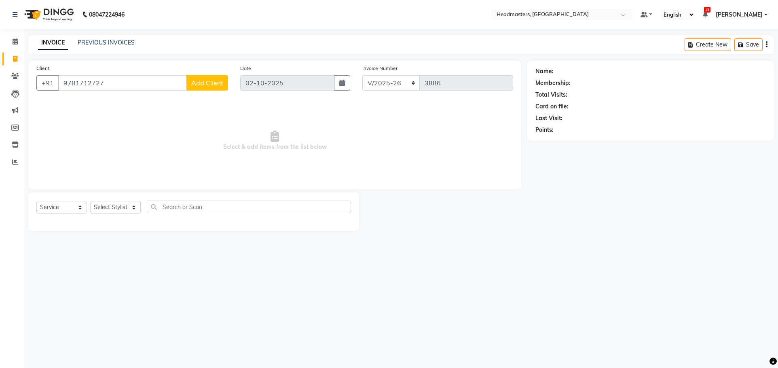
click at [212, 81] on span "Add Client" at bounding box center [207, 83] width 32 height 8
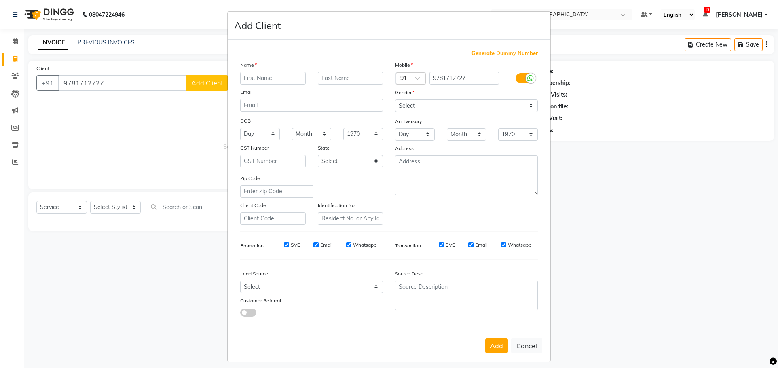
click at [262, 78] on input "text" at bounding box center [273, 78] width 66 height 13
type input "[PERSON_NAME]"
click at [459, 103] on select "Select [DEMOGRAPHIC_DATA] [DEMOGRAPHIC_DATA] Other Prefer Not To Say" at bounding box center [466, 106] width 143 height 13
select select "[DEMOGRAPHIC_DATA]"
click at [395, 100] on select "Select [DEMOGRAPHIC_DATA] [DEMOGRAPHIC_DATA] Other Prefer Not To Say" at bounding box center [466, 106] width 143 height 13
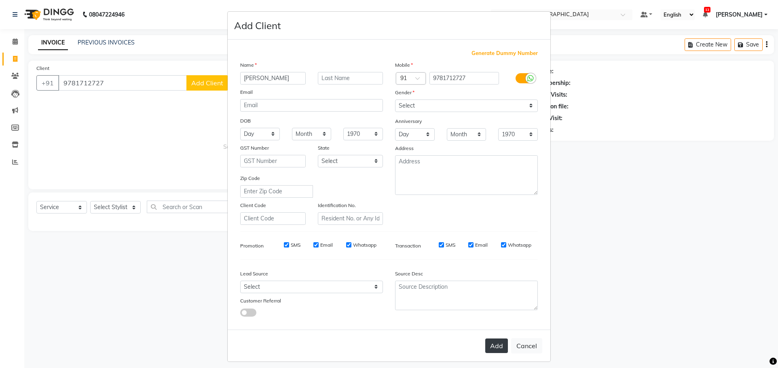
click at [497, 351] on button "Add" at bounding box center [496, 346] width 23 height 15
select select
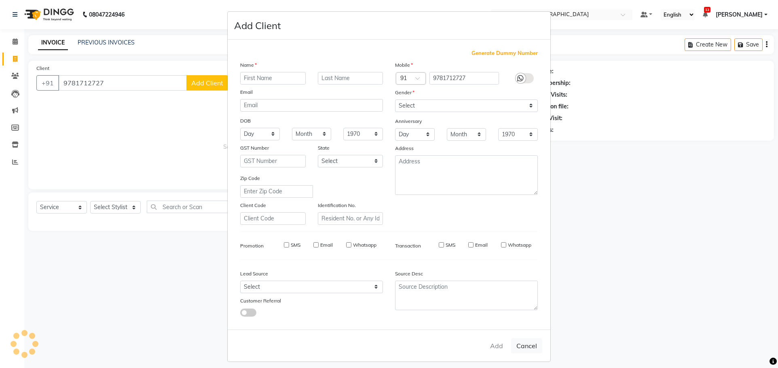
select select
checkbox input "false"
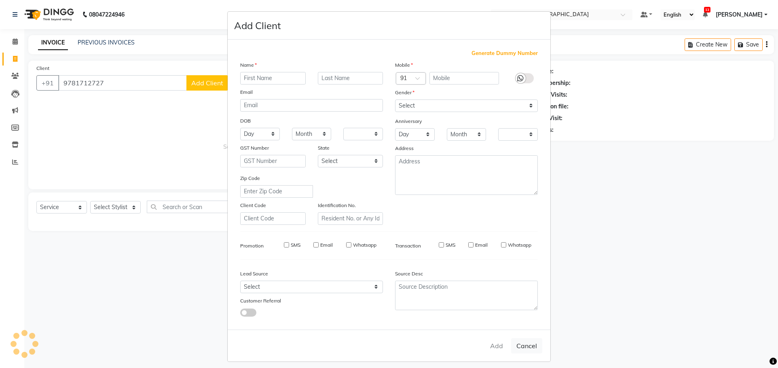
checkbox input "false"
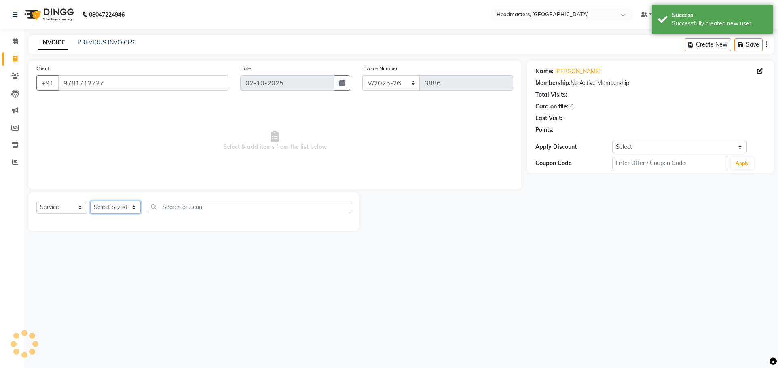
click at [112, 206] on select "Select Stylist AFIA Anjali [PERSON_NAME] [PERSON_NAME] [PERSON_NAME] HEAD [PERS…" at bounding box center [115, 207] width 51 height 13
select select "60663"
click at [90, 201] on select "Select Stylist AFIA Anjali [PERSON_NAME] [PERSON_NAME] [PERSON_NAME] HEAD [PERS…" at bounding box center [115, 207] width 51 height 13
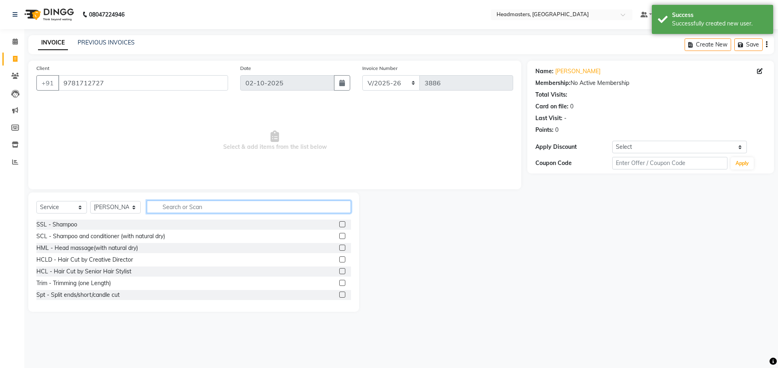
click at [214, 201] on input "text" at bounding box center [249, 207] width 204 height 13
type input "hc"
click at [339, 234] on label at bounding box center [342, 236] width 6 height 6
click at [339, 234] on input "checkbox" at bounding box center [341, 236] width 5 height 5
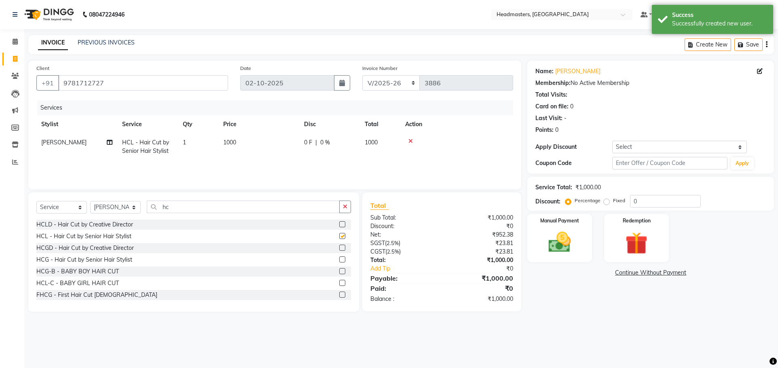
checkbox input "false"
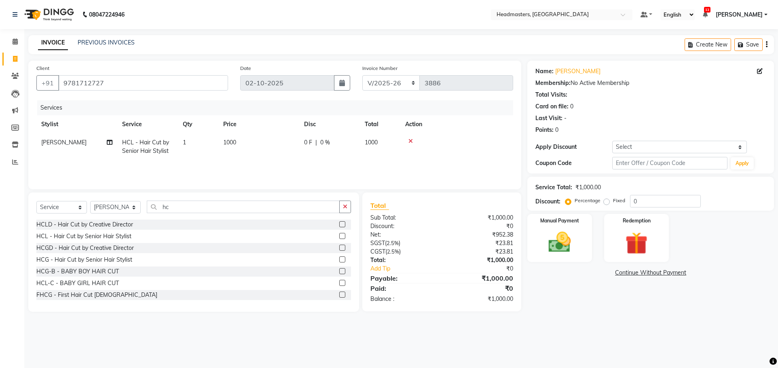
click at [413, 141] on icon at bounding box center [411, 141] width 4 height 6
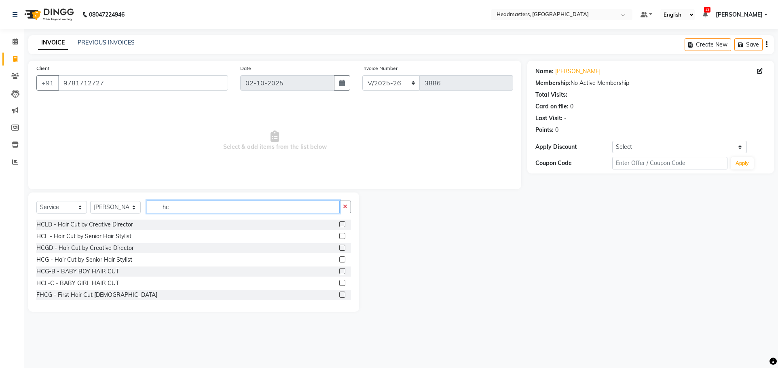
click at [237, 203] on input "hc" at bounding box center [243, 207] width 193 height 13
click at [339, 259] on label at bounding box center [342, 259] width 6 height 6
click at [339, 259] on input "checkbox" at bounding box center [341, 259] width 5 height 5
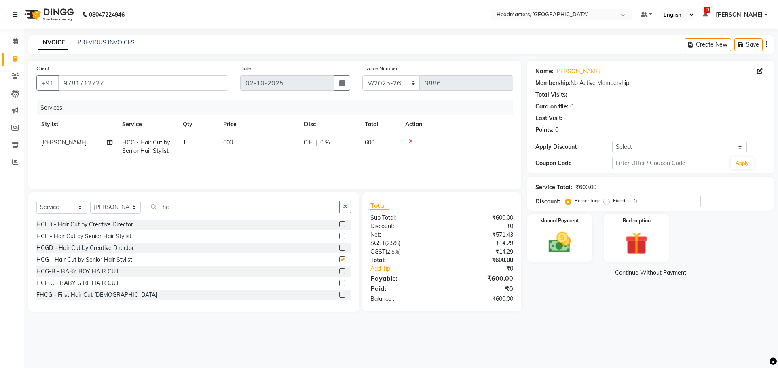
checkbox input "false"
click at [227, 201] on input "hc" at bounding box center [243, 207] width 193 height 13
type input "h"
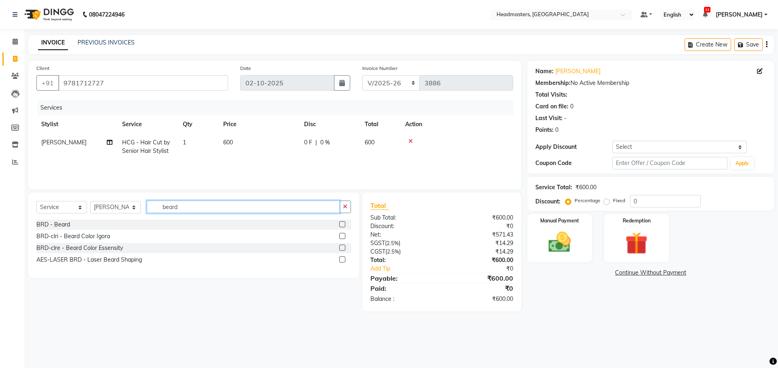
type input "beard"
click at [341, 225] on label at bounding box center [342, 224] width 6 height 6
click at [341, 225] on input "checkbox" at bounding box center [341, 224] width 5 height 5
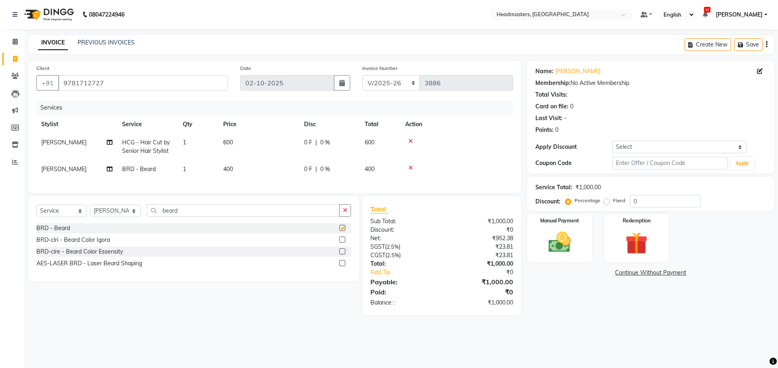
checkbox input "false"
click at [14, 62] on span at bounding box center [15, 59] width 14 height 9
click at [613, 201] on label "Fixed" at bounding box center [619, 200] width 12 height 7
click at [609, 201] on input "Fixed" at bounding box center [609, 201] width 6 height 6
radio input "true"
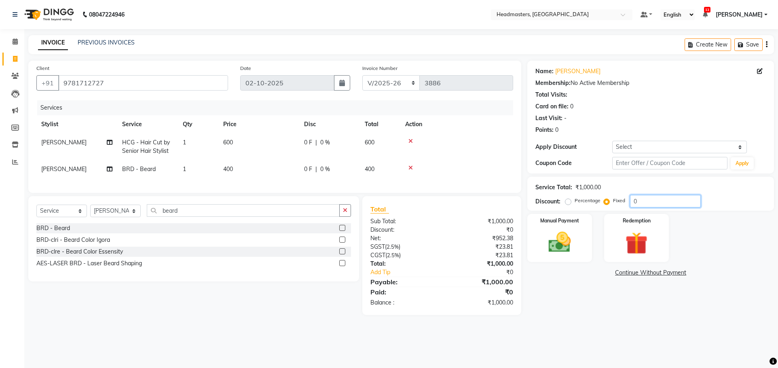
click at [653, 197] on input "0" at bounding box center [665, 201] width 71 height 13
type input "0300"
click at [557, 240] on img at bounding box center [560, 242] width 38 height 27
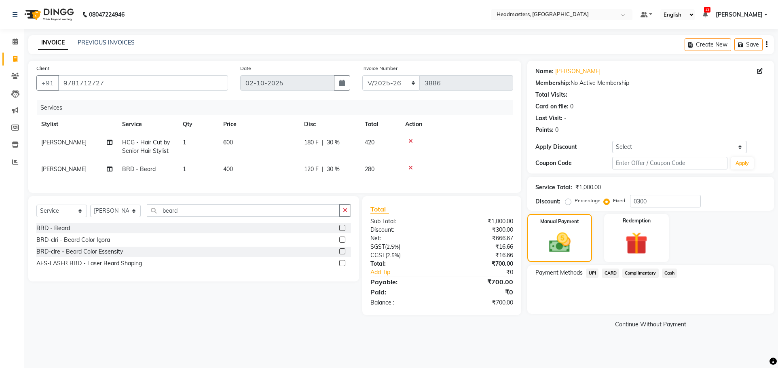
click at [672, 270] on span "Cash" at bounding box center [669, 273] width 15 height 9
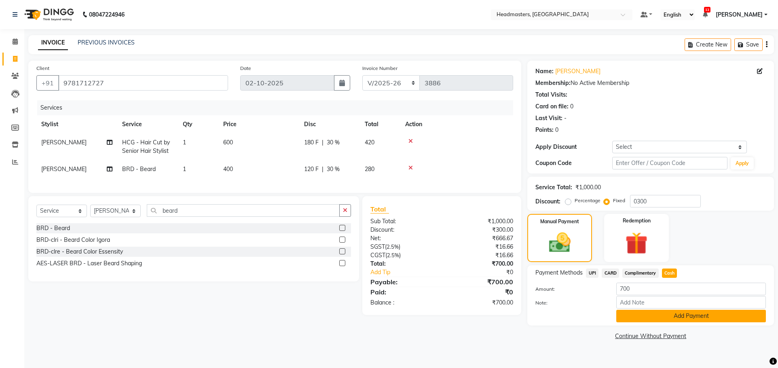
click at [666, 319] on button "Add Payment" at bounding box center [692, 316] width 150 height 13
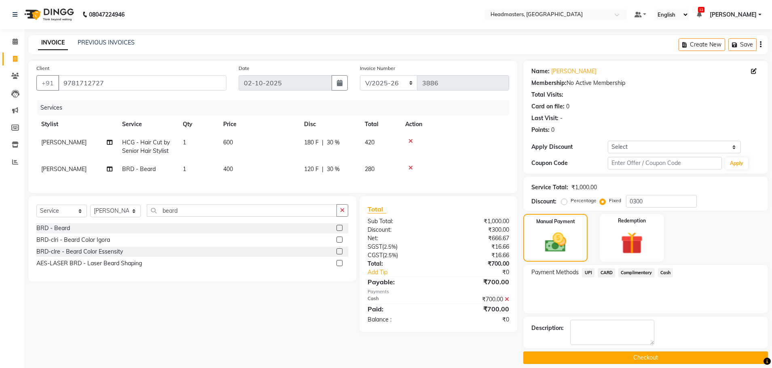
click at [633, 355] on button "Checkout" at bounding box center [645, 358] width 245 height 13
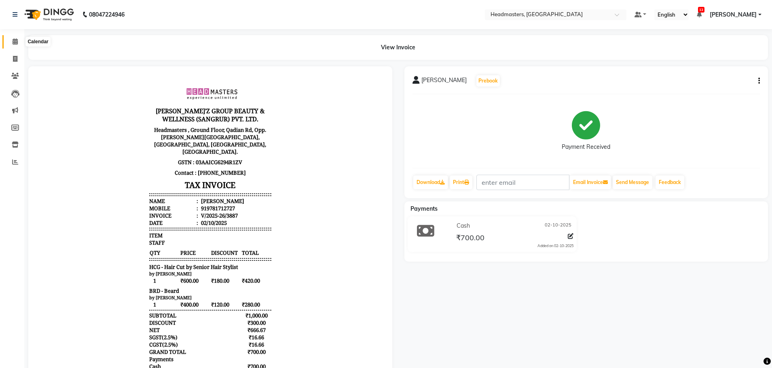
click at [16, 42] on icon at bounding box center [15, 41] width 5 height 6
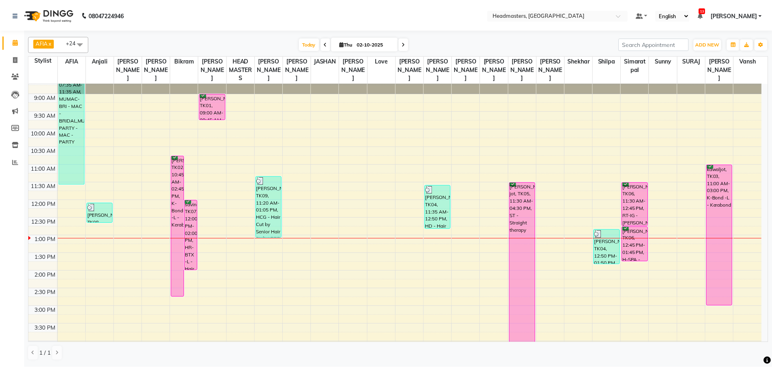
scroll to position [27, 0]
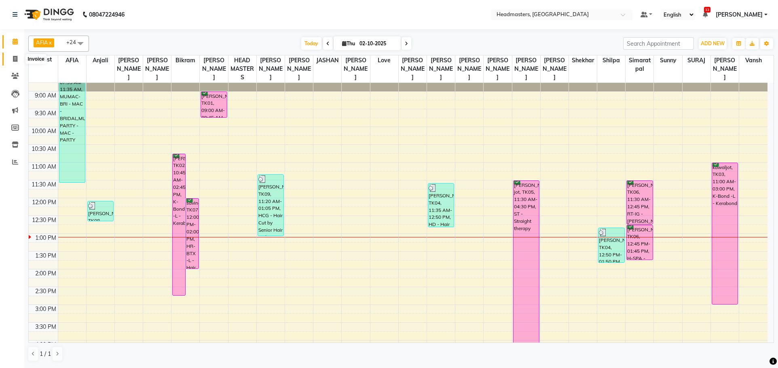
click at [17, 56] on icon at bounding box center [15, 59] width 4 height 6
select select "service"
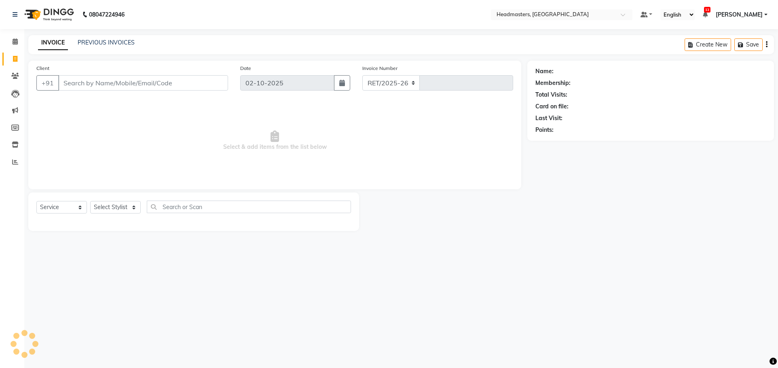
select select "7136"
type input "3888"
click at [99, 81] on input "Client" at bounding box center [143, 82] width 170 height 15
click at [79, 82] on input "826472601" at bounding box center [122, 82] width 129 height 15
type input "8264272601"
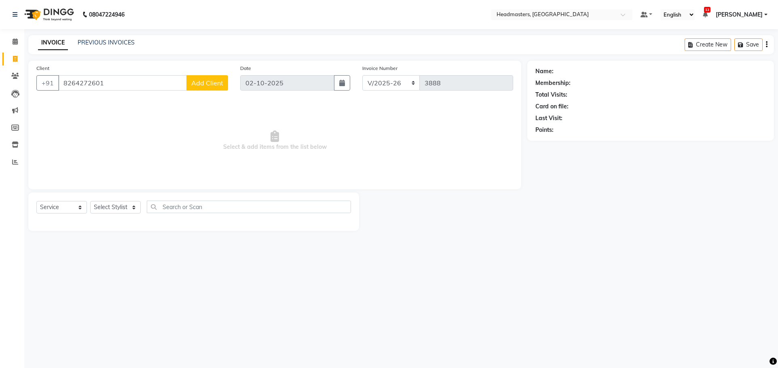
click at [211, 82] on span "Add Client" at bounding box center [207, 83] width 32 height 8
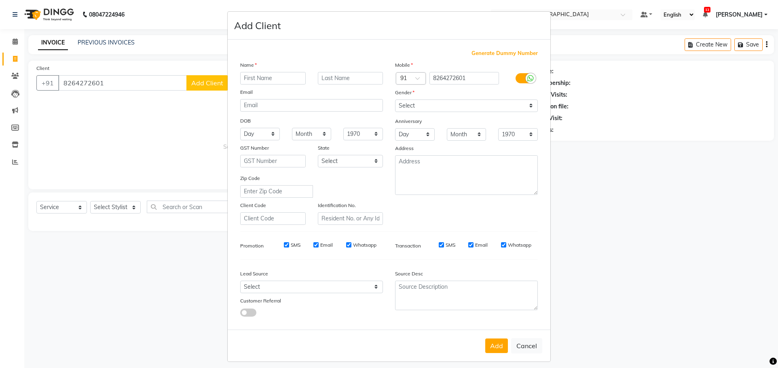
click at [264, 80] on input "text" at bounding box center [273, 78] width 66 height 13
type input "khush"
click at [507, 106] on select "Select [DEMOGRAPHIC_DATA] [DEMOGRAPHIC_DATA] Other Prefer Not To Say" at bounding box center [466, 106] width 143 height 13
select select "[DEMOGRAPHIC_DATA]"
click at [395, 100] on select "Select [DEMOGRAPHIC_DATA] [DEMOGRAPHIC_DATA] Other Prefer Not To Say" at bounding box center [466, 106] width 143 height 13
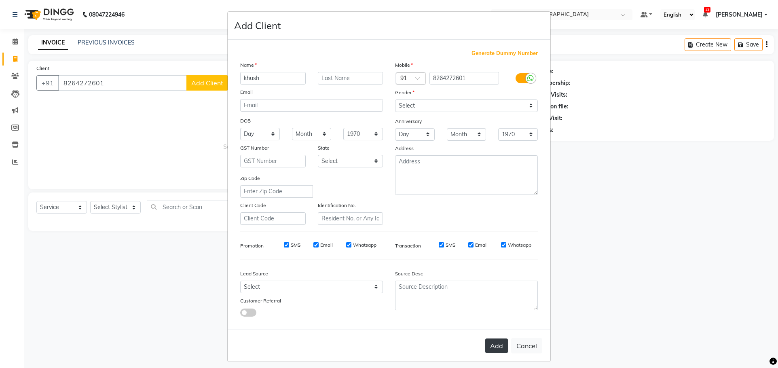
click at [498, 345] on button "Add" at bounding box center [496, 346] width 23 height 15
select select
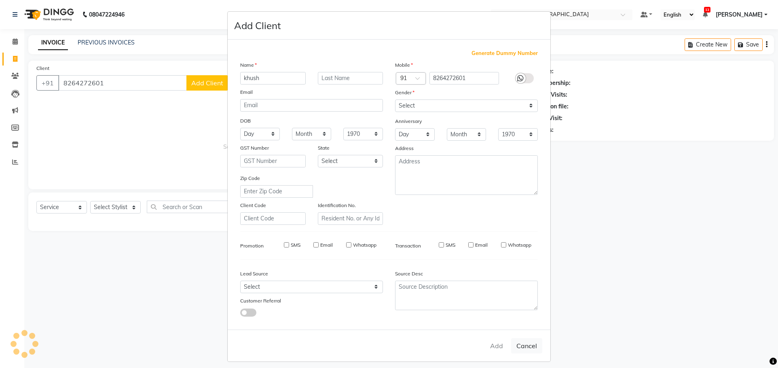
select select
checkbox input "false"
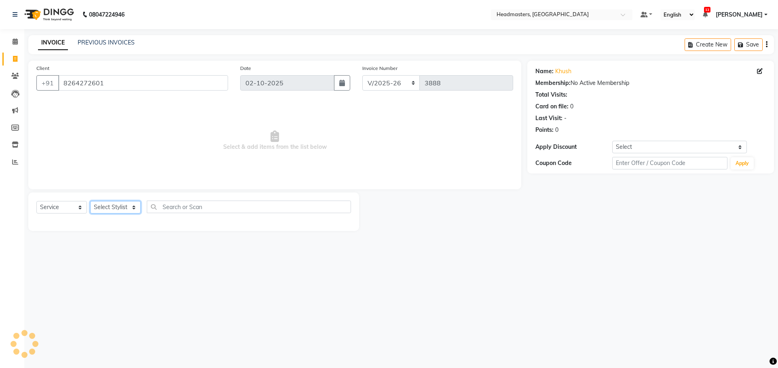
click at [118, 208] on select "Select Stylist AFIA Anjali [PERSON_NAME] [PERSON_NAME] [PERSON_NAME] HEAD [PERS…" at bounding box center [115, 207] width 51 height 13
click at [90, 201] on select "Select Stylist AFIA Anjali [PERSON_NAME] [PERSON_NAME] [PERSON_NAME] HEAD [PERS…" at bounding box center [115, 207] width 51 height 13
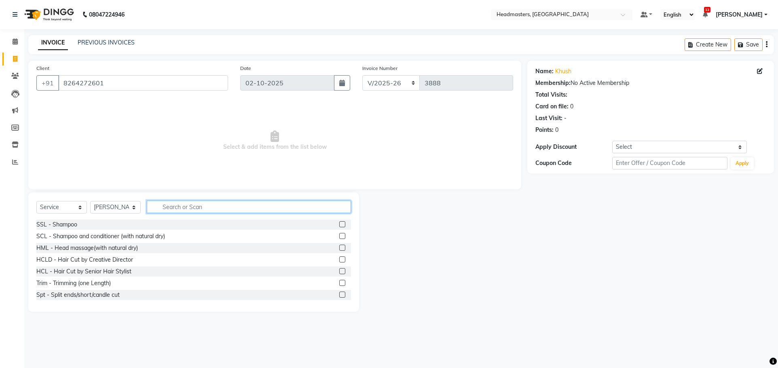
click at [216, 201] on input "text" at bounding box center [249, 207] width 204 height 13
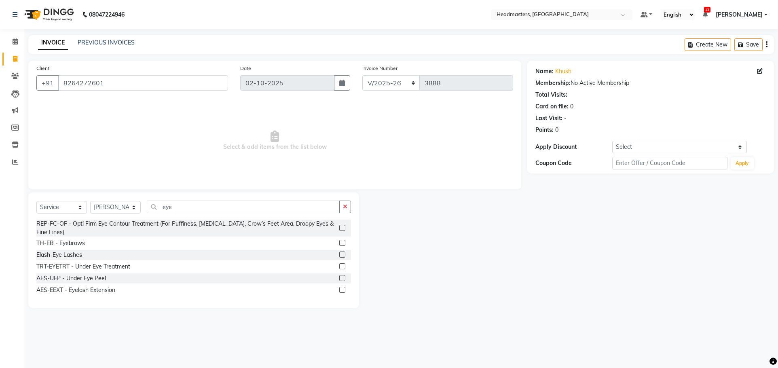
click at [344, 241] on label at bounding box center [342, 243] width 6 height 6
click at [344, 241] on input "checkbox" at bounding box center [341, 243] width 5 height 5
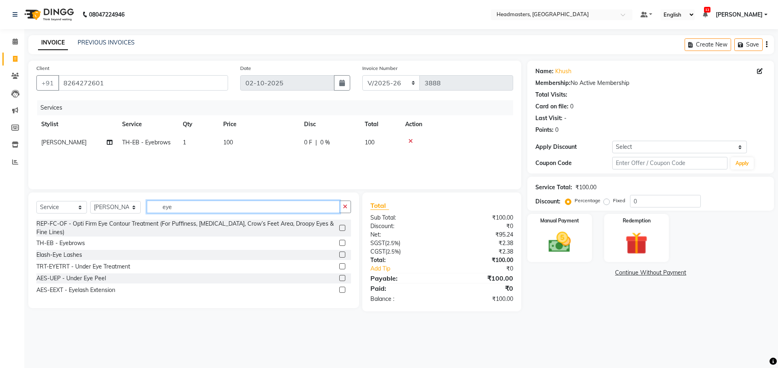
click at [292, 206] on input "eye" at bounding box center [243, 207] width 193 height 13
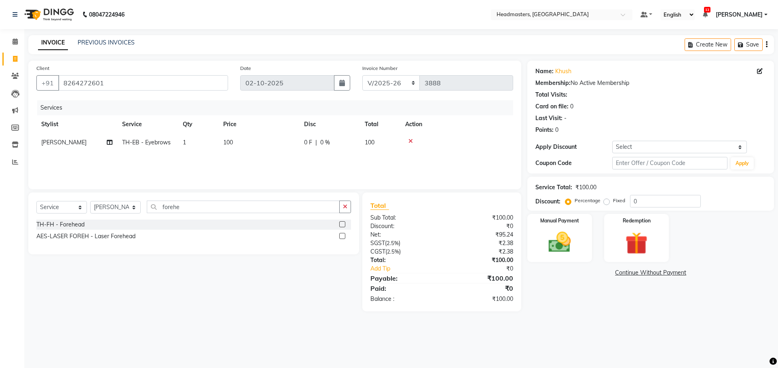
click at [341, 223] on label at bounding box center [342, 224] width 6 height 6
click at [341, 223] on input "checkbox" at bounding box center [341, 224] width 5 height 5
click at [634, 199] on input "0" at bounding box center [665, 201] width 71 height 13
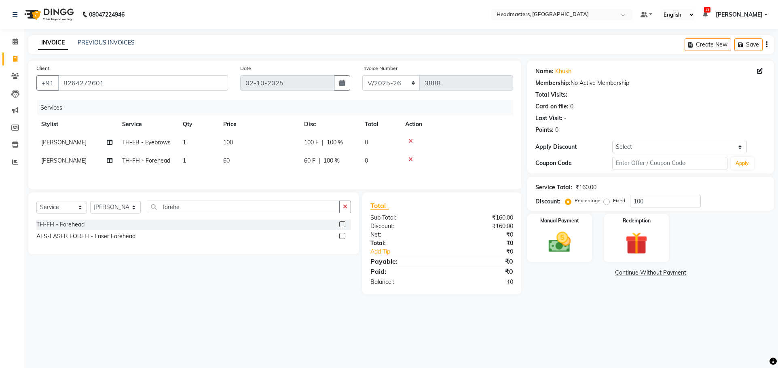
drag, startPoint x: 608, startPoint y: 203, endPoint x: 649, endPoint y: 202, distance: 40.5
click at [613, 203] on label "Fixed" at bounding box center [619, 200] width 12 height 7
click at [609, 203] on input "Fixed" at bounding box center [609, 201] width 6 height 6
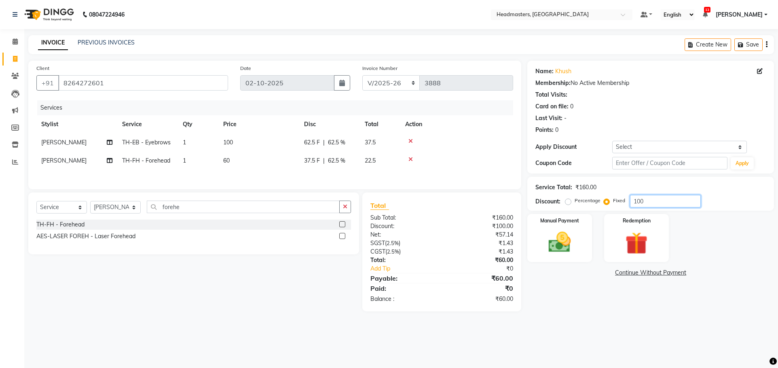
click at [651, 197] on input "100" at bounding box center [665, 201] width 71 height 13
click at [565, 244] on img at bounding box center [560, 242] width 38 height 27
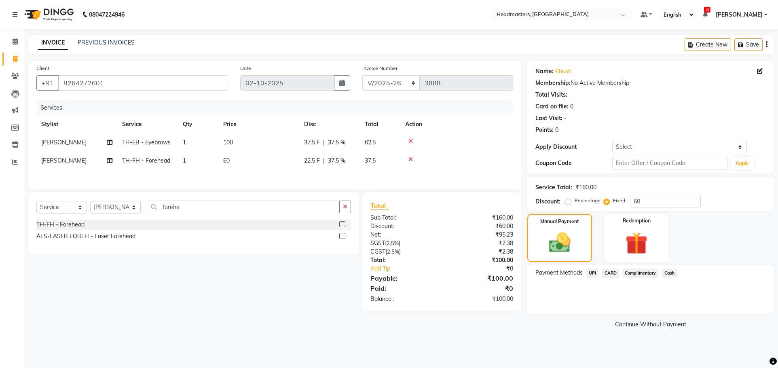
click at [586, 269] on div "UPI" at bounding box center [591, 274] width 16 height 11
click at [593, 272] on span "UPI" at bounding box center [592, 273] width 13 height 9
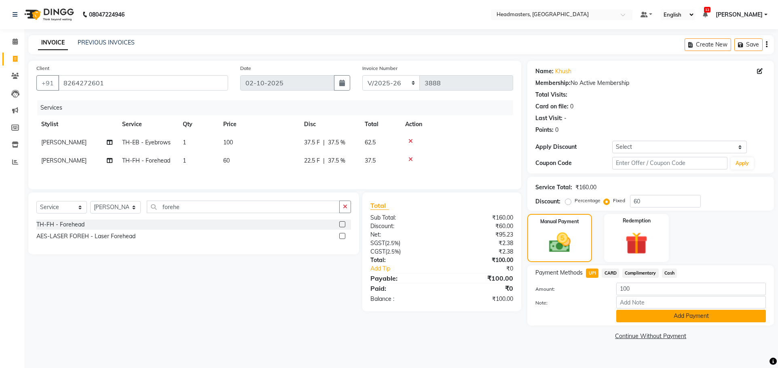
click at [683, 314] on button "Add Payment" at bounding box center [692, 316] width 150 height 13
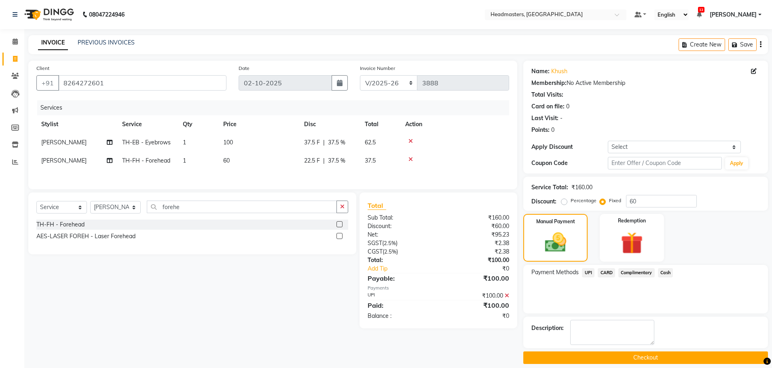
click at [694, 360] on button "Checkout" at bounding box center [645, 358] width 245 height 13
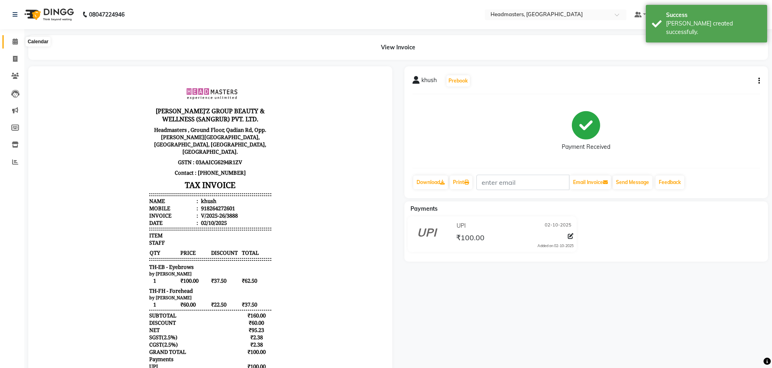
click at [13, 41] on icon at bounding box center [15, 41] width 5 height 6
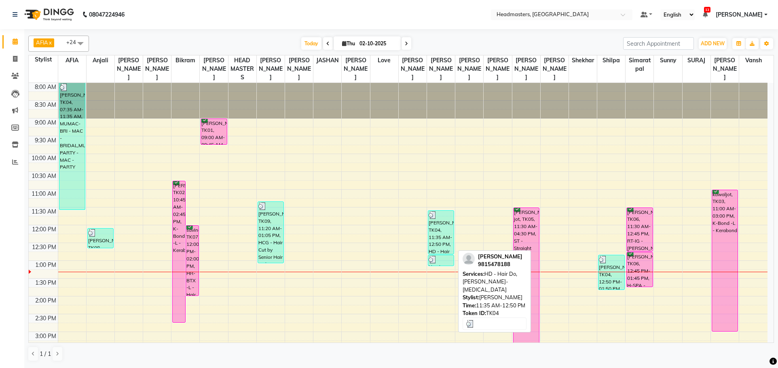
click at [439, 232] on div "[PERSON_NAME], TK04, 11:35 AM-12:50 PM, HD - Hair Do,[PERSON_NAME]-[MEDICAL_DAT…" at bounding box center [440, 232] width 25 height 43
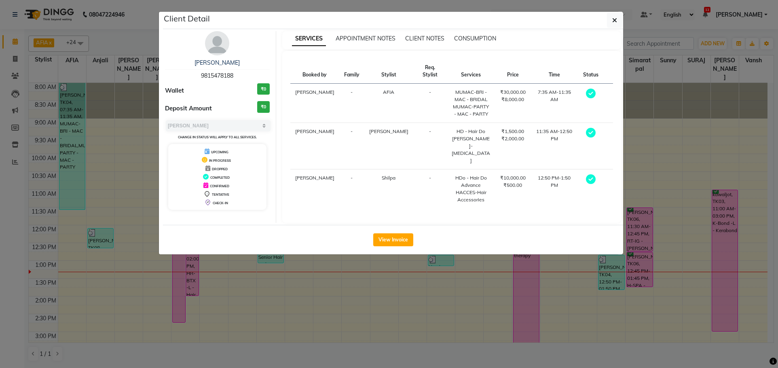
click at [663, 148] on ngb-modal-window "Client Detail [PERSON_NAME] 9815478188 Wallet ₹0 Deposit Amount ₹0 Select MARK …" at bounding box center [389, 184] width 778 height 368
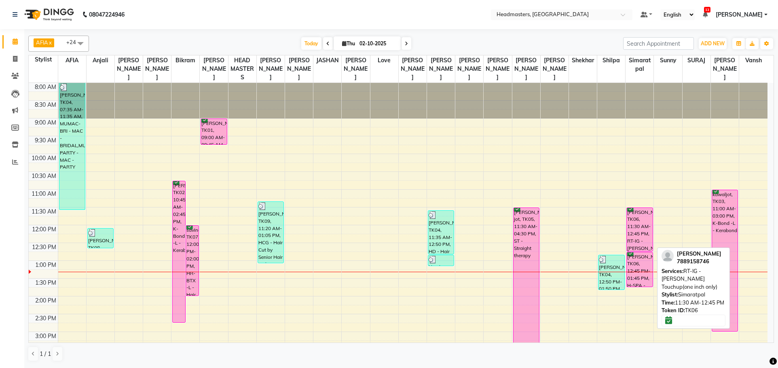
click at [637, 221] on div "[PERSON_NAME], TK06, 11:30 AM-12:45 PM, RT-IG - [PERSON_NAME] Touchup(one inch …" at bounding box center [639, 229] width 25 height 43
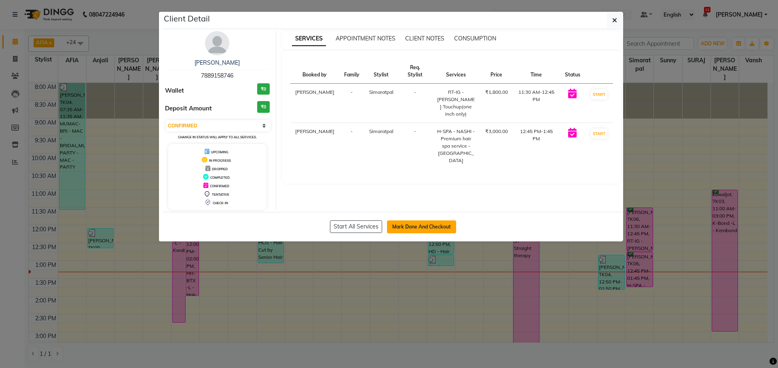
click at [422, 226] on button "Mark Done And Checkout" at bounding box center [421, 226] width 69 height 13
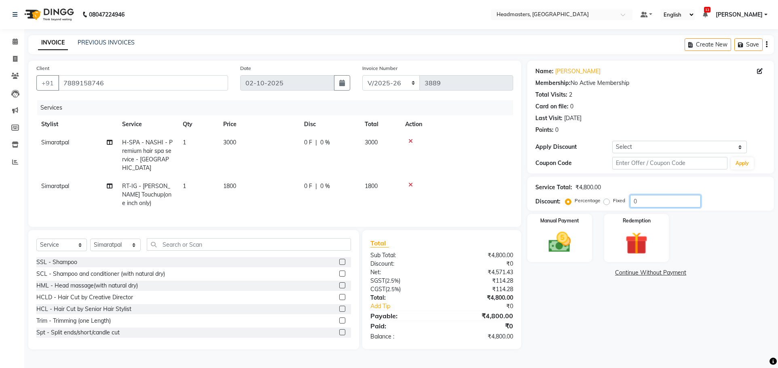
click at [649, 197] on input "0" at bounding box center [665, 201] width 71 height 13
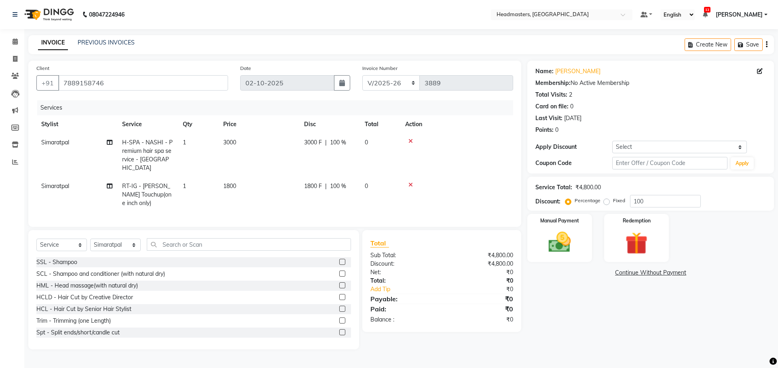
click at [613, 201] on label "Fixed" at bounding box center [619, 200] width 12 height 7
click at [606, 201] on input "Fixed" at bounding box center [609, 201] width 6 height 6
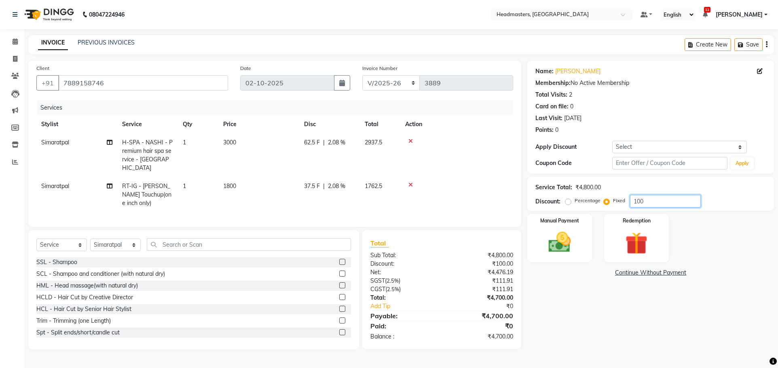
click at [636, 202] on input "100" at bounding box center [665, 201] width 71 height 13
click at [570, 246] on img at bounding box center [560, 242] width 38 height 27
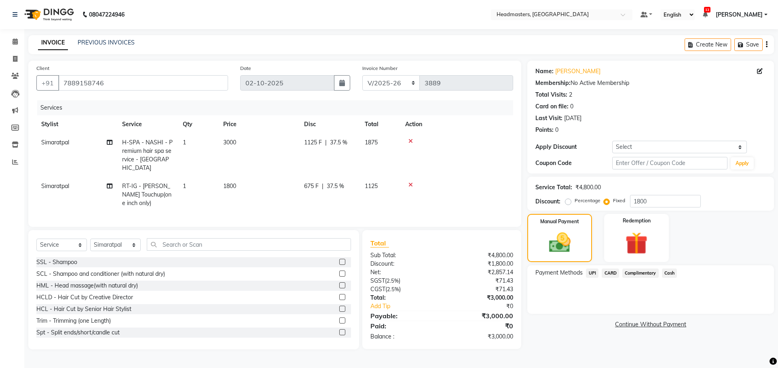
click at [316, 138] on span "1125 F" at bounding box center [313, 142] width 18 height 8
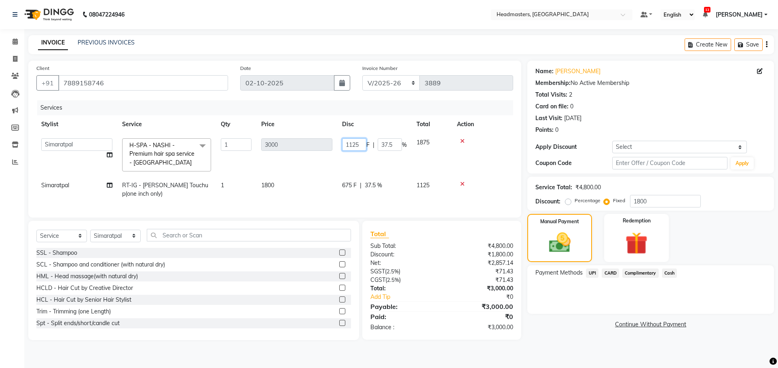
click at [359, 145] on input "1125" at bounding box center [354, 144] width 24 height 13
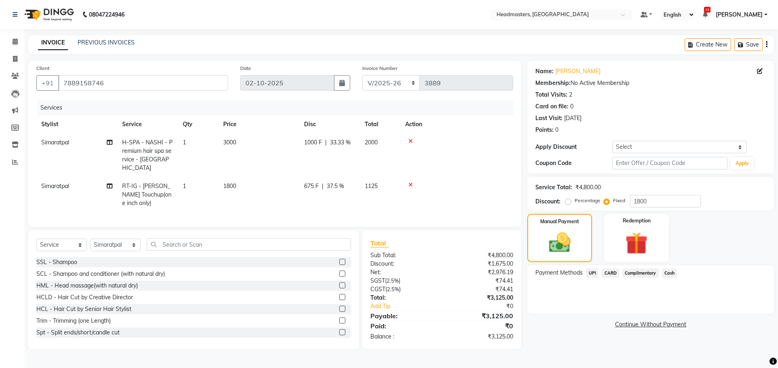
click at [385, 162] on tr "Simaratpal H-SPA - NASHI - Premium hair spa service - [GEOGRAPHIC_DATA] 1 3000 …" at bounding box center [274, 156] width 477 height 44
click at [314, 182] on span "675 F" at bounding box center [311, 186] width 15 height 8
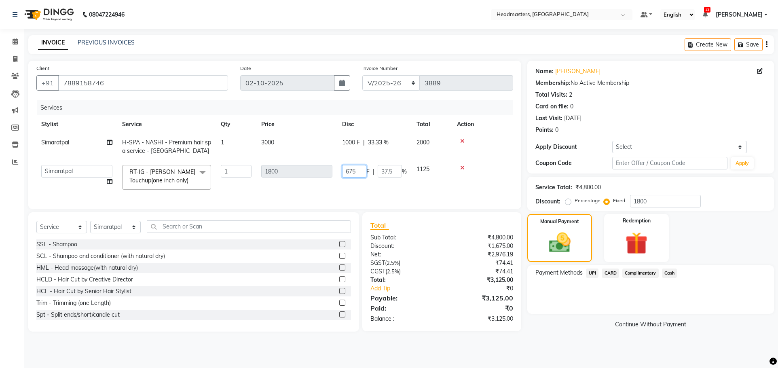
click at [362, 172] on input "675" at bounding box center [354, 171] width 24 height 13
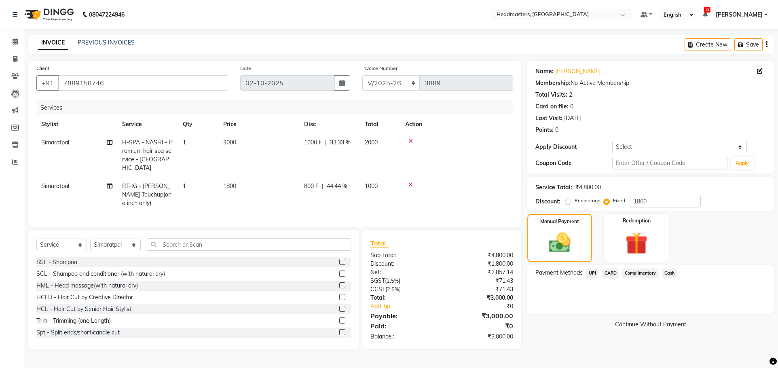
click at [420, 177] on tr "Simaratpal RT-IG - [PERSON_NAME] Touchup(one inch only) 1 1800 800 F | 44.44 % …" at bounding box center [274, 194] width 477 height 35
click at [672, 273] on span "Cash" at bounding box center [669, 273] width 15 height 9
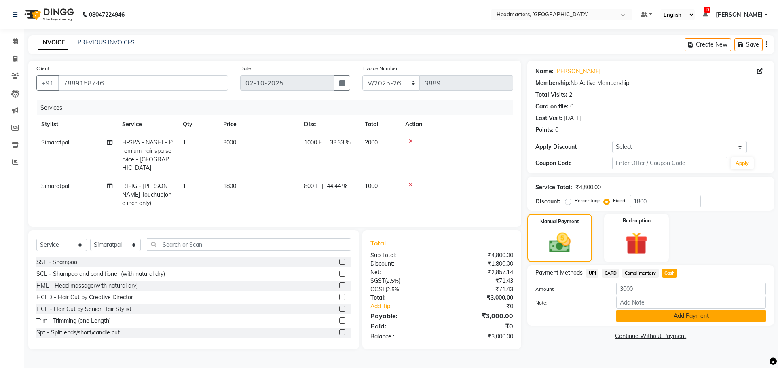
click at [699, 313] on button "Add Payment" at bounding box center [692, 316] width 150 height 13
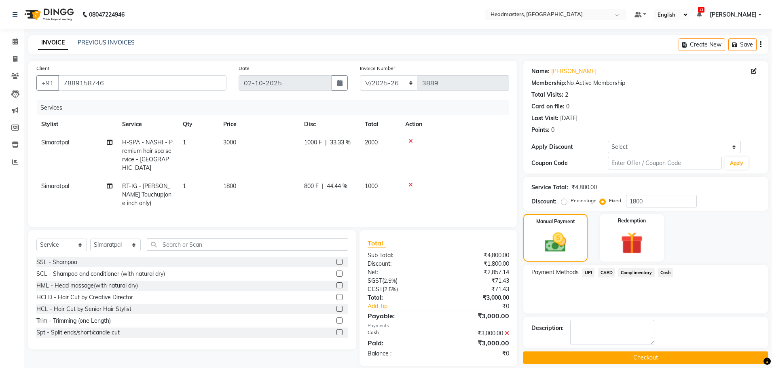
click at [666, 359] on button "Checkout" at bounding box center [645, 358] width 245 height 13
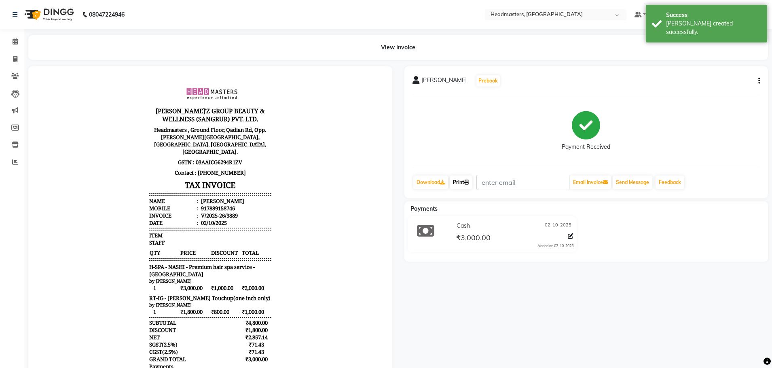
click at [461, 182] on link "Print" at bounding box center [461, 183] width 23 height 14
